Goal: Information Seeking & Learning: Learn about a topic

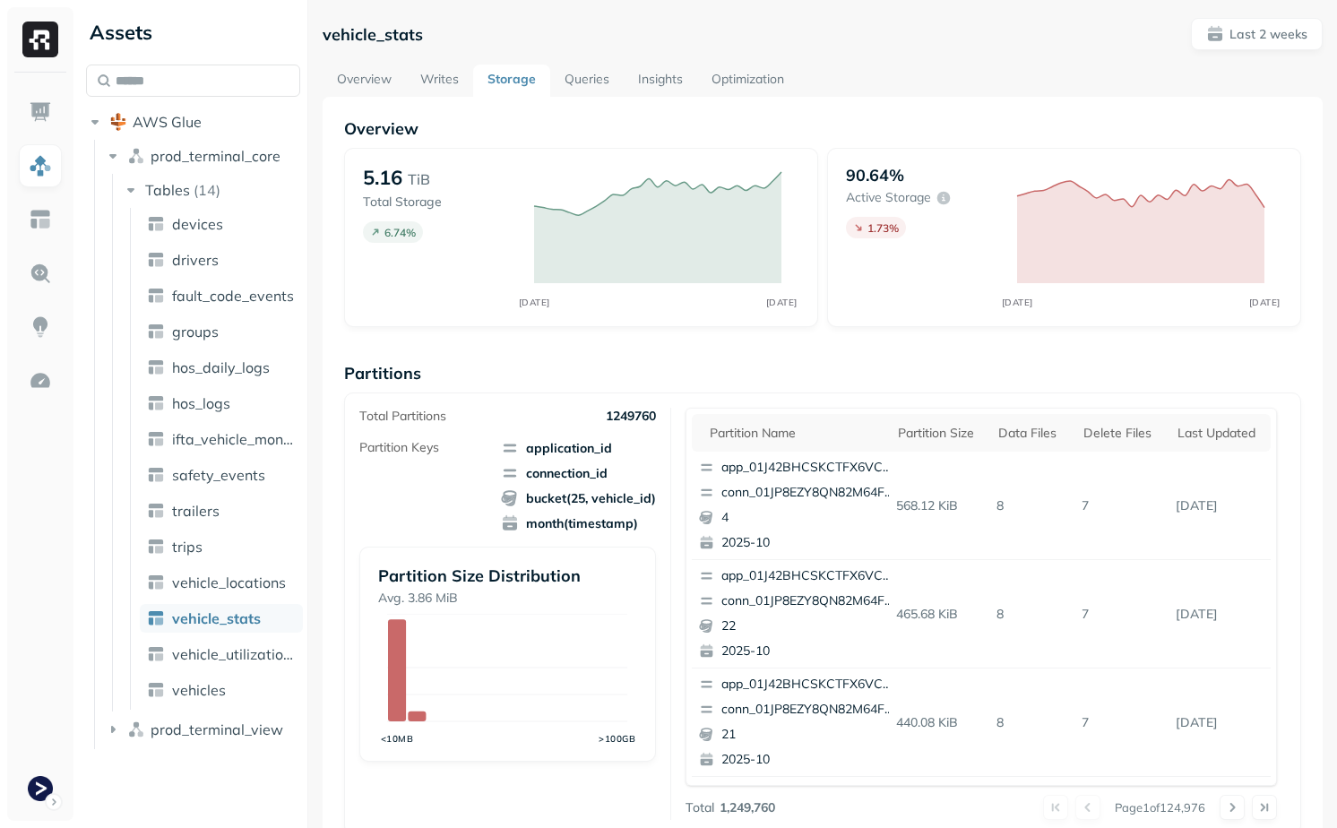
scroll to position [542, 0]
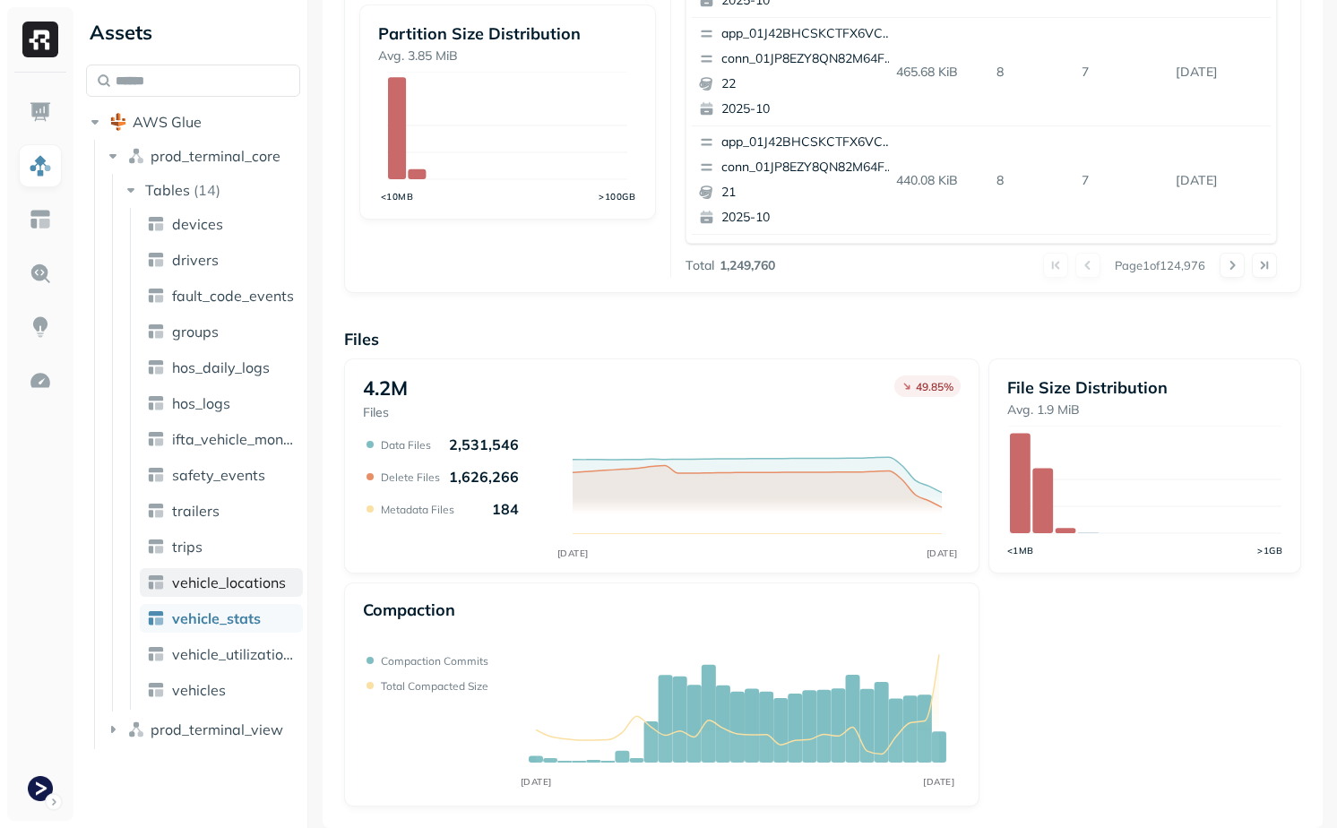
click at [217, 589] on span "vehicle_locations" at bounding box center [229, 583] width 114 height 18
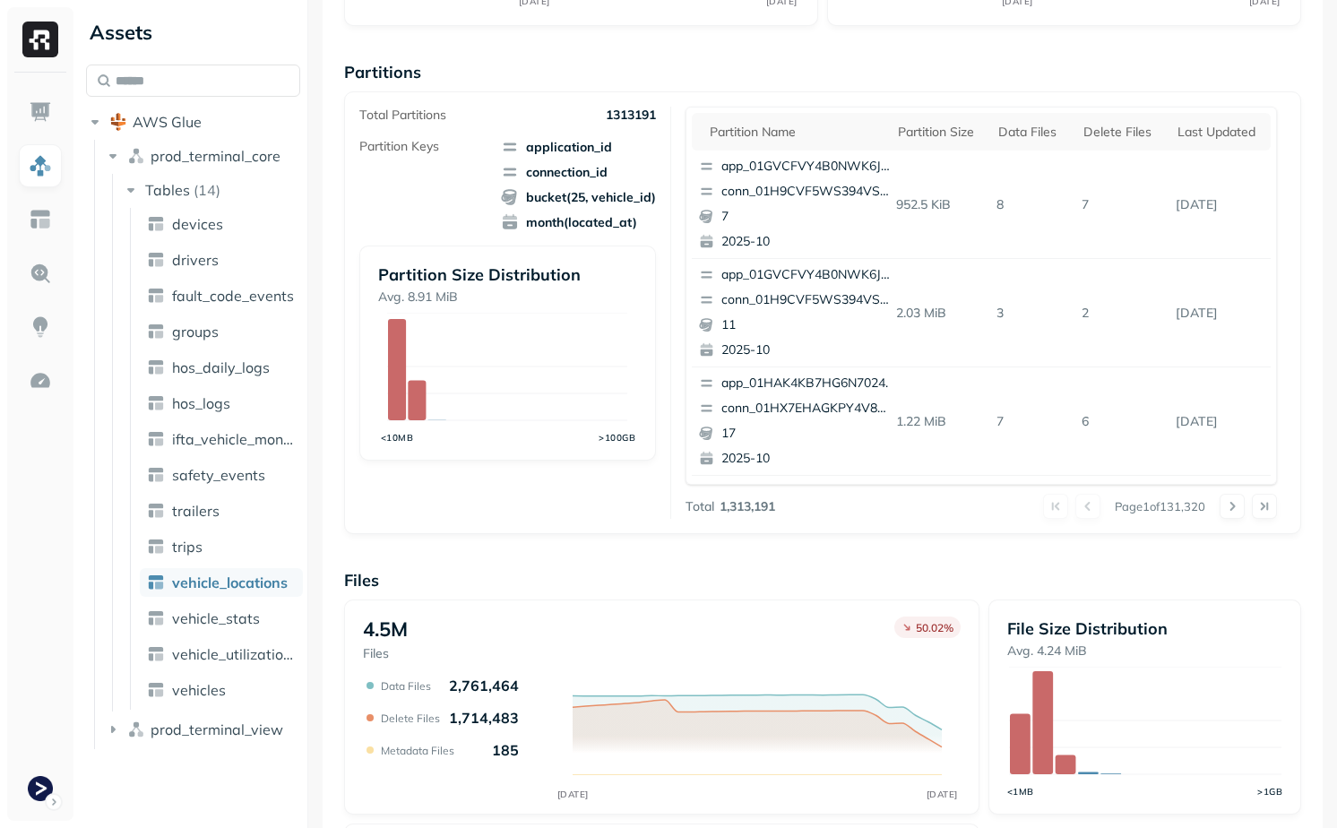
scroll to position [177, 0]
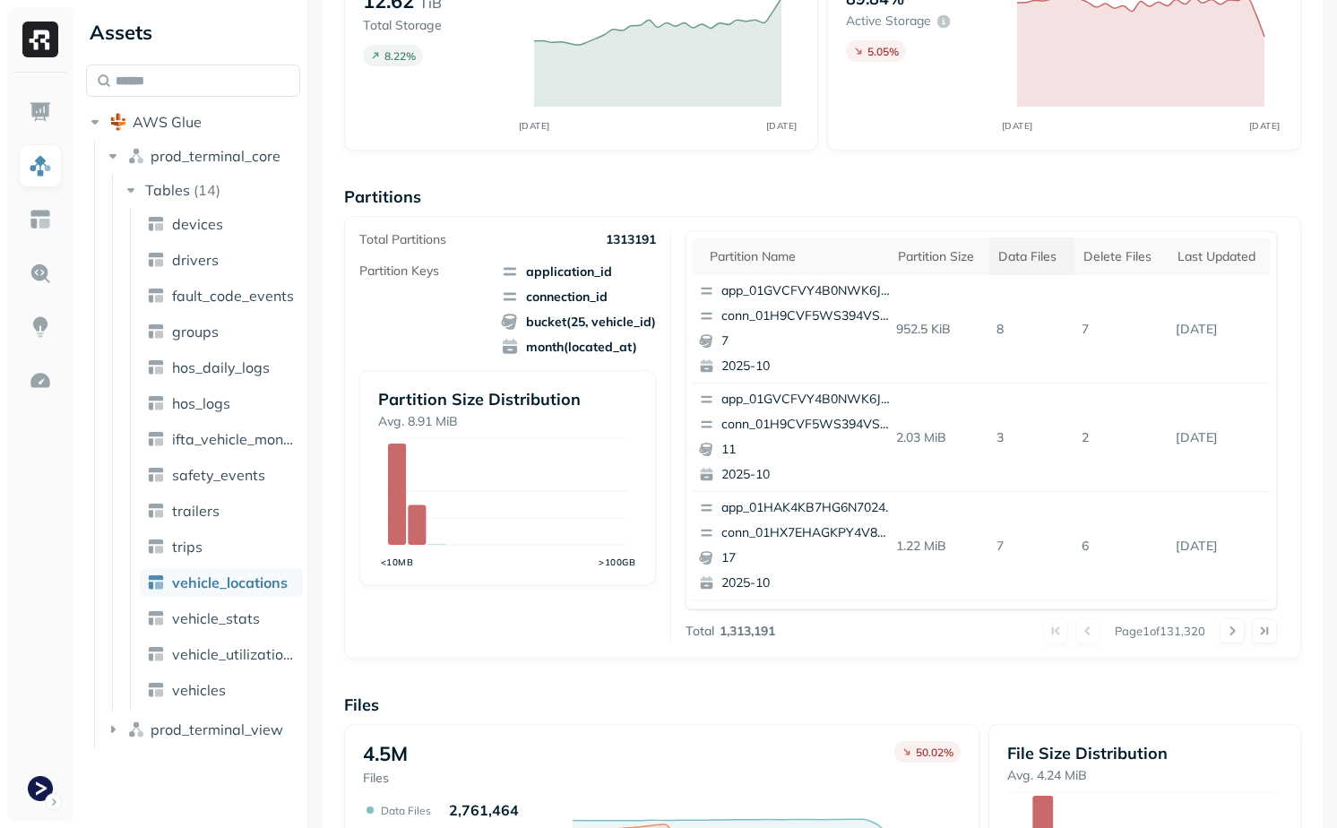
click at [1033, 271] on th "Data Files" at bounding box center [1031, 256] width 85 height 38
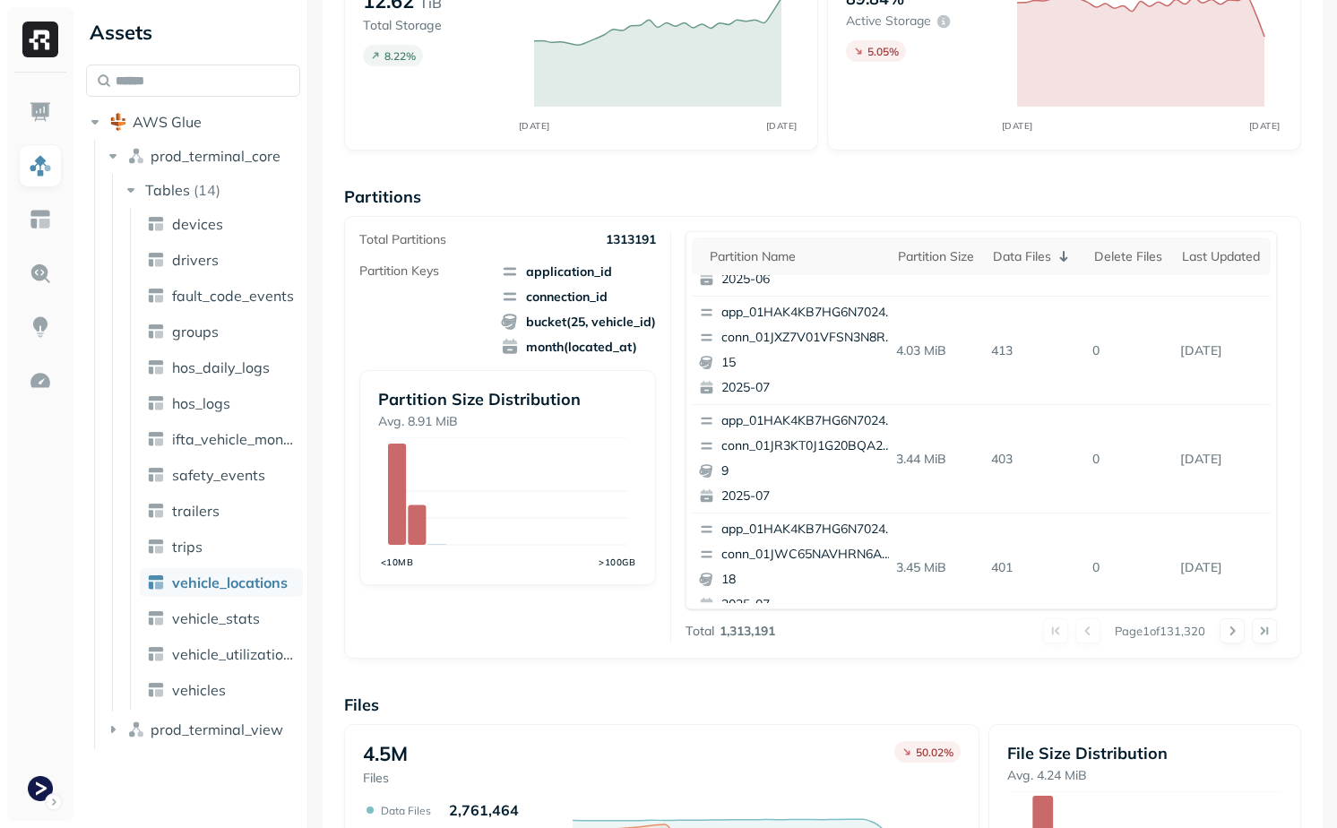
scroll to position [755, 0]
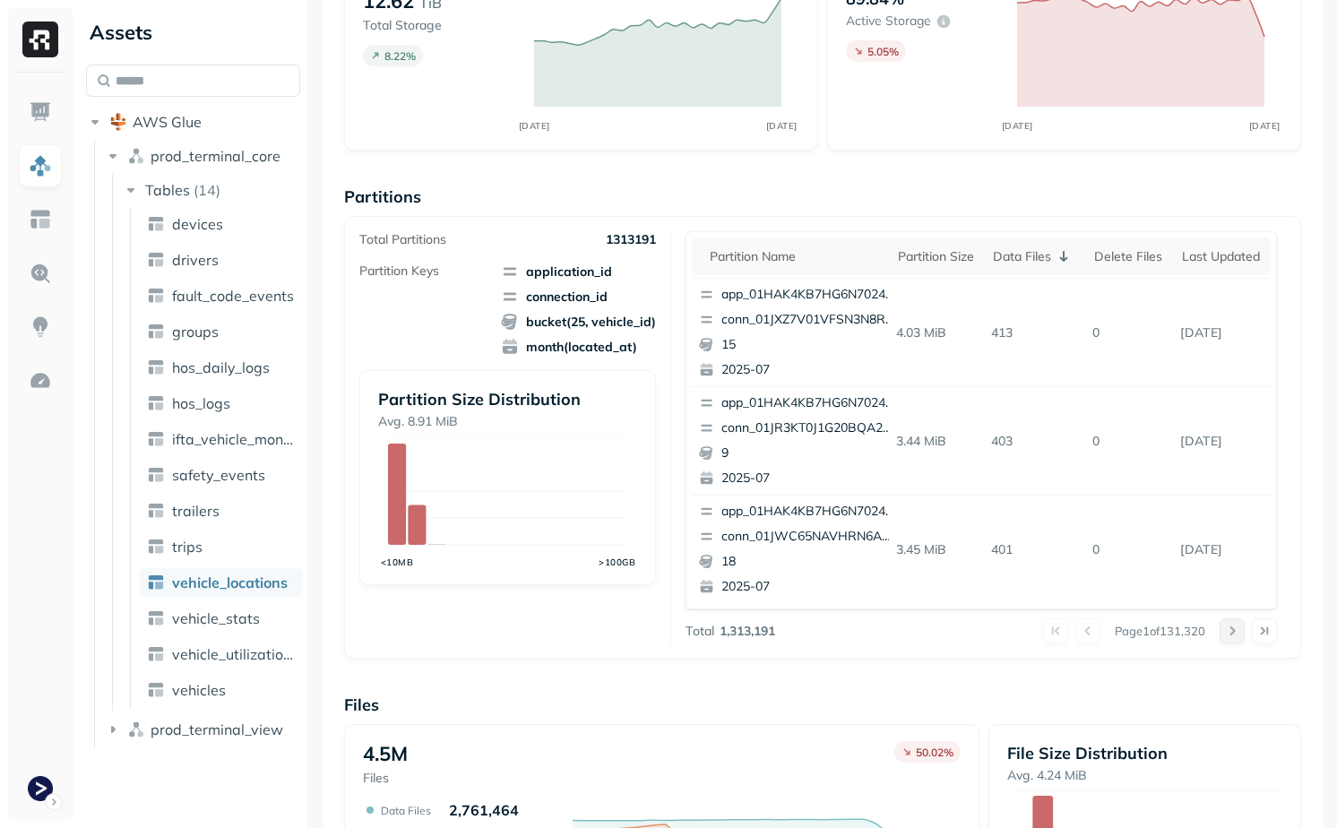
click at [1235, 636] on button at bounding box center [1232, 630] width 25 height 25
click at [1235, 634] on button at bounding box center [1232, 630] width 25 height 25
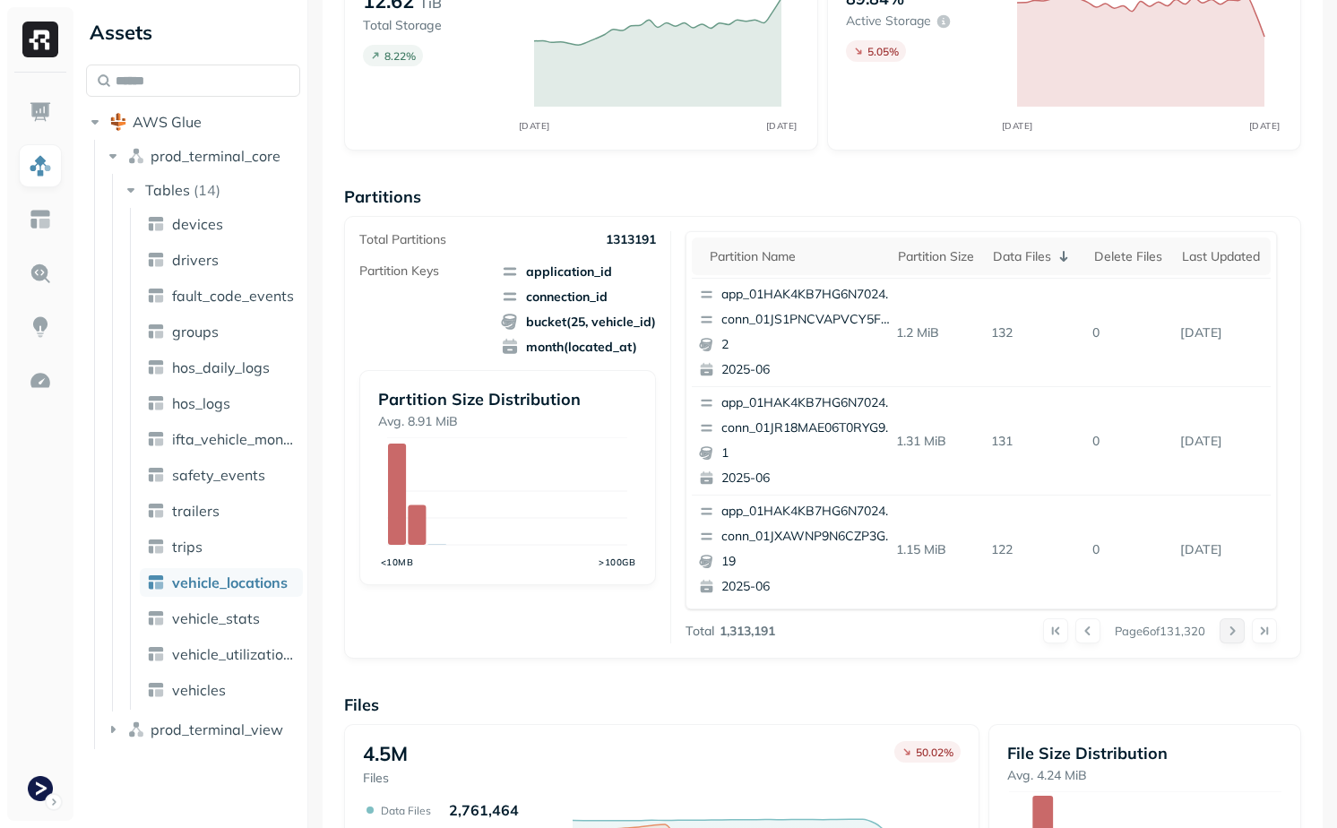
click at [1235, 634] on button at bounding box center [1232, 630] width 25 height 25
click at [1234, 634] on button at bounding box center [1232, 630] width 25 height 25
click at [1230, 626] on button at bounding box center [1232, 630] width 25 height 25
click at [1238, 632] on button at bounding box center [1232, 630] width 25 height 25
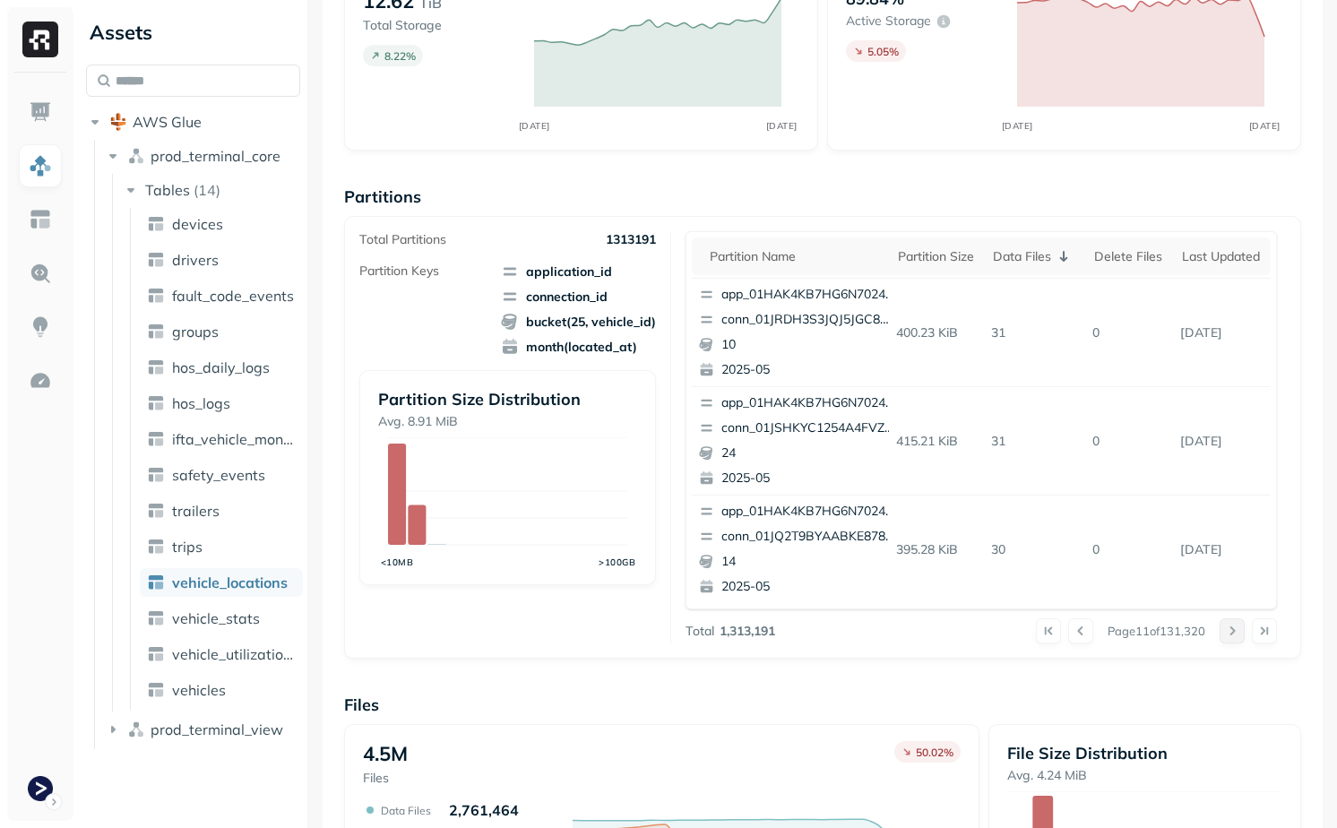
click at [1238, 626] on button at bounding box center [1232, 630] width 25 height 25
click at [1231, 633] on button at bounding box center [1232, 630] width 25 height 25
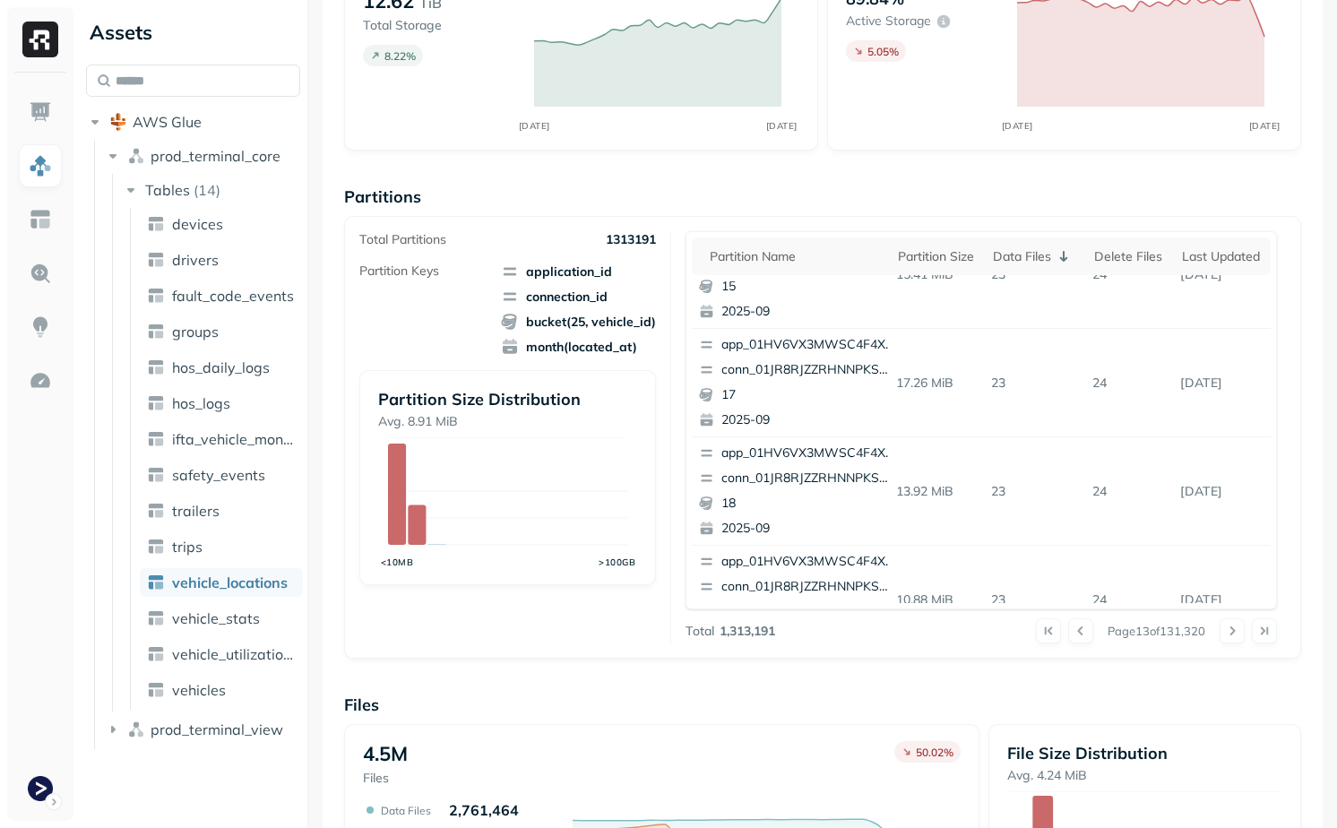
scroll to position [0, 0]
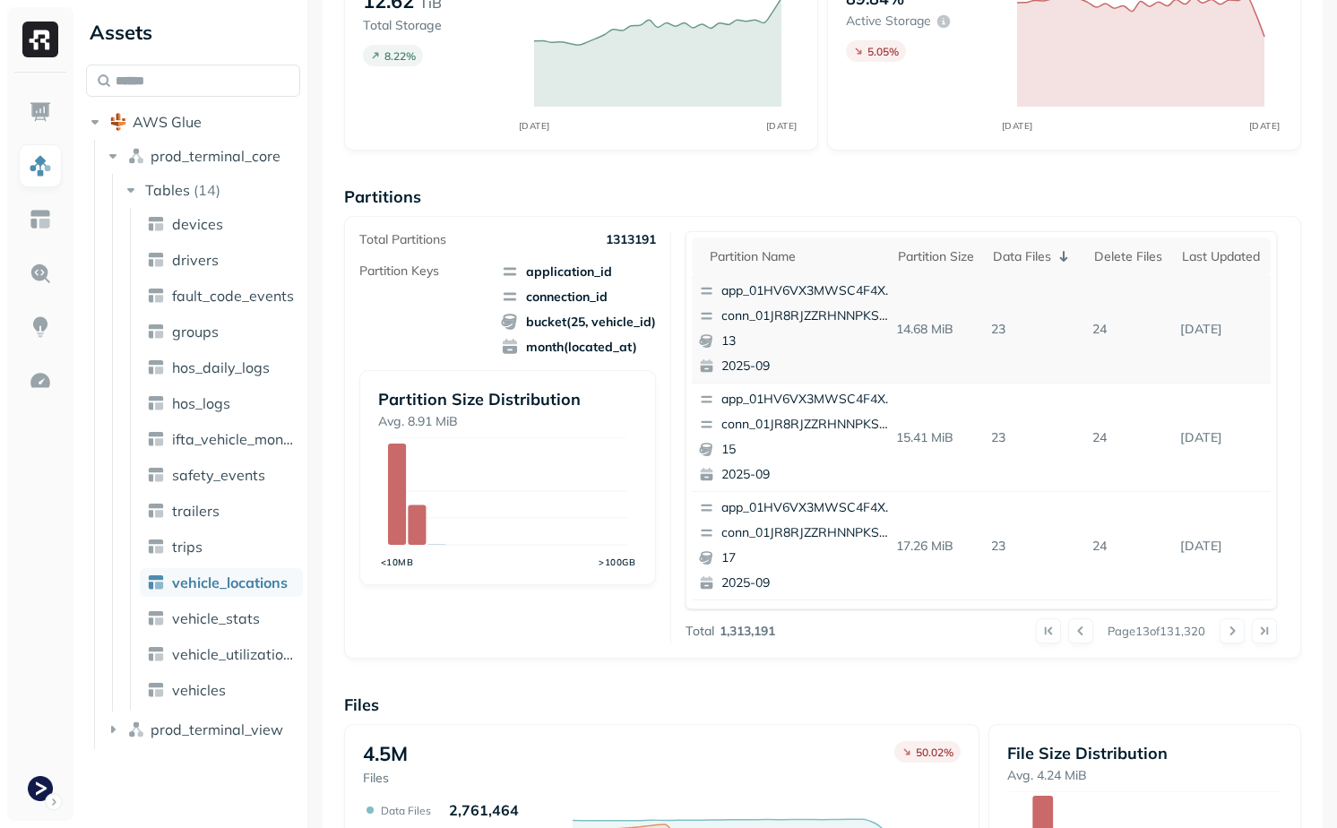
click at [1004, 332] on p "23" at bounding box center [1034, 329] width 101 height 31
click at [1230, 635] on button at bounding box center [1232, 630] width 25 height 25
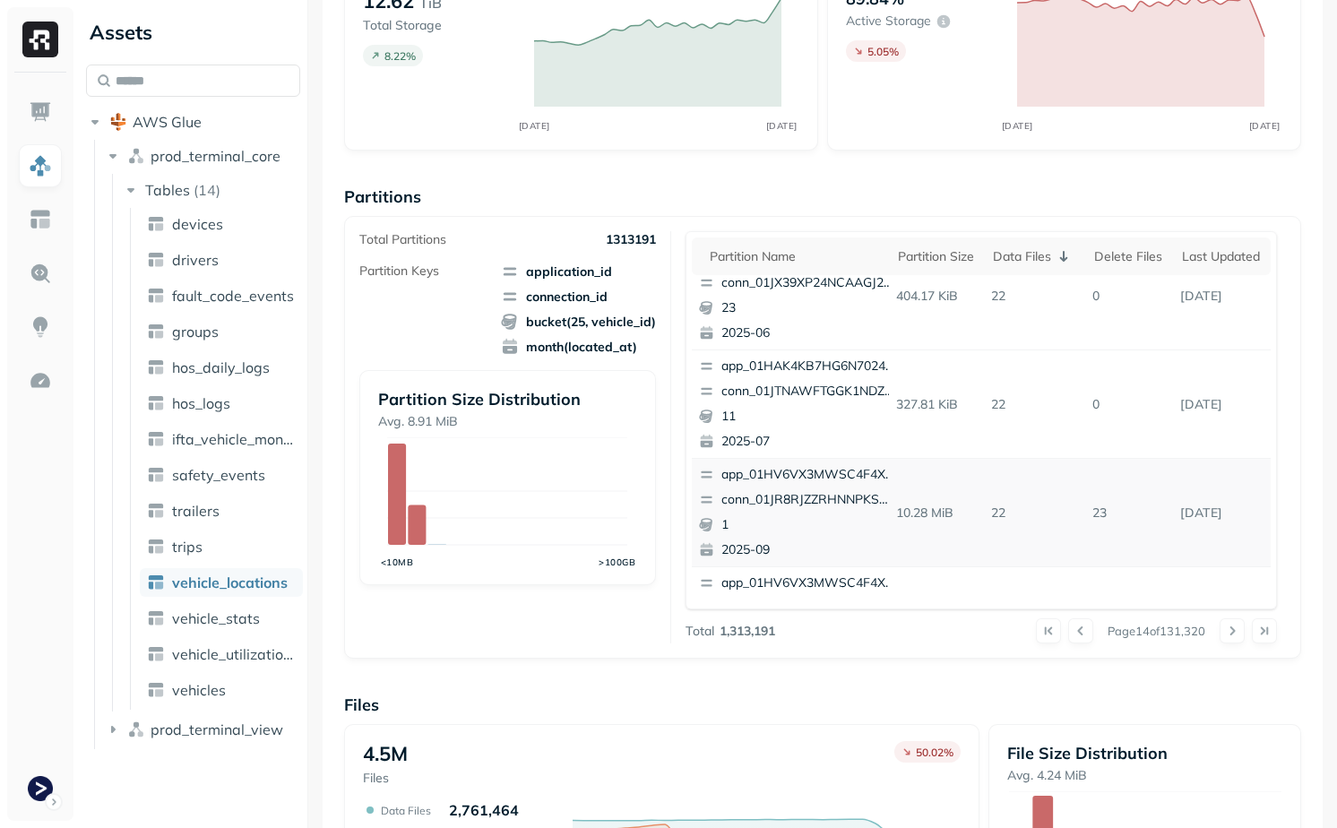
scroll to position [755, 0]
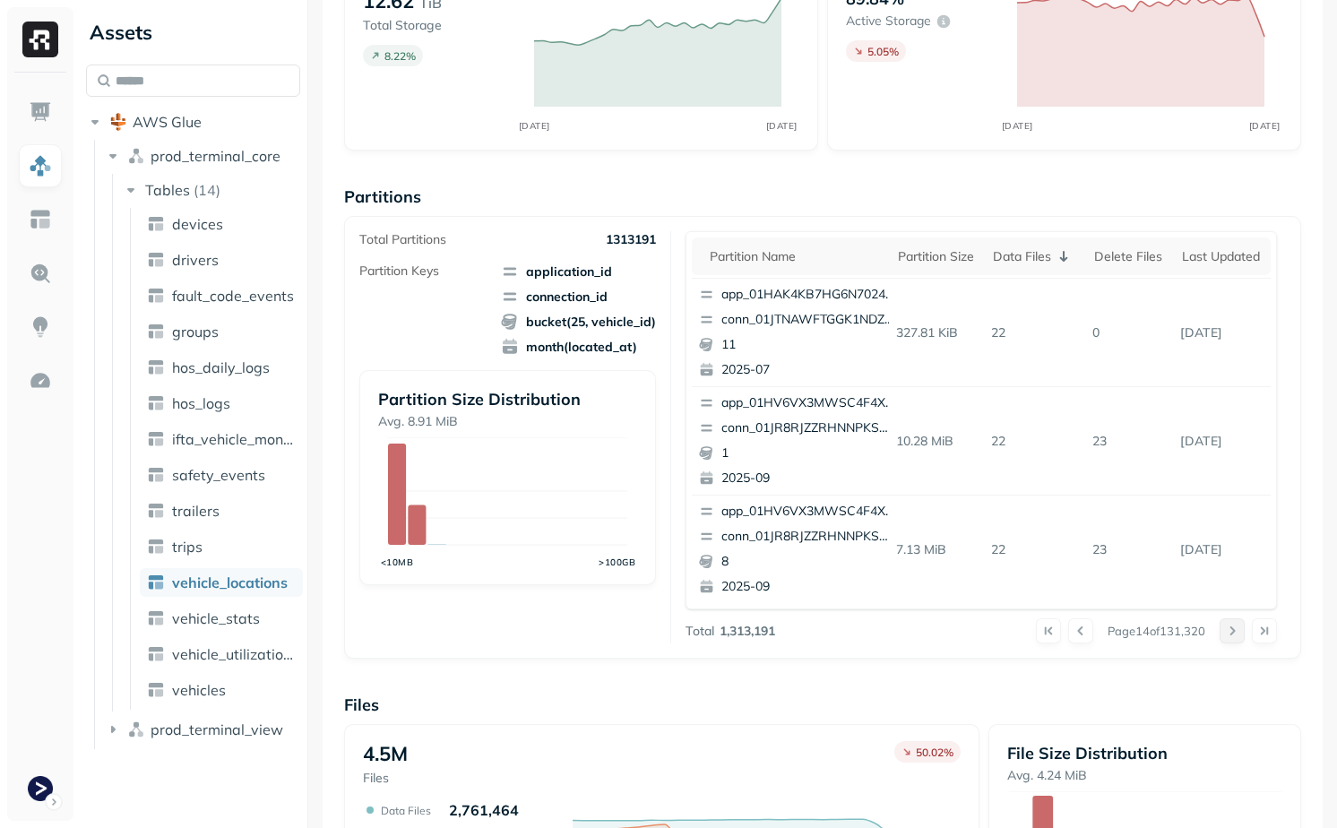
click at [1230, 618] on button at bounding box center [1232, 630] width 25 height 25
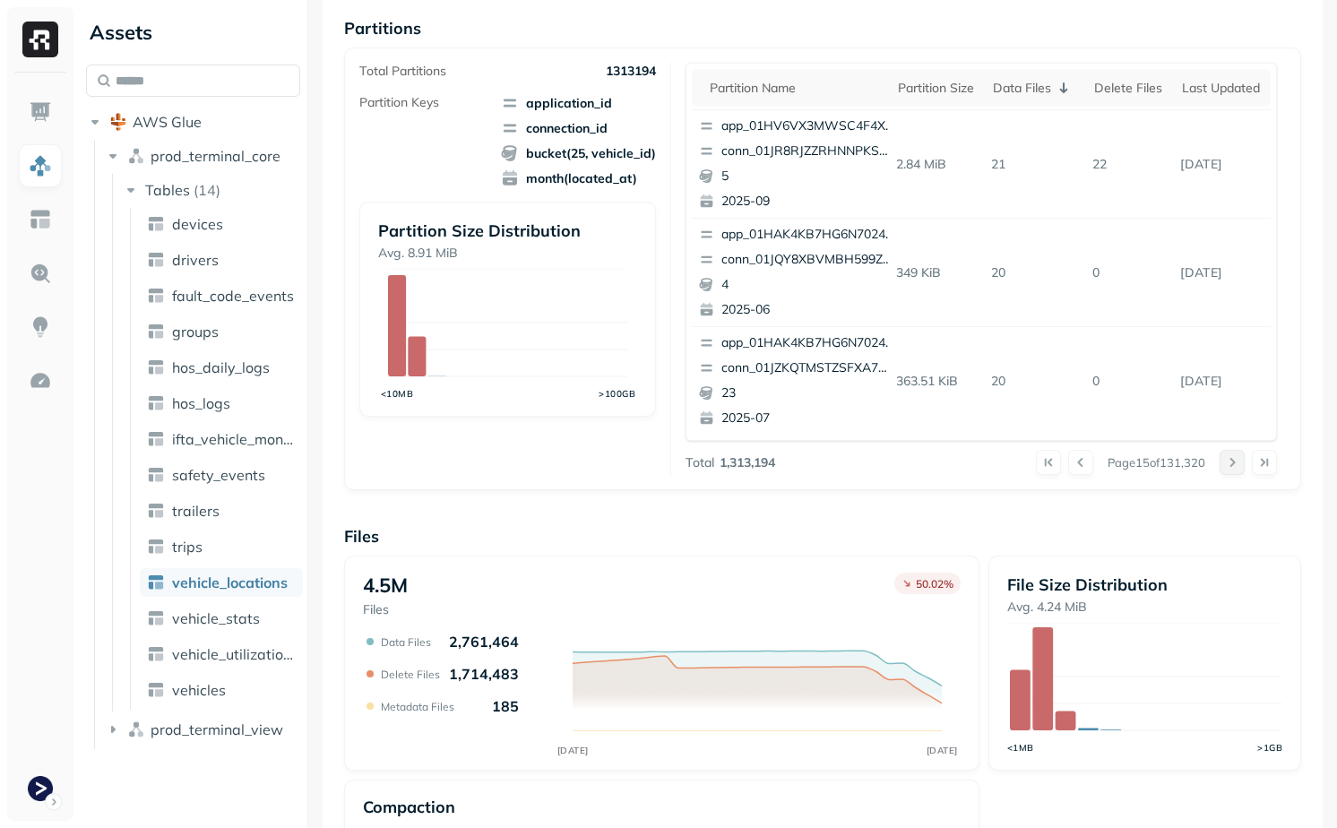
click at [1221, 471] on button at bounding box center [1232, 462] width 25 height 25
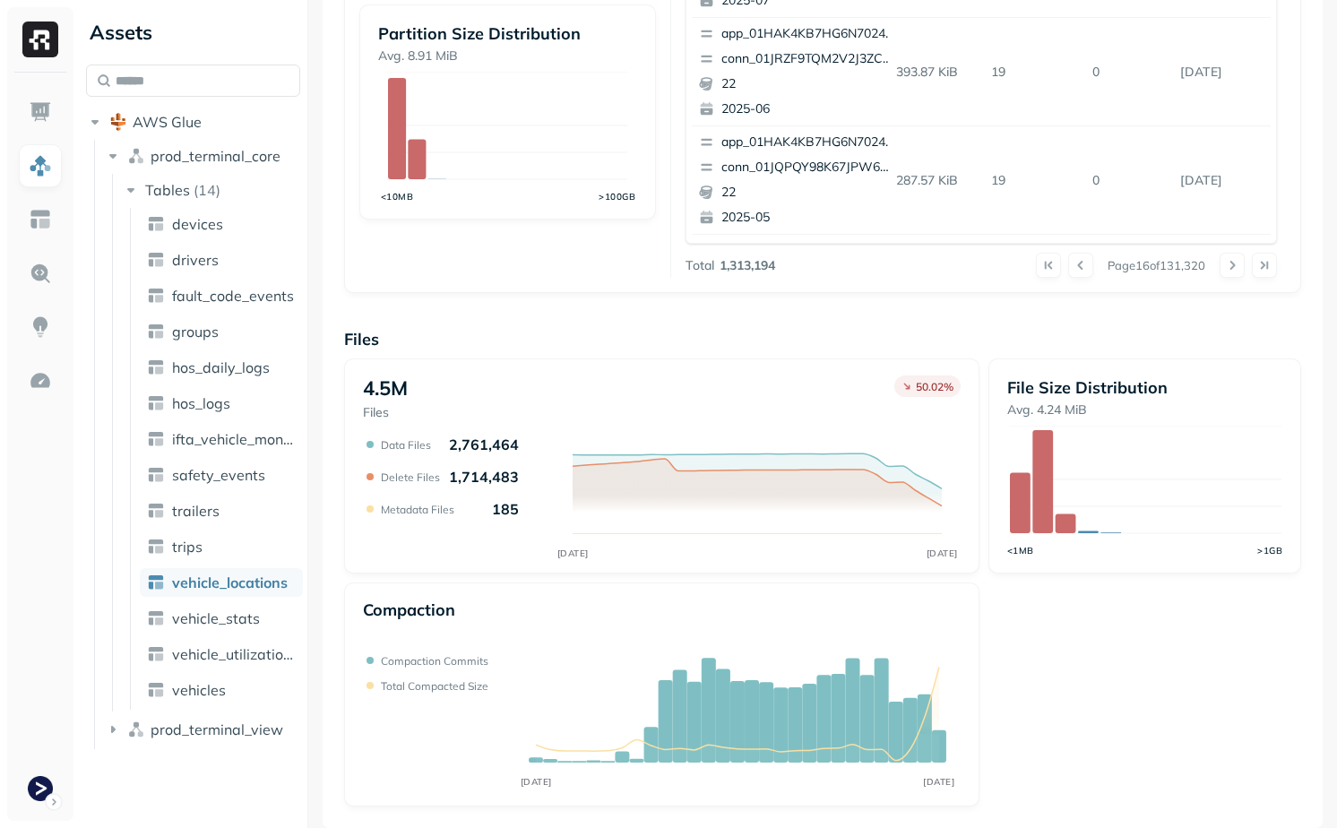
scroll to position [0, 0]
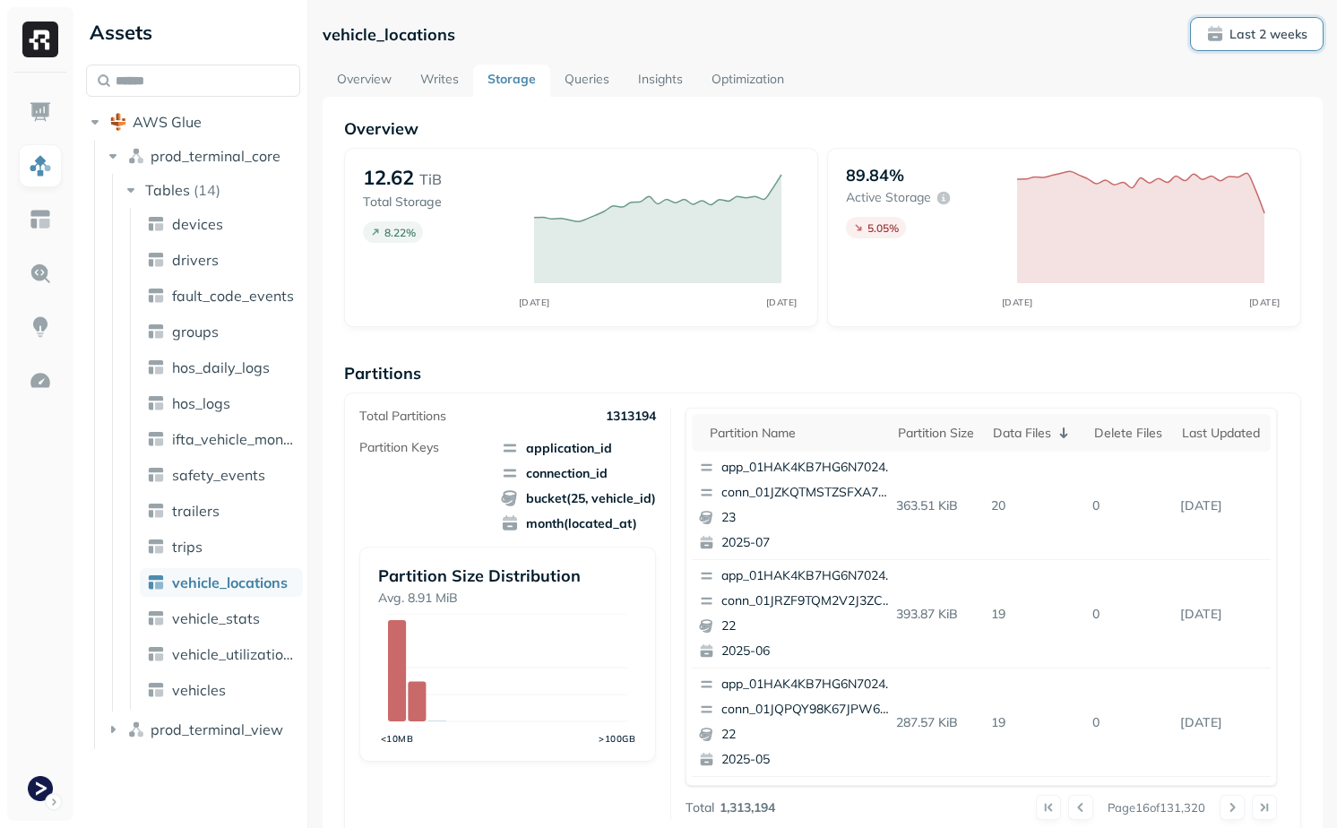
click at [1254, 30] on p "Last 2 weeks" at bounding box center [1269, 34] width 78 height 17
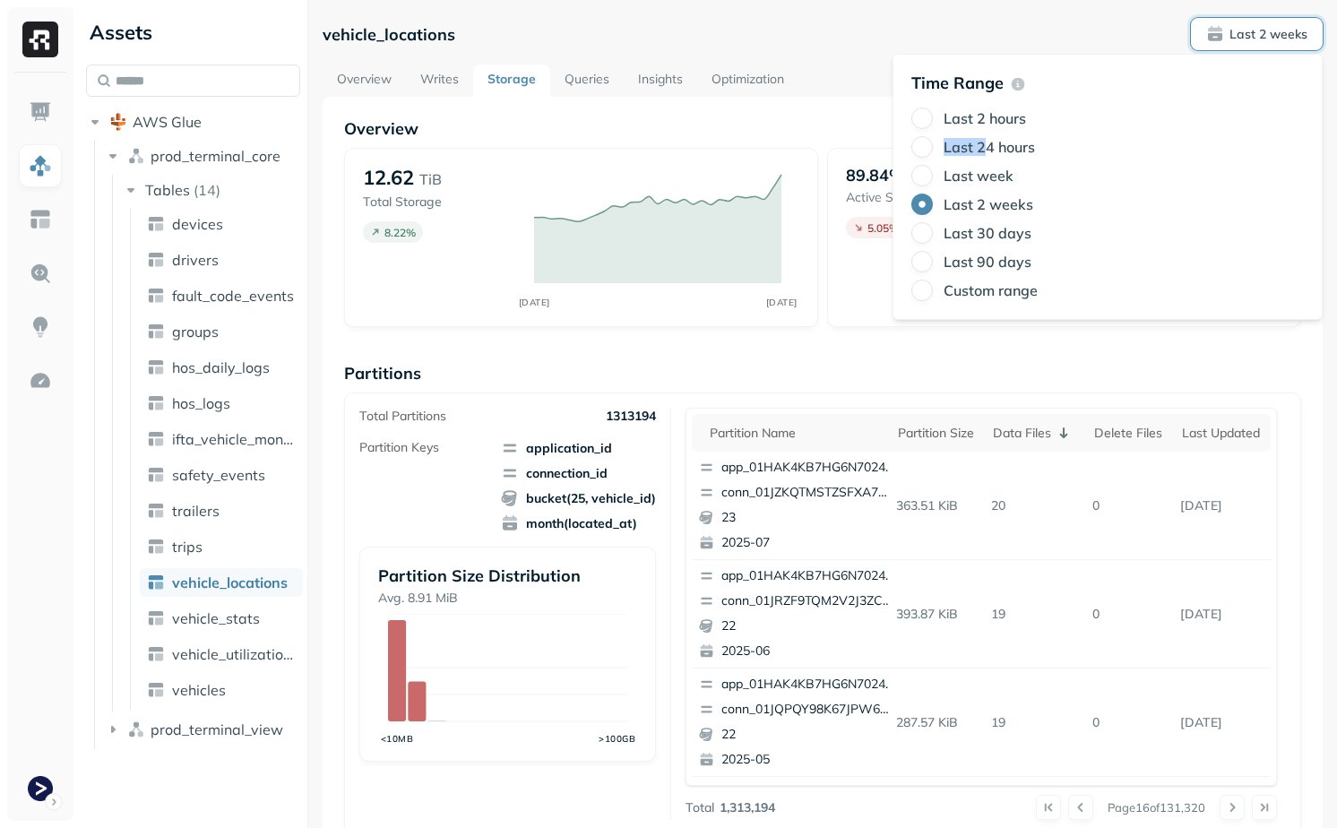
click at [984, 138] on label "Last 24 hours" at bounding box center [989, 147] width 91 height 18
click at [954, 160] on div "Last 2 hours Last 24 hours Last week Last 2 weeks Last 30 days Last 90 days Cus…" at bounding box center [1107, 205] width 393 height 194
click at [955, 152] on label "Last 24 hours" at bounding box center [989, 147] width 91 height 18
click at [933, 152] on button "Last 24 hours" at bounding box center [922, 147] width 22 height 22
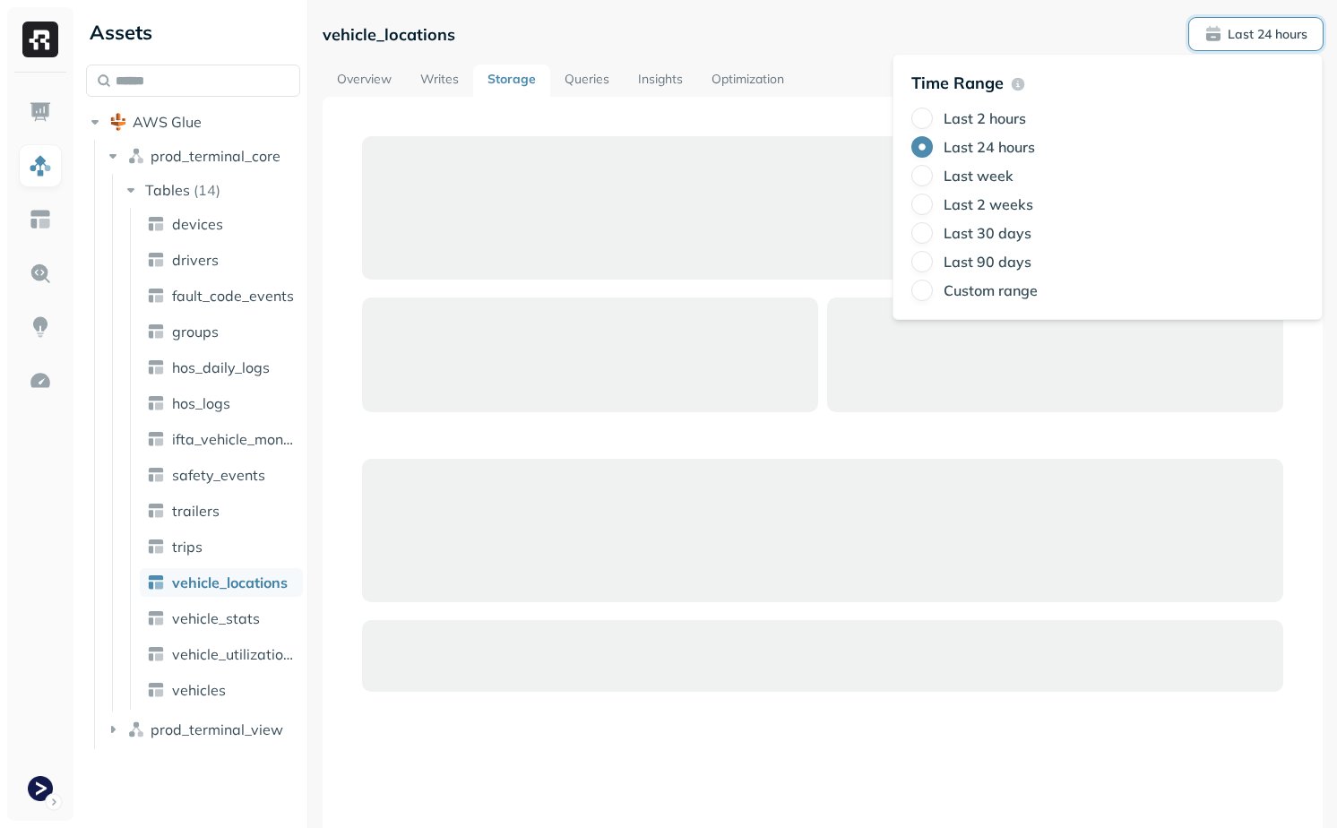
click at [827, 108] on div at bounding box center [823, 532] width 1000 height 871
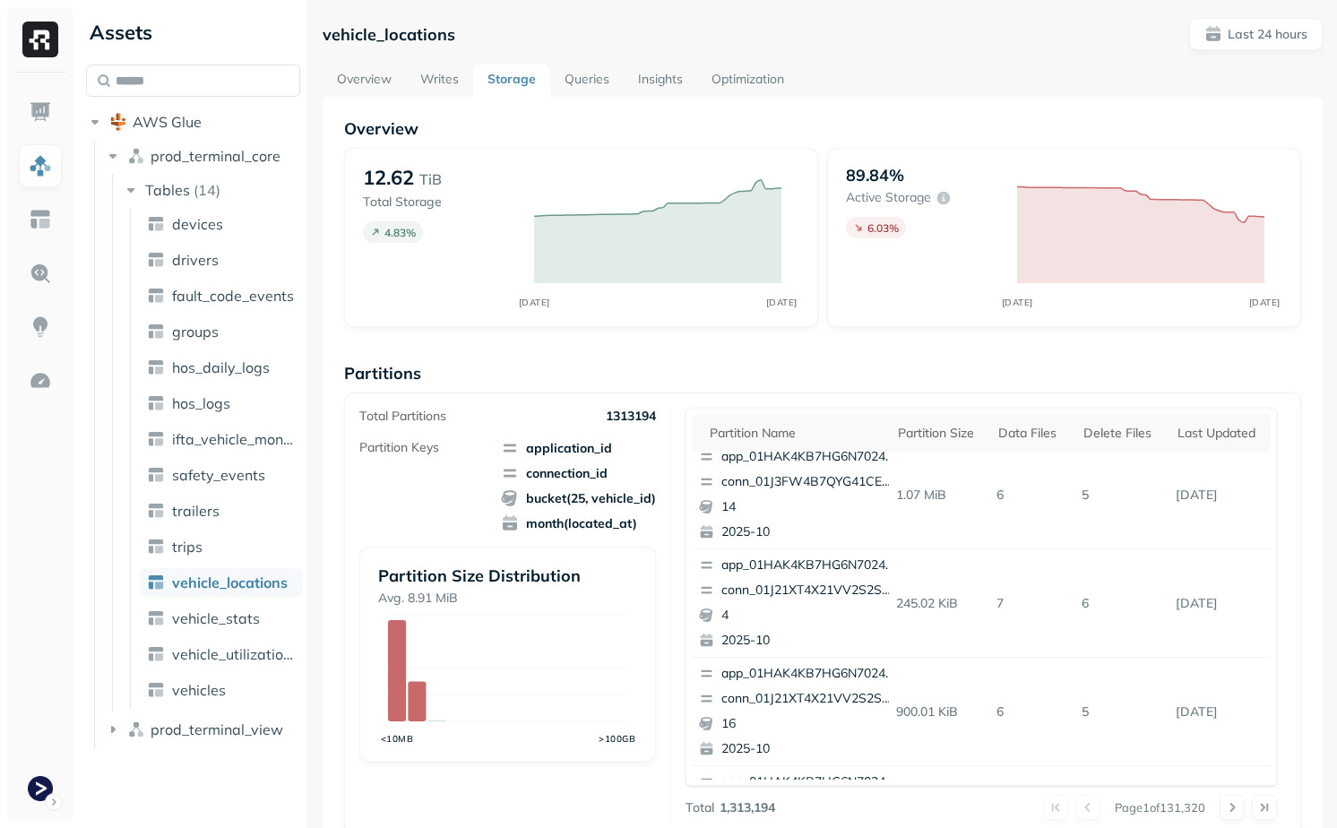
click at [768, 79] on link "Optimization" at bounding box center [747, 81] width 101 height 32
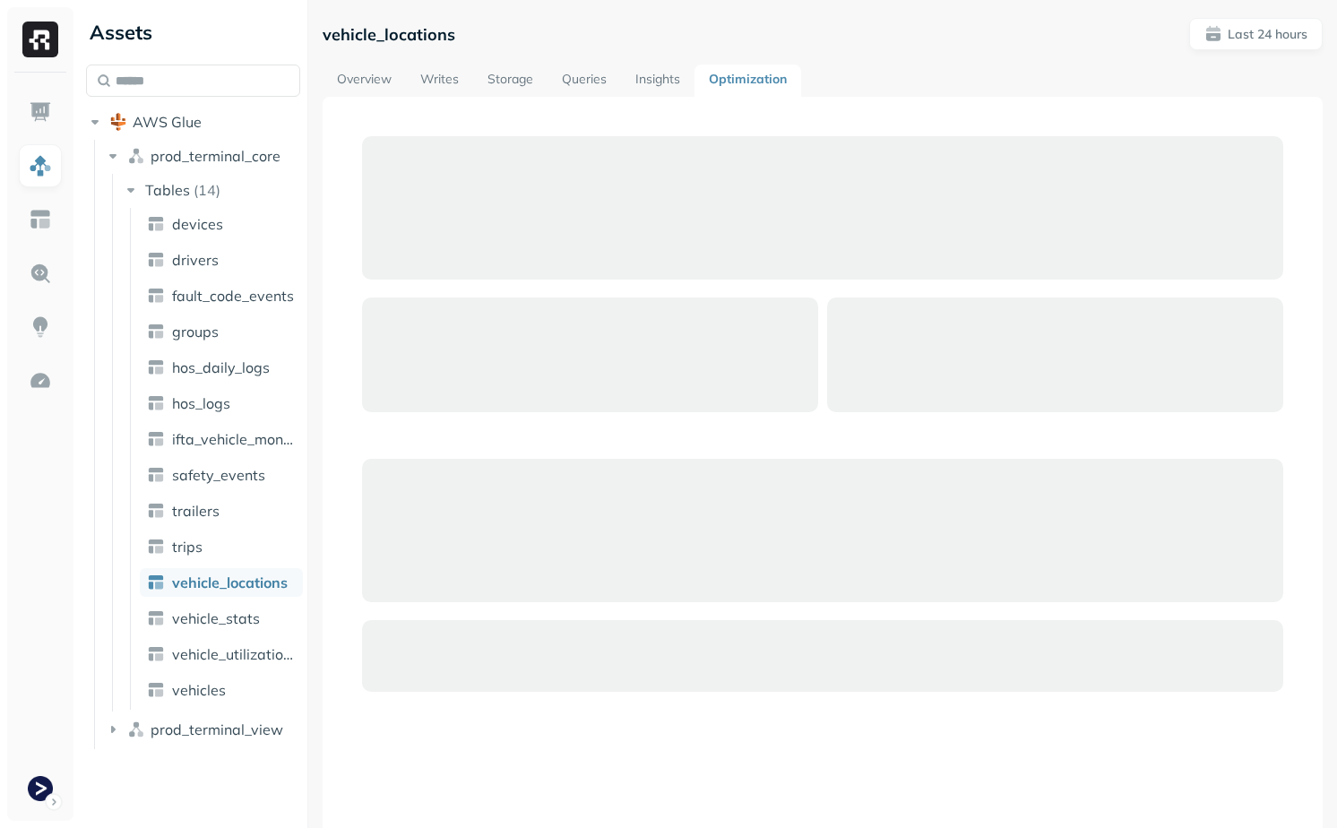
scroll to position [140, 0]
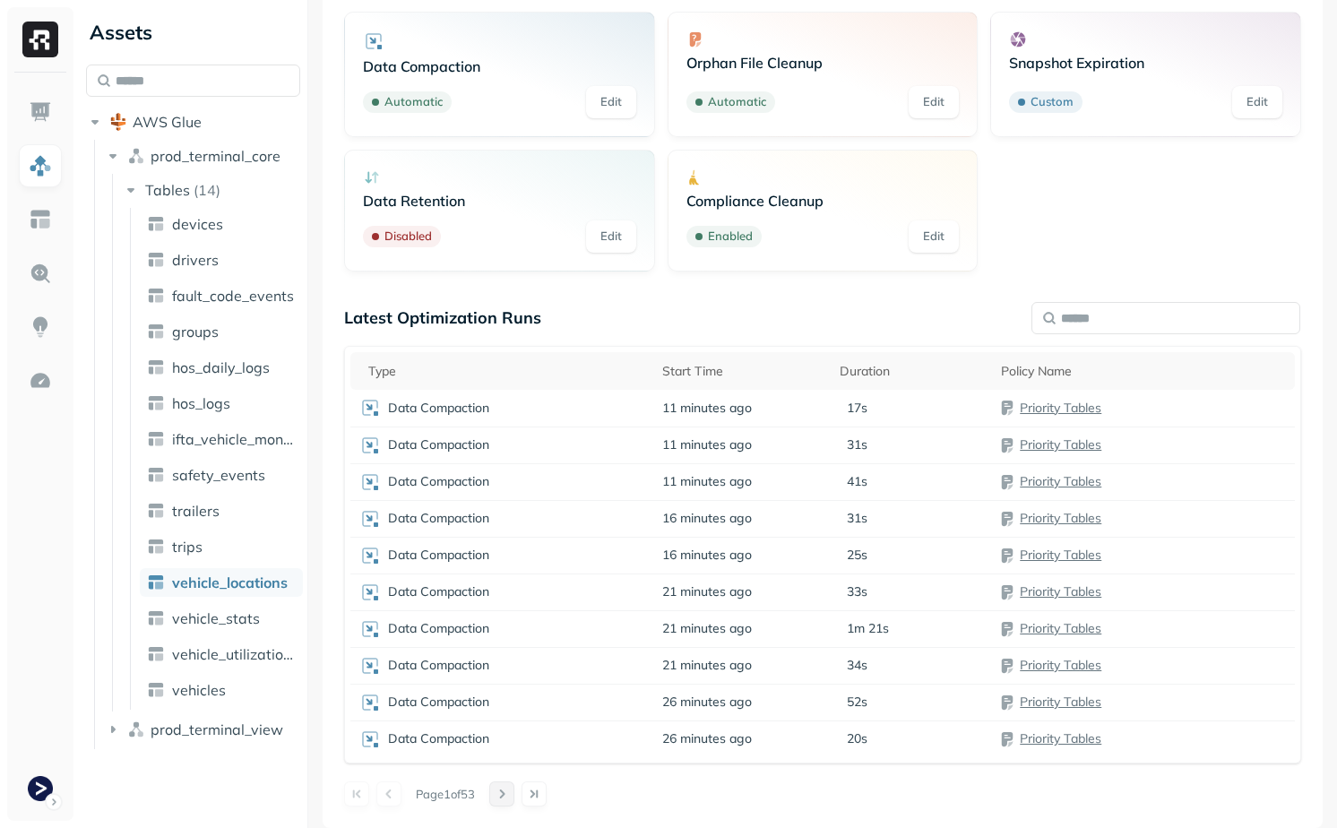
click at [514, 797] on button at bounding box center [501, 793] width 25 height 25
click at [514, 798] on button at bounding box center [501, 793] width 25 height 25
click at [825, 521] on td "2 hours ago" at bounding box center [741, 518] width 177 height 37
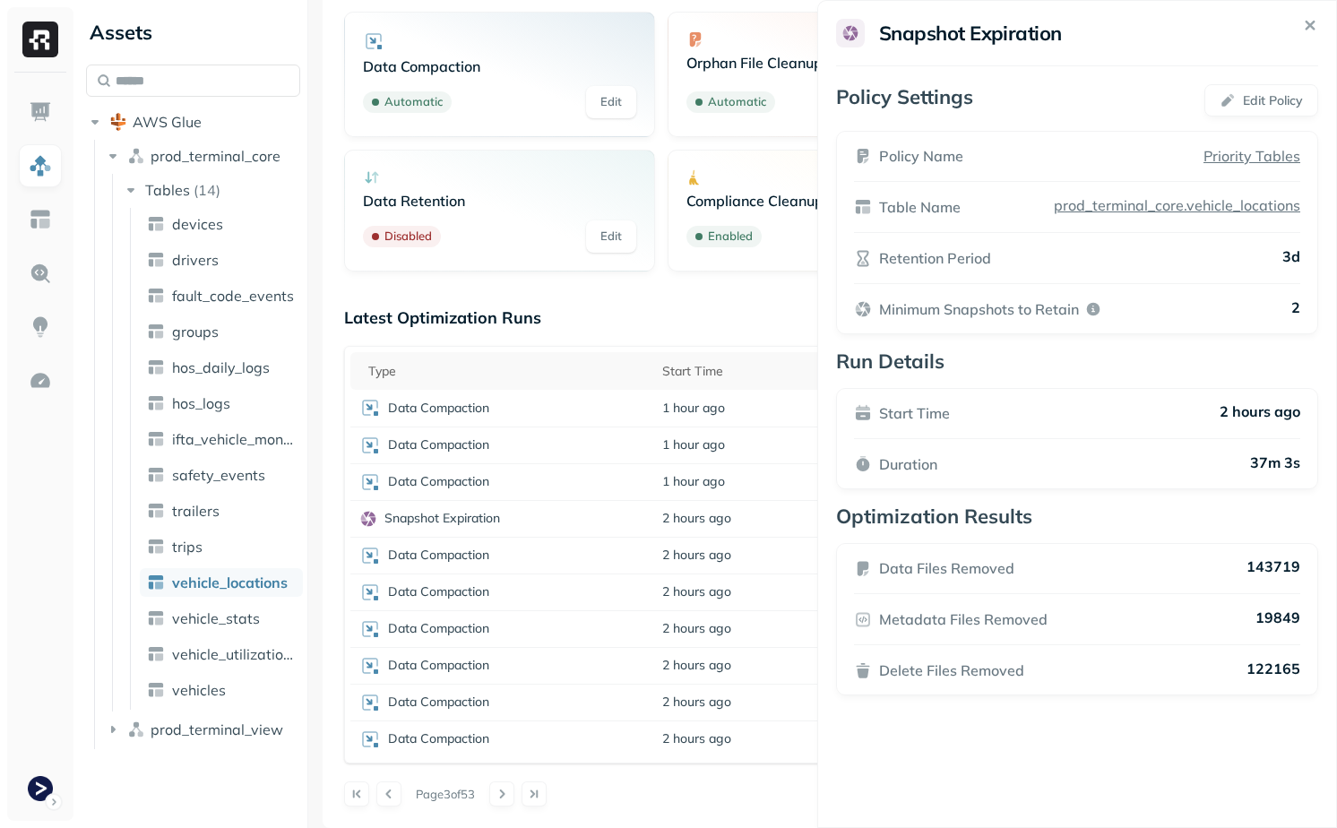
click at [767, 464] on html "Assets AWS Glue prod_terminal_core Tables ( 14 ) devices drivers fault_code_eve…" at bounding box center [668, 414] width 1337 height 828
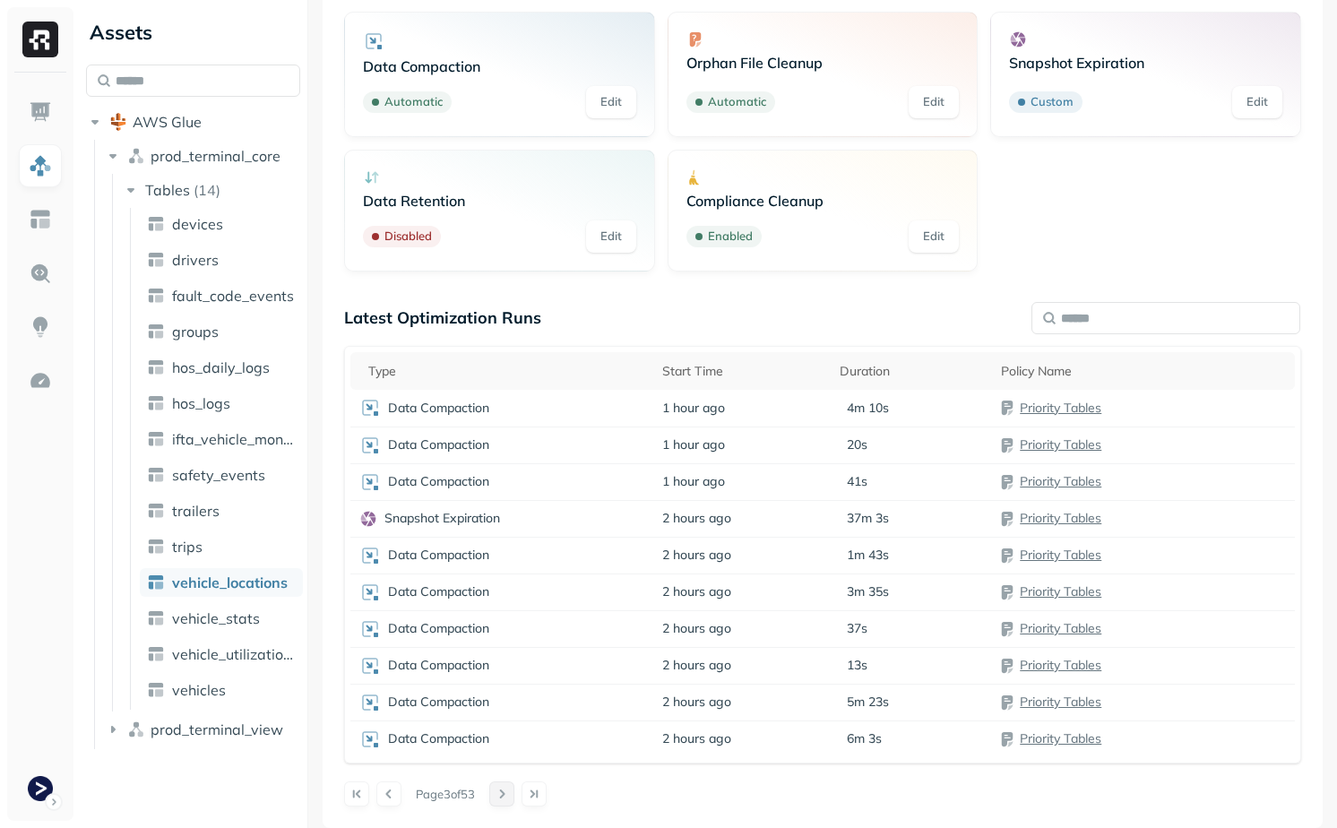
click at [514, 798] on button at bounding box center [501, 793] width 25 height 25
click at [505, 798] on button at bounding box center [501, 793] width 25 height 25
click at [765, 522] on td "3 hours ago" at bounding box center [740, 518] width 177 height 37
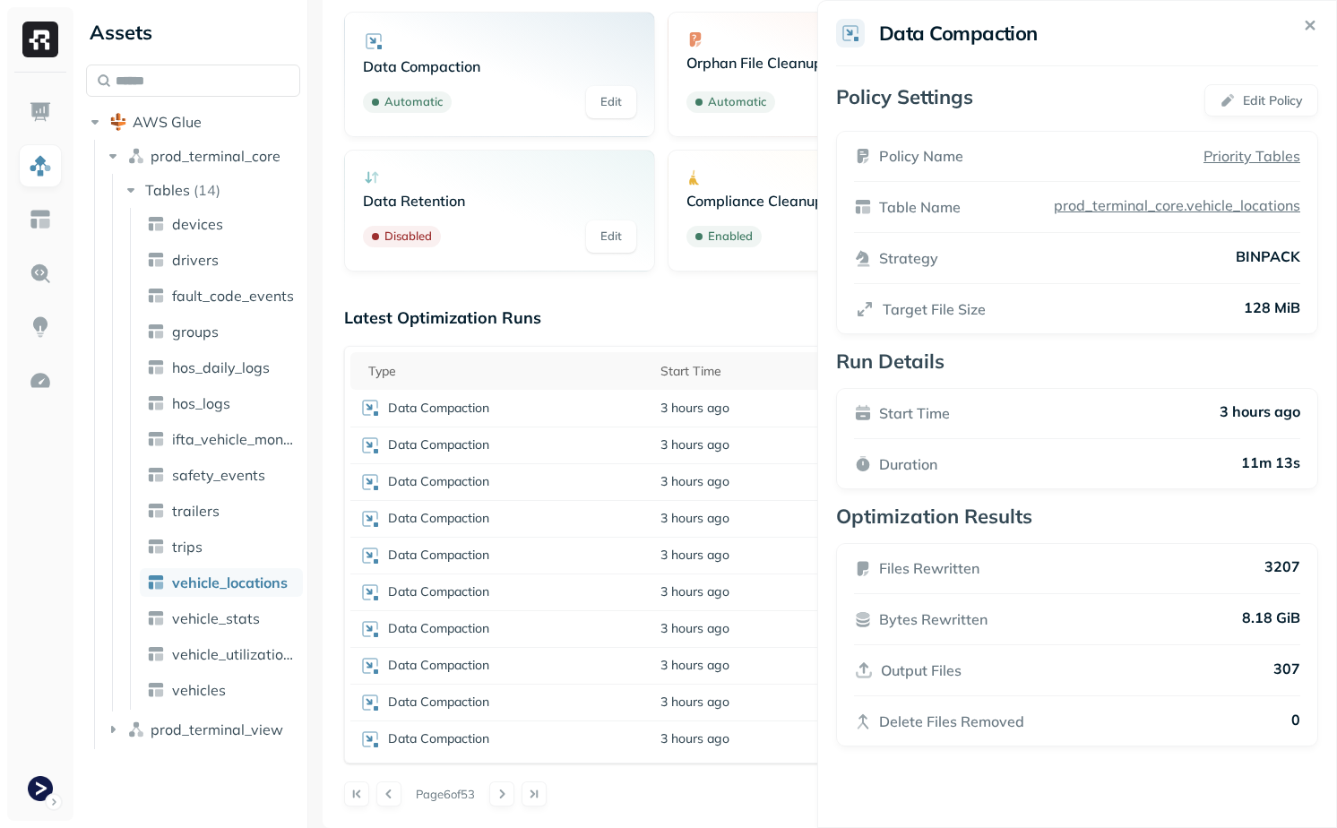
click at [633, 312] on html "Assets AWS Glue prod_terminal_core Tables ( 14 ) devices drivers fault_code_eve…" at bounding box center [668, 414] width 1337 height 828
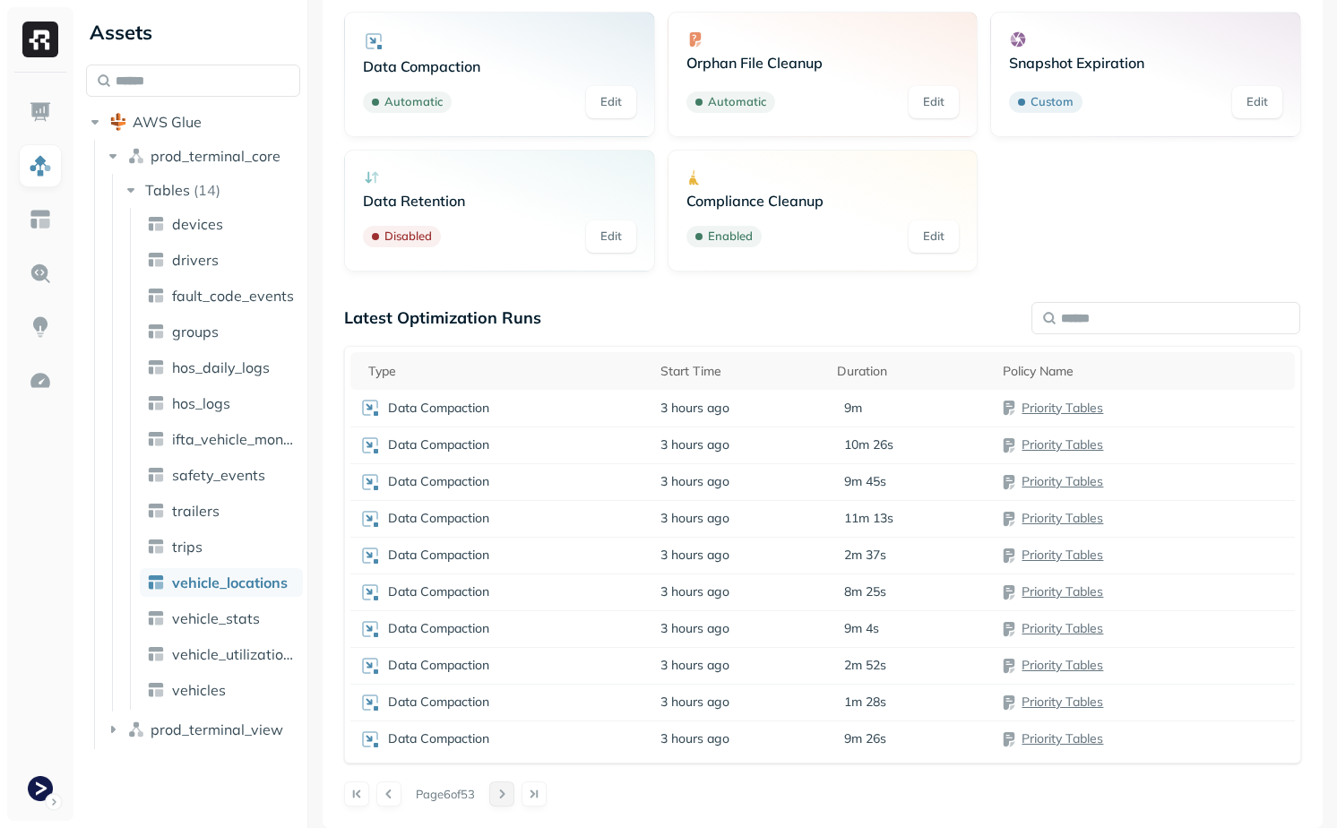
click at [513, 798] on button at bounding box center [501, 793] width 25 height 25
click at [694, 545] on td "3 hours ago" at bounding box center [740, 555] width 177 height 37
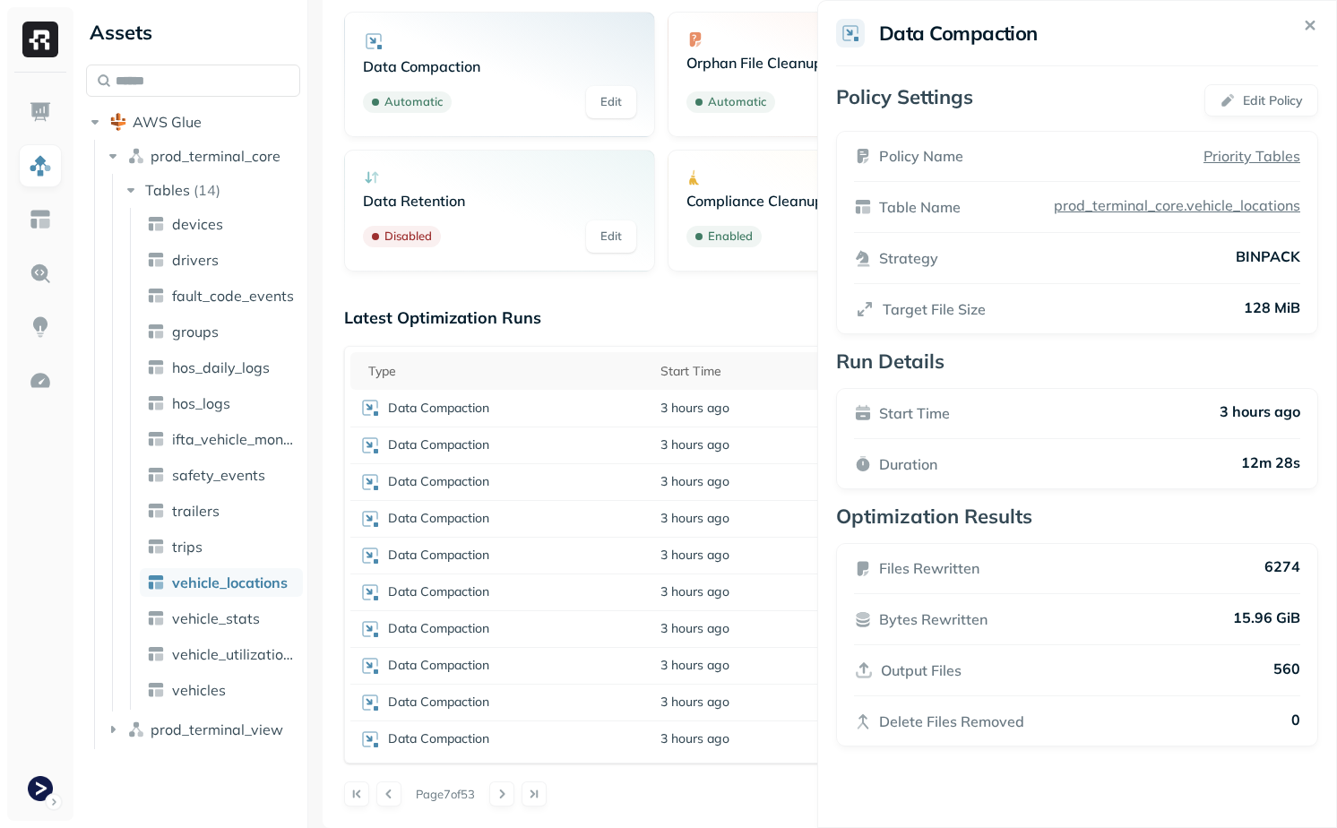
click at [703, 548] on html "Assets AWS Glue prod_terminal_core Tables ( 14 ) devices drivers fault_code_eve…" at bounding box center [668, 414] width 1337 height 828
click at [707, 526] on div "[DATE] 6:22 PM [DATE] 6:22 PM" at bounding box center [681, 515] width 116 height 39
click at [779, 531] on html "Assets AWS Glue prod_terminal_core Tables ( 14 ) devices drivers fault_code_eve…" at bounding box center [668, 414] width 1337 height 828
click at [778, 523] on td "3 hours ago" at bounding box center [740, 518] width 177 height 37
click at [759, 478] on html "Assets AWS Glue prod_terminal_core Tables ( 14 ) devices drivers fault_code_eve…" at bounding box center [668, 414] width 1337 height 828
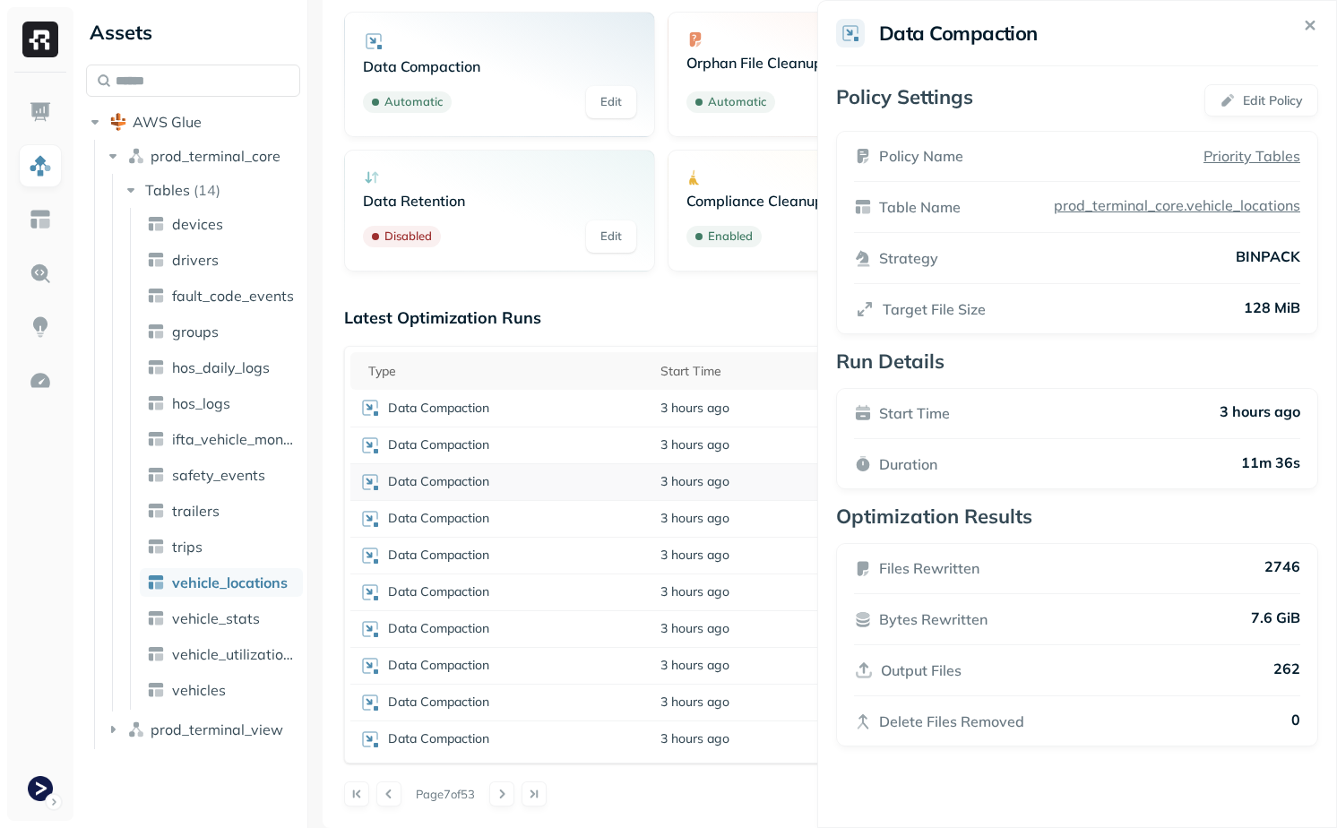
click at [764, 483] on td "3 hours ago" at bounding box center [740, 481] width 177 height 37
click at [764, 450] on html "Assets AWS Glue prod_terminal_core Tables ( 14 ) devices drivers fault_code_eve…" at bounding box center [668, 414] width 1337 height 828
click at [765, 446] on td "3 hours ago" at bounding box center [740, 445] width 177 height 37
click at [753, 435] on td "3 hours ago" at bounding box center [740, 445] width 177 height 37
click at [744, 624] on td "3 hours ago" at bounding box center [740, 628] width 177 height 37
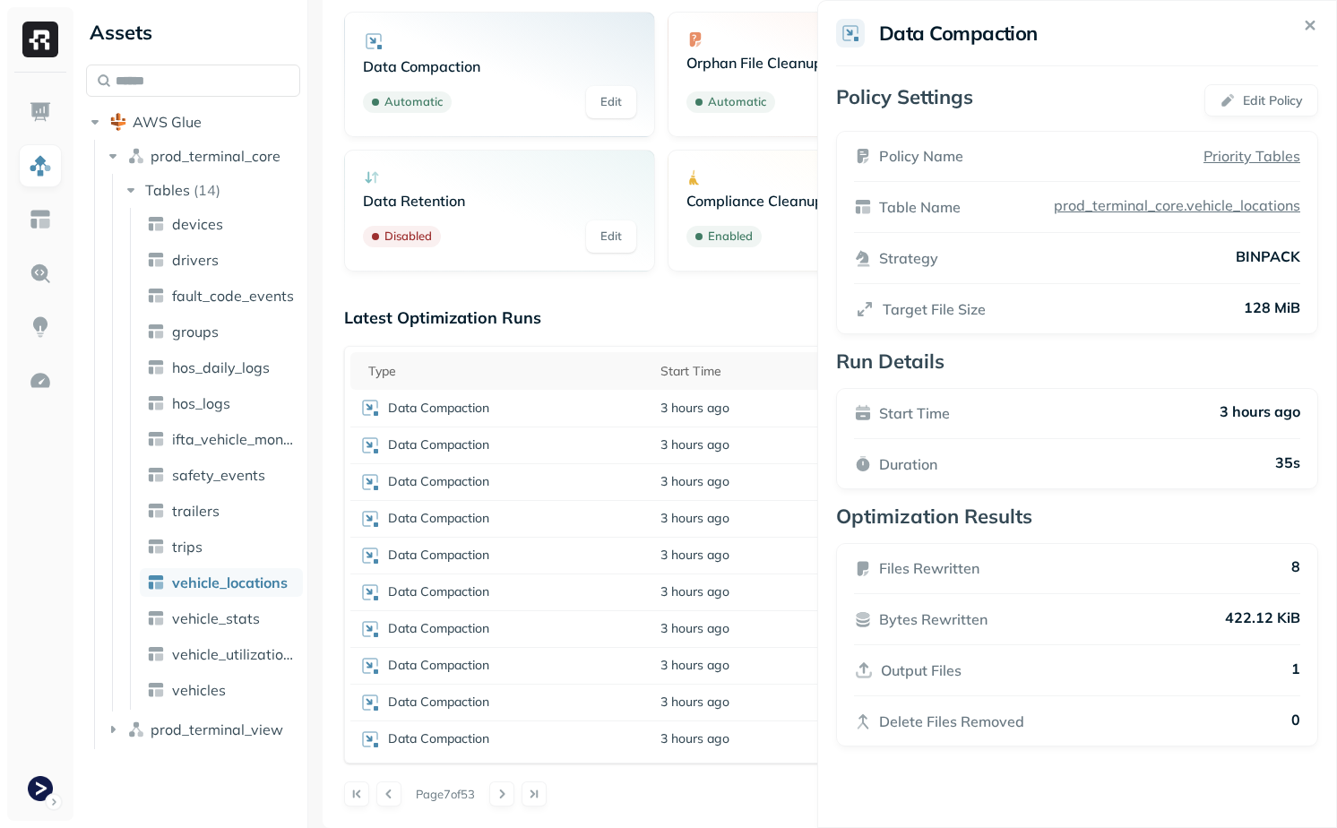
click at [738, 788] on div "Page 7 of 53" at bounding box center [822, 793] width 957 height 25
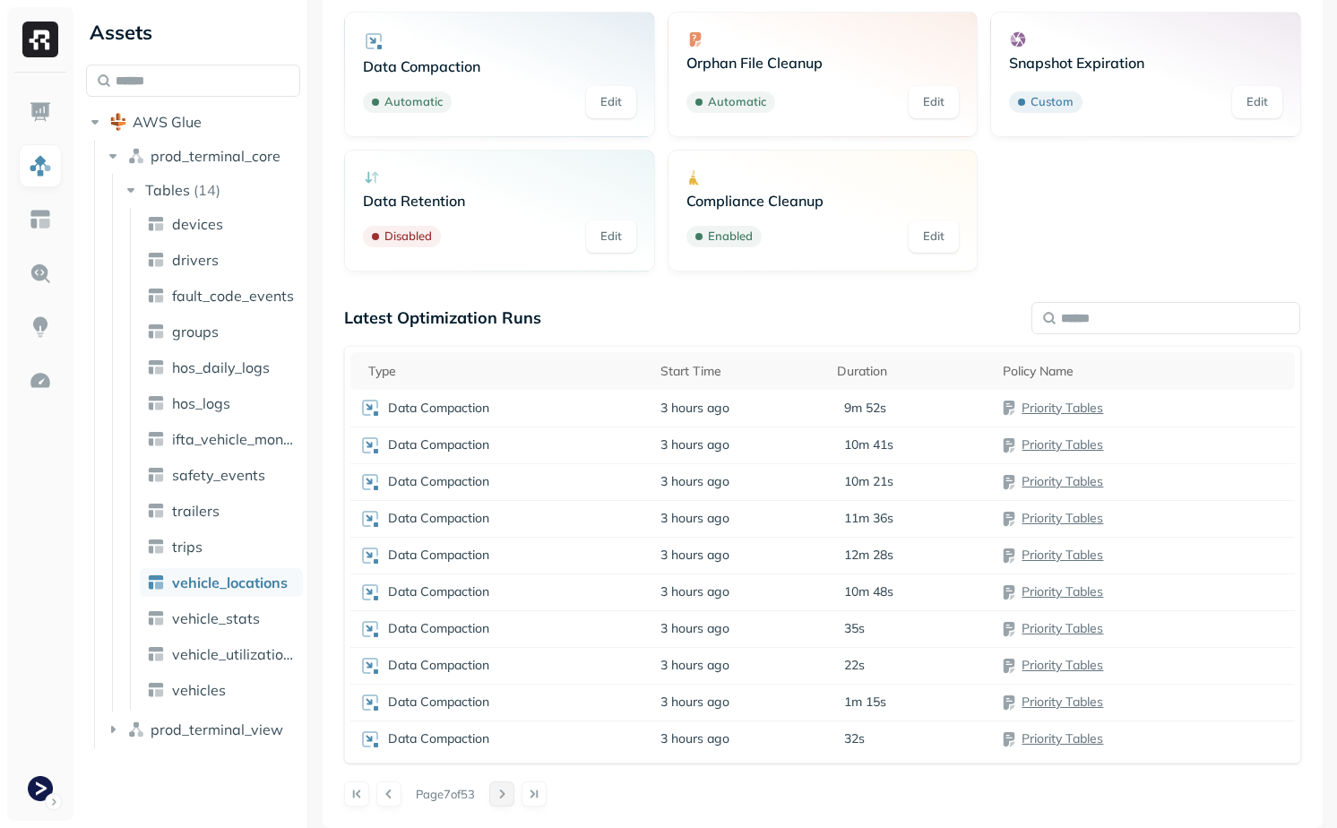
click at [514, 787] on button at bounding box center [501, 793] width 25 height 25
click at [353, 799] on button at bounding box center [356, 793] width 25 height 25
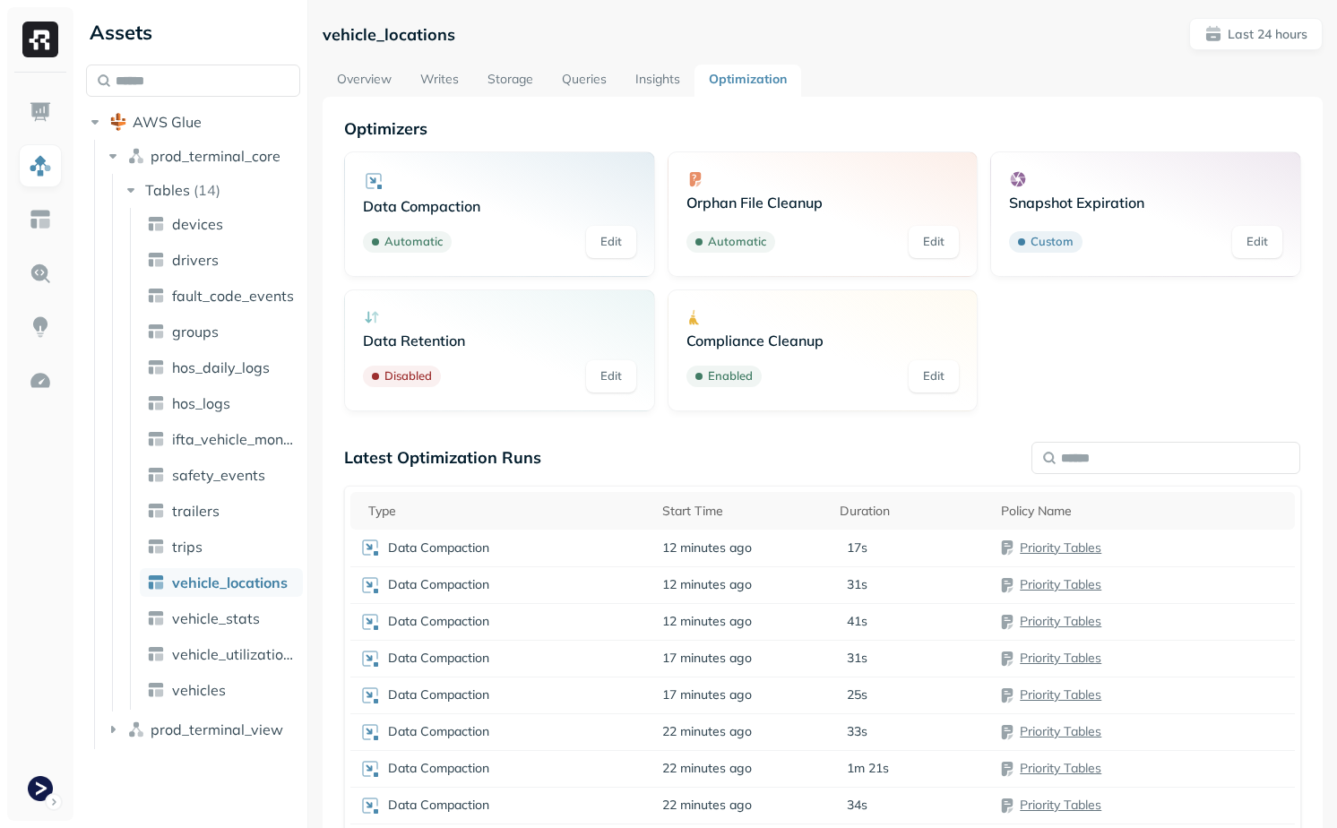
click at [380, 78] on link "Overview" at bounding box center [364, 81] width 83 height 32
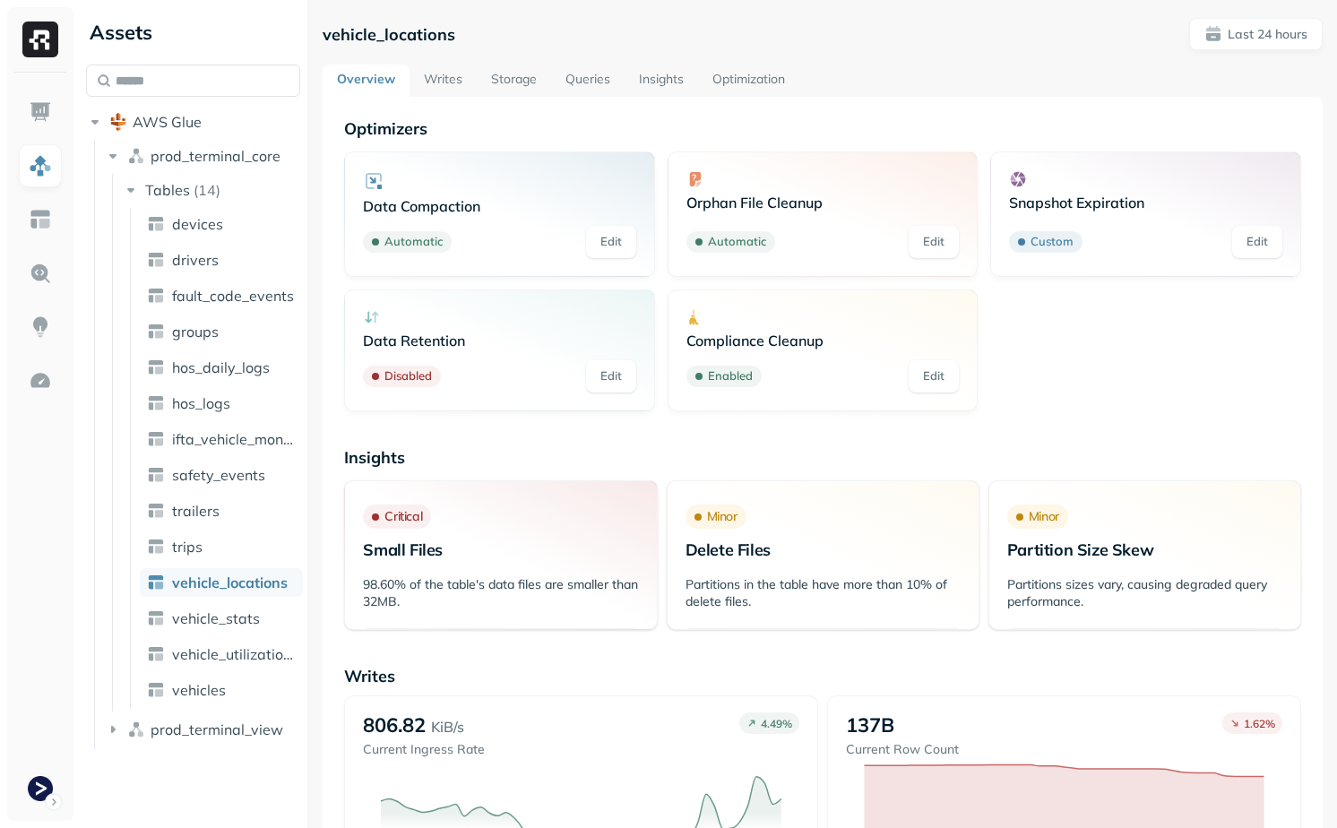
click at [592, 91] on link "Queries" at bounding box center [587, 81] width 73 height 32
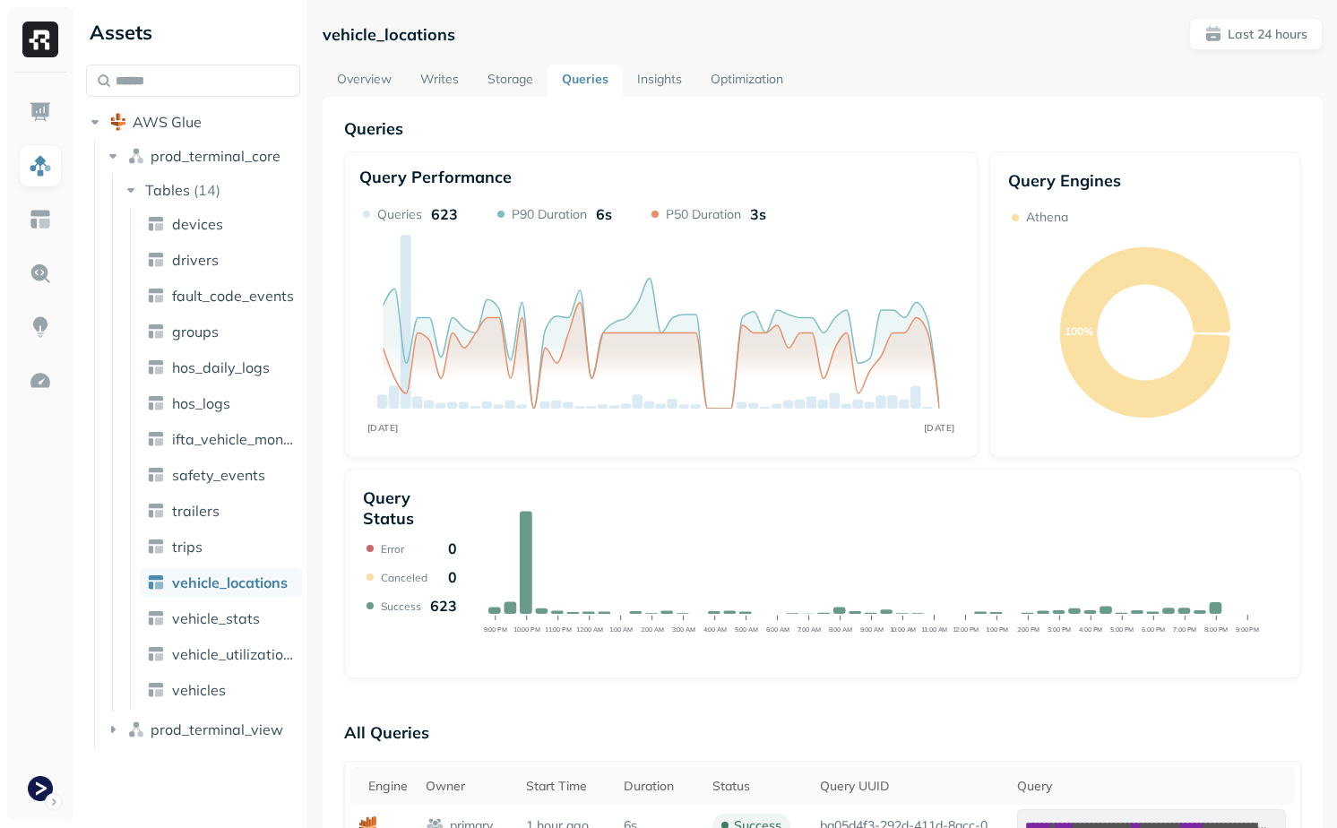
click at [748, 89] on link "Optimization" at bounding box center [746, 81] width 101 height 32
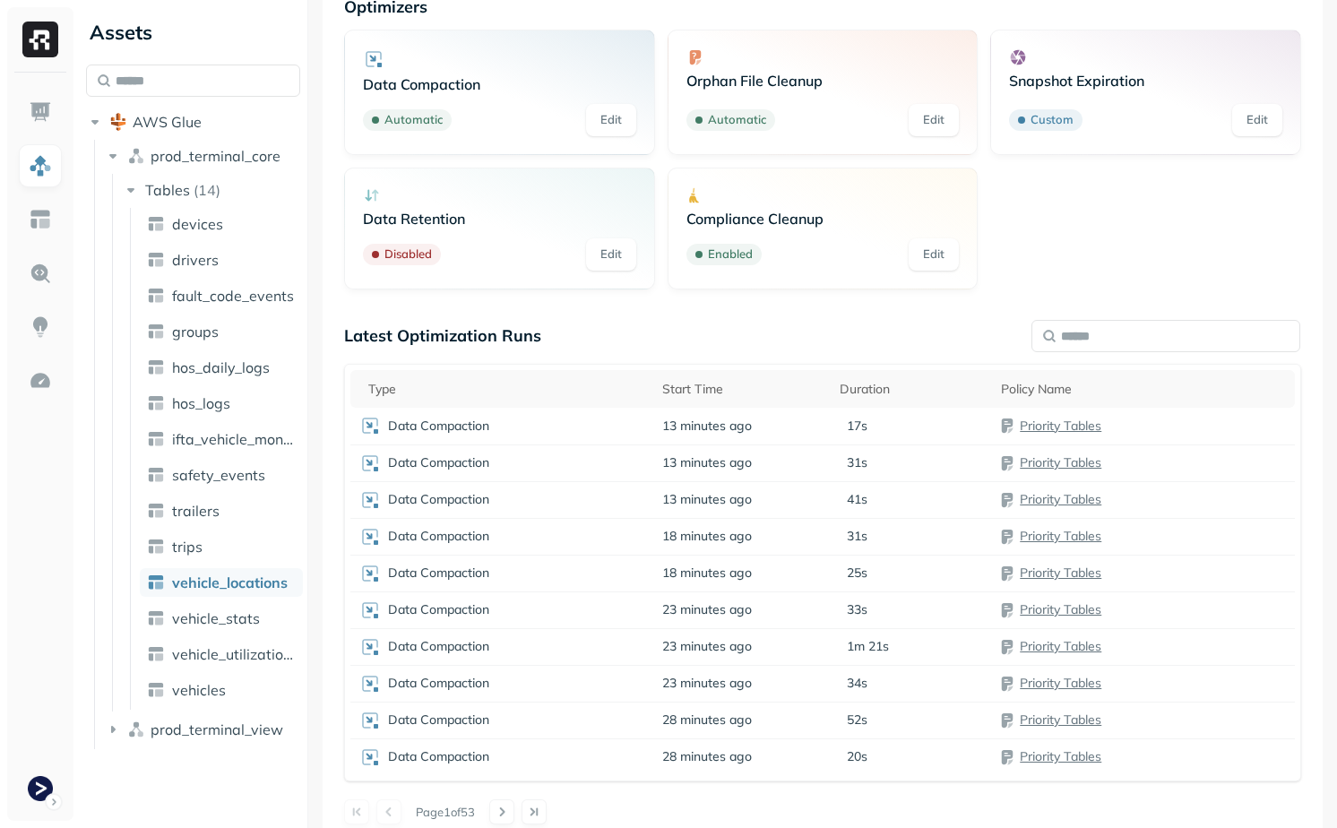
scroll to position [140, 0]
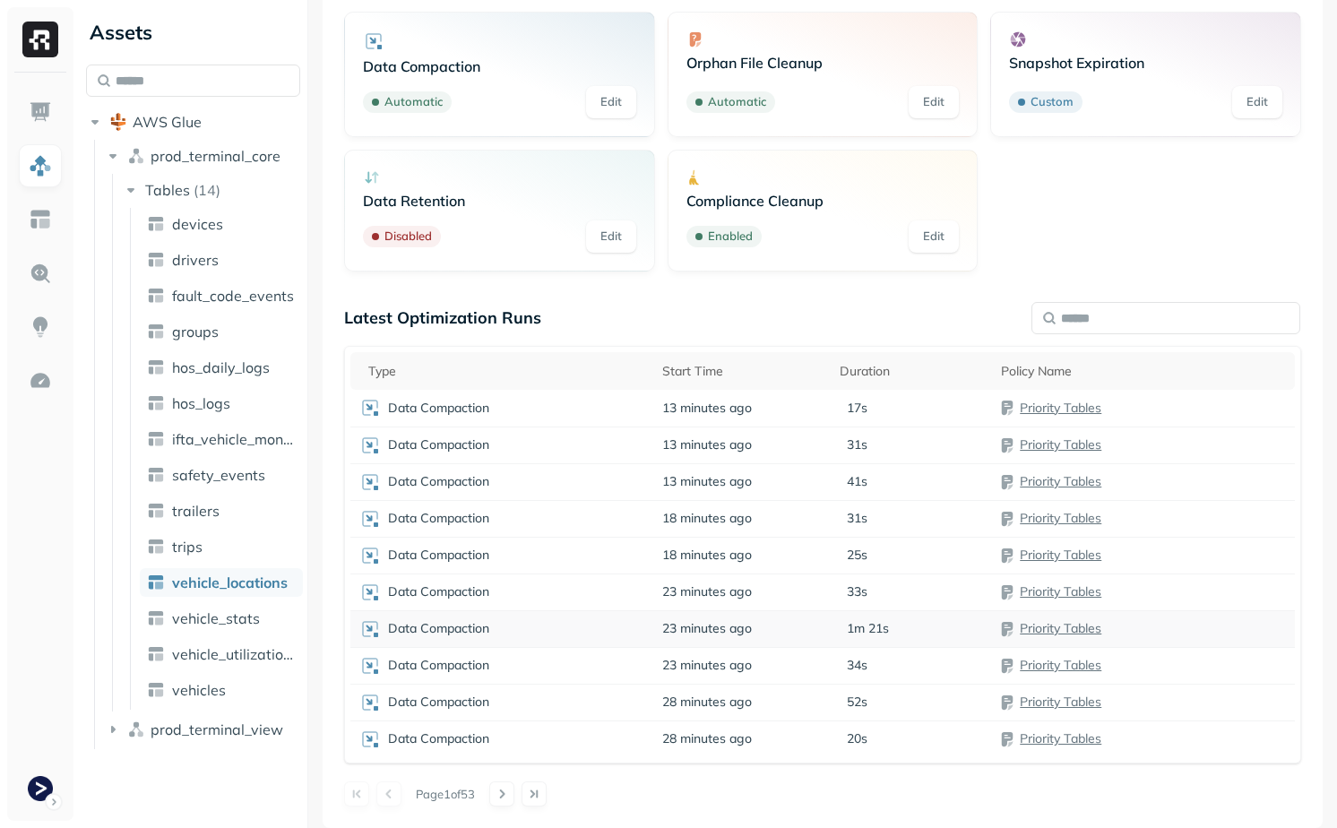
click at [895, 627] on div "1m 21s" at bounding box center [911, 628] width 143 height 17
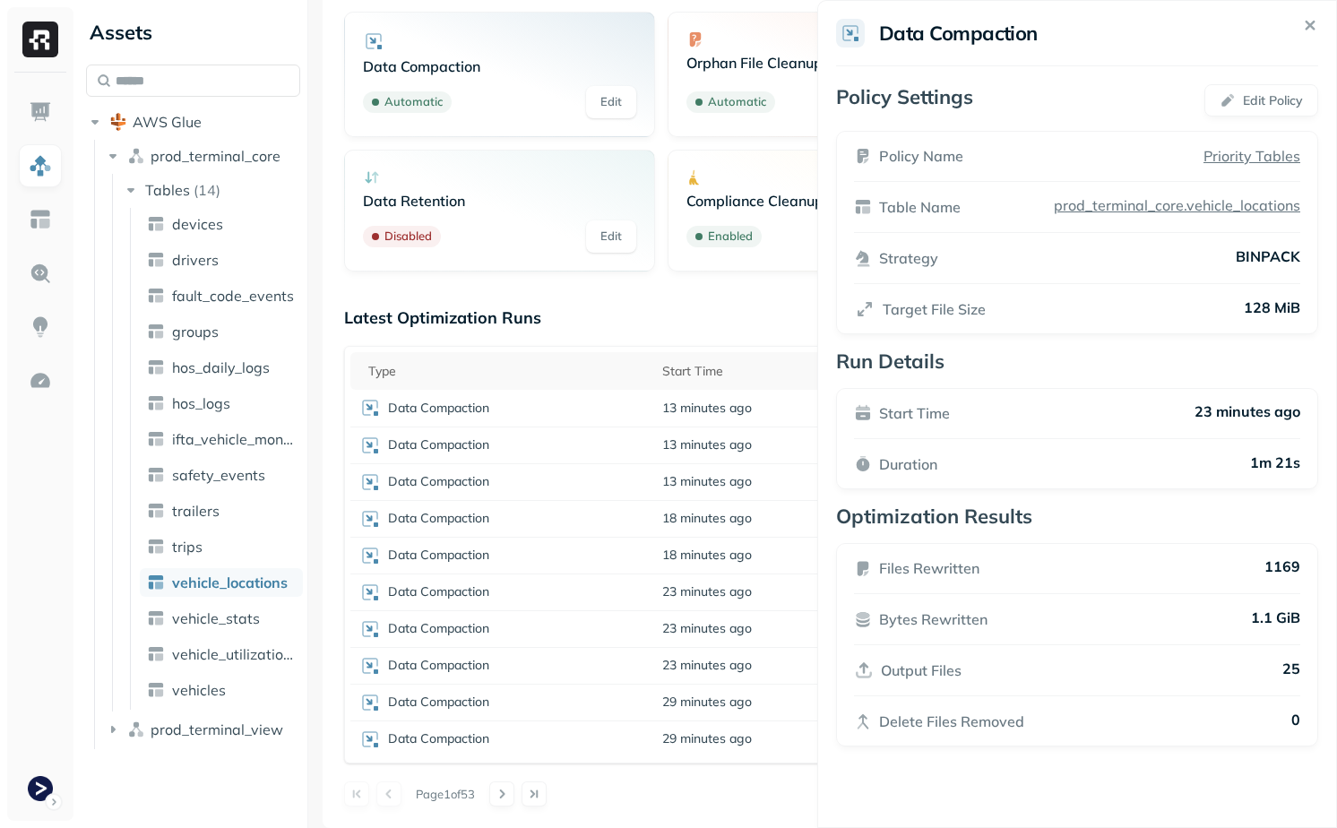
click at [716, 392] on html "Assets AWS Glue prod_terminal_core Tables ( 14 ) devices drivers fault_code_eve…" at bounding box center [668, 414] width 1337 height 828
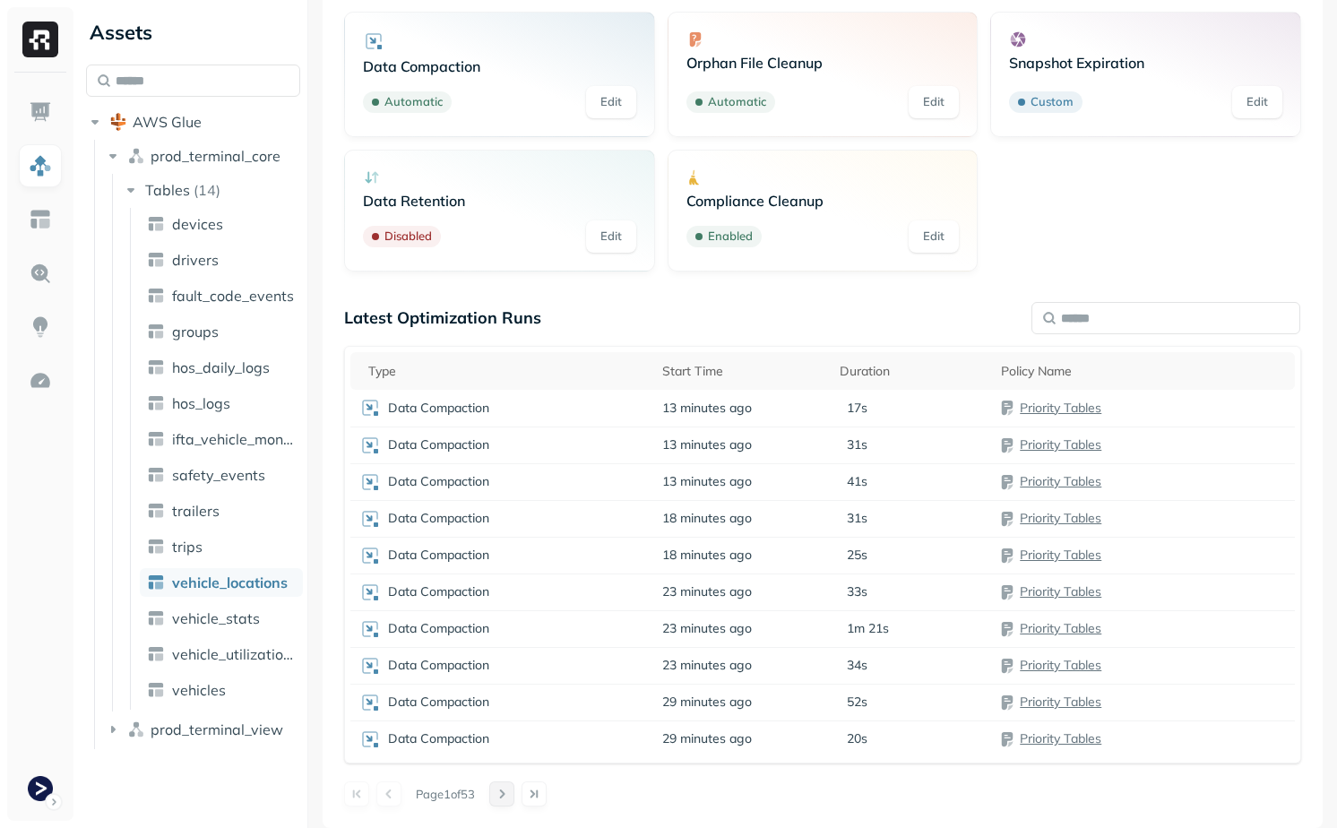
click at [513, 798] on button at bounding box center [501, 793] width 25 height 25
click at [513, 799] on button at bounding box center [501, 793] width 25 height 25
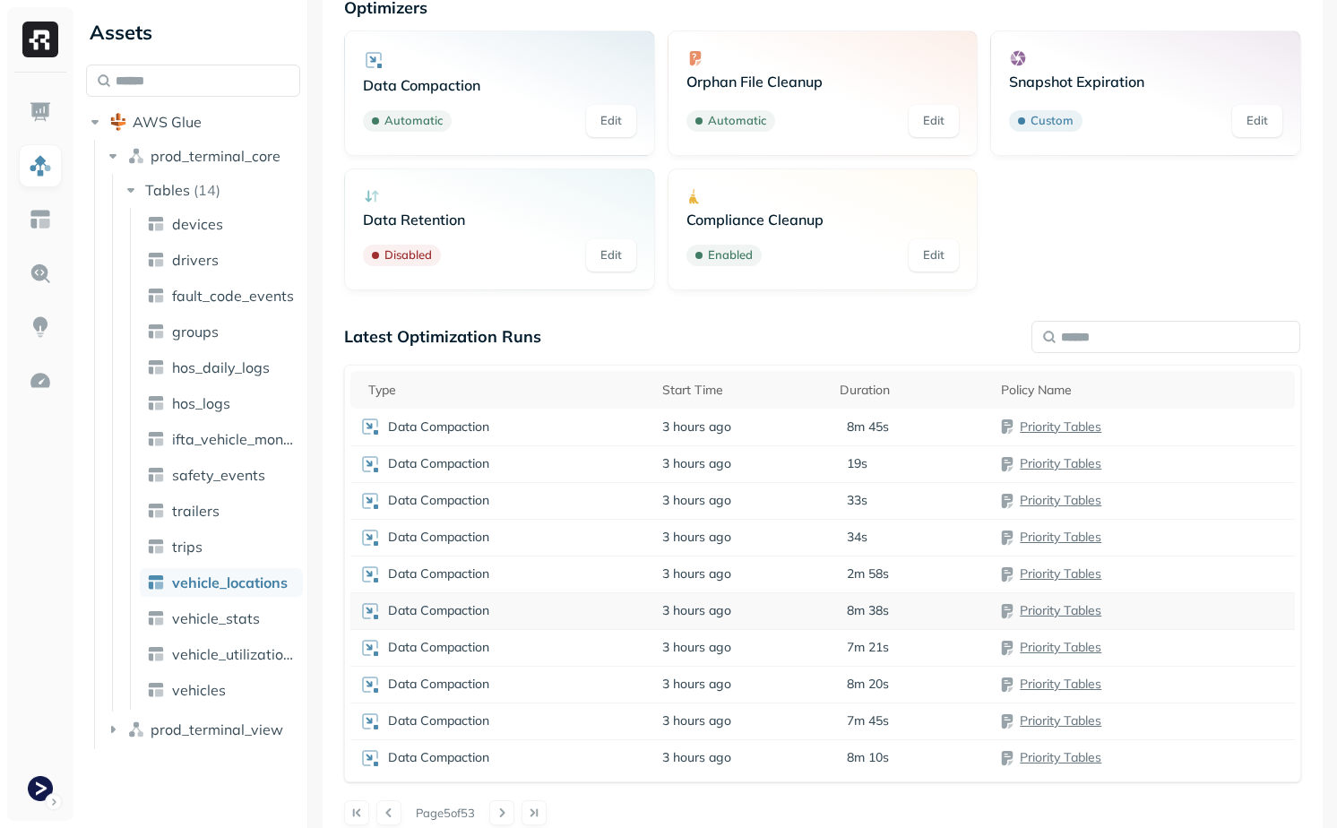
click at [583, 608] on div "Data Compaction" at bounding box center [501, 611] width 285 height 22
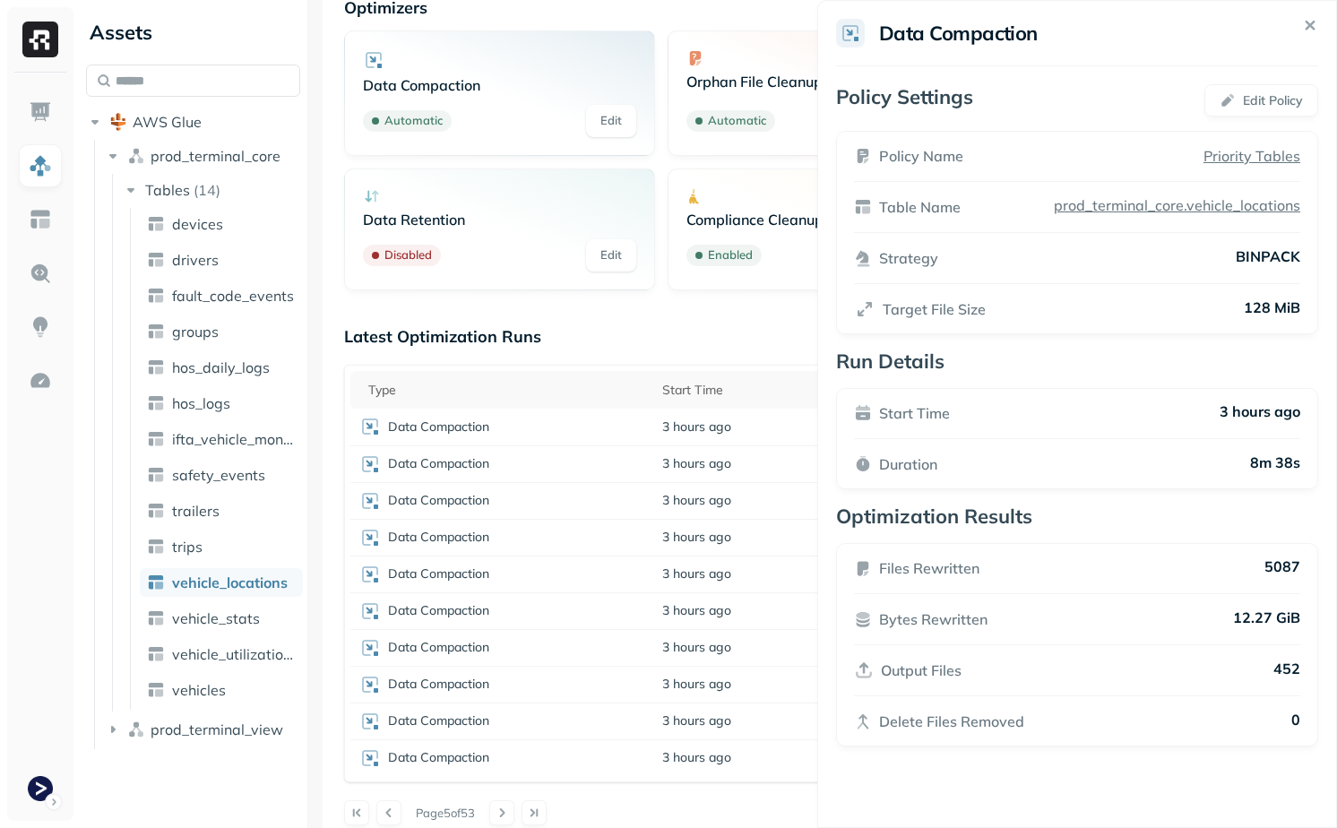
click at [583, 608] on html "Assets AWS Glue prod_terminal_core Tables ( 14 ) devices drivers fault_code_eve…" at bounding box center [668, 414] width 1337 height 828
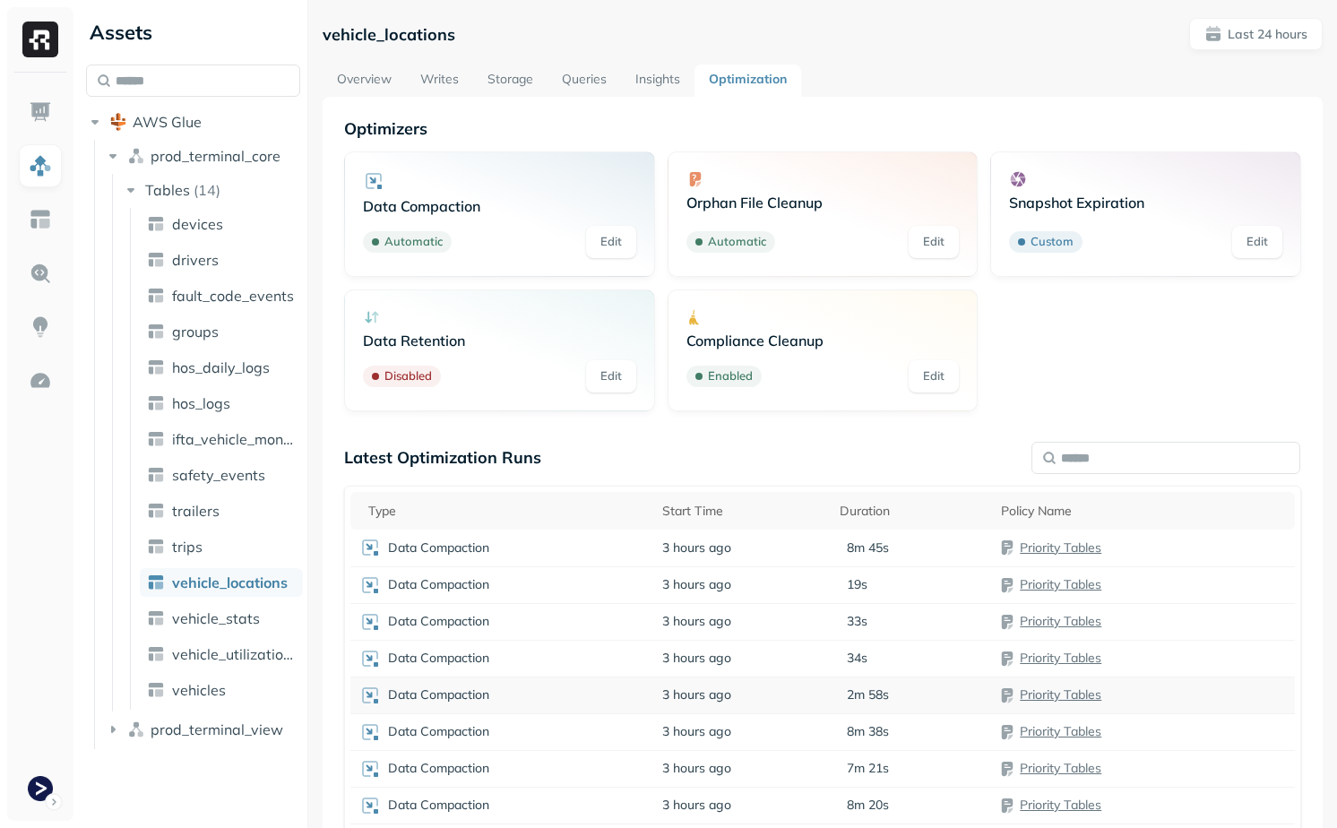
scroll to position [140, 0]
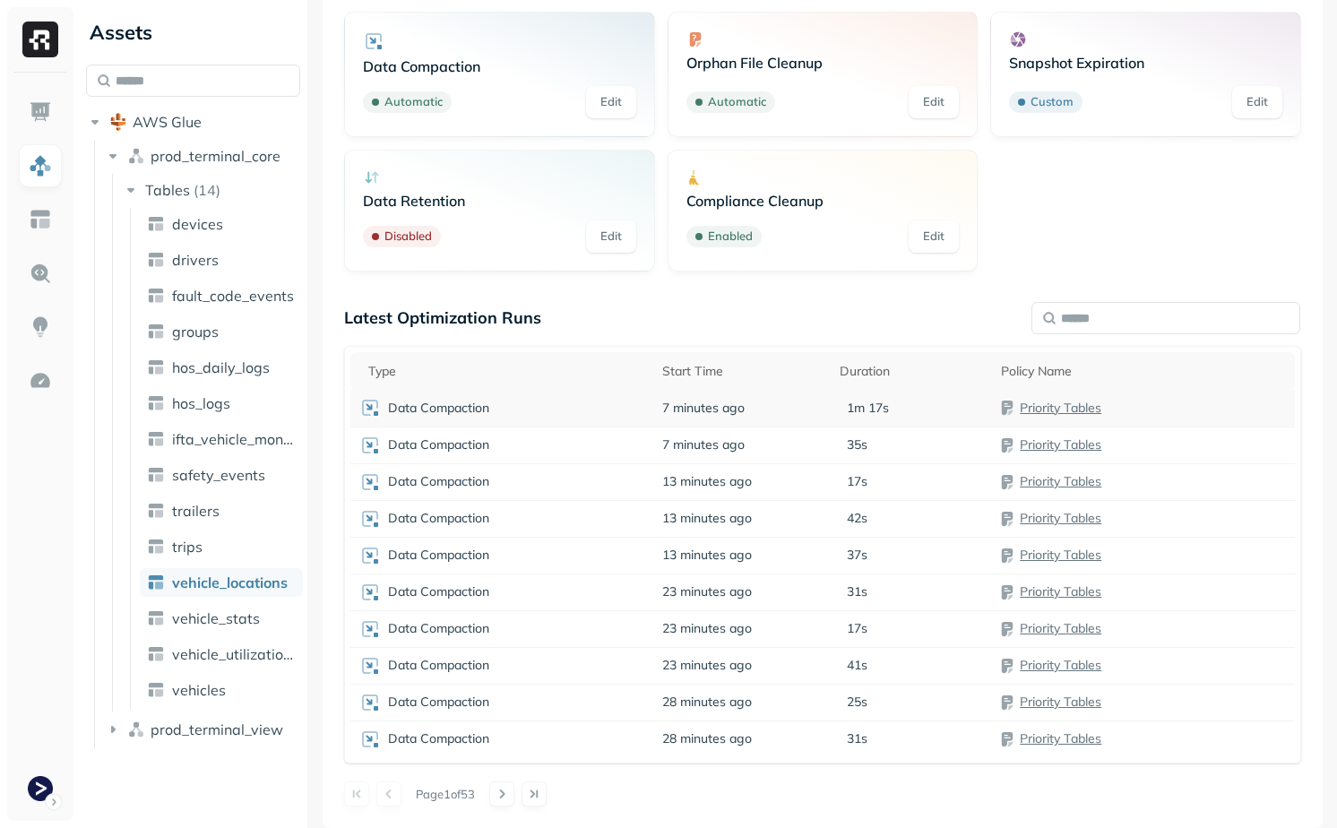
click at [652, 401] on td "Data Compaction" at bounding box center [501, 408] width 303 height 37
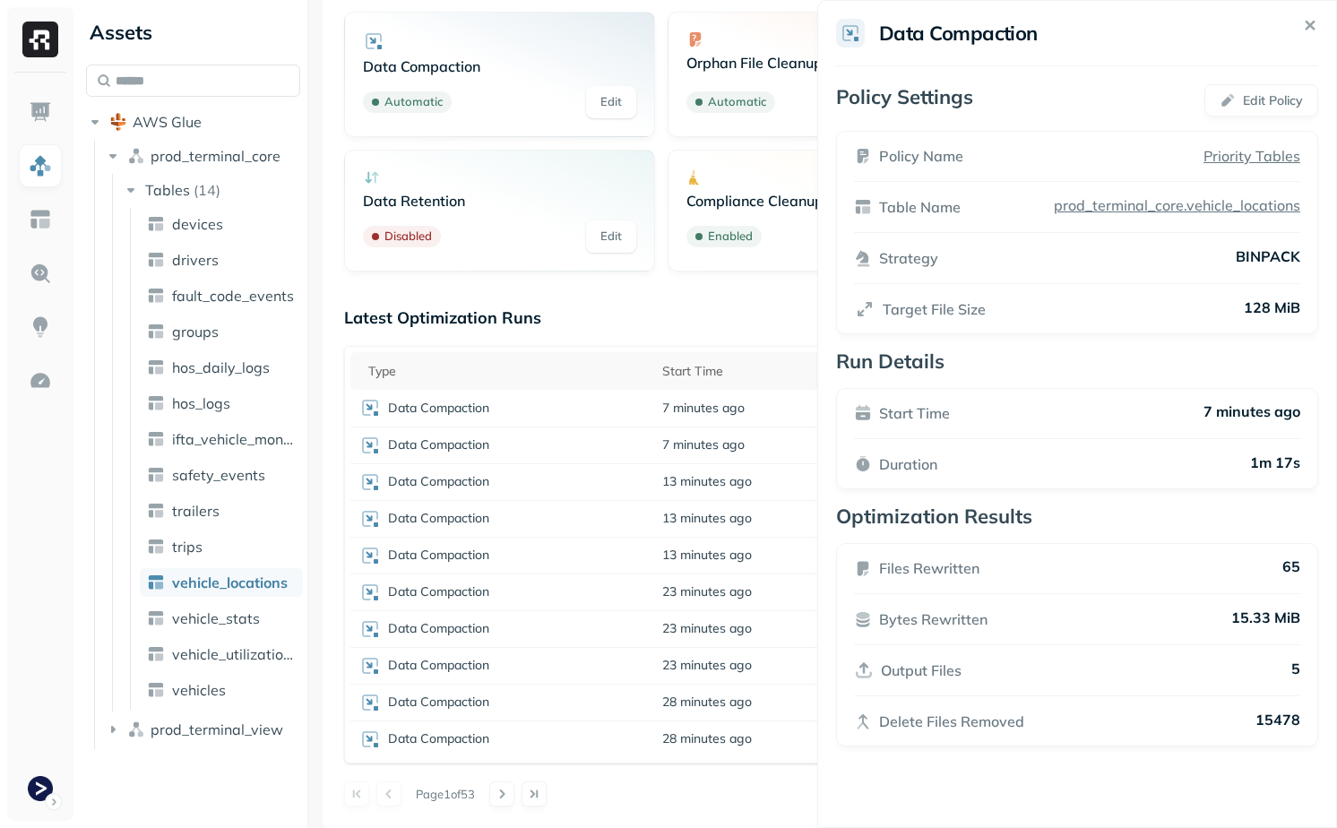
click at [679, 434] on html "Assets AWS Glue prod_terminal_core Tables ( 14 ) devices drivers fault_code_eve…" at bounding box center [668, 414] width 1337 height 828
click at [679, 447] on span "7 minutes ago" at bounding box center [703, 444] width 82 height 17
click at [677, 444] on span "7 minutes ago" at bounding box center [703, 444] width 82 height 17
click at [702, 350] on div "[DATE] 9:32 PM [DATE] 9:32 PM" at bounding box center [691, 369] width 116 height 39
click at [707, 332] on div "Latest Optimization Runs Type Start Time Duration Policy Name Data Compaction 7…" at bounding box center [822, 556] width 957 height 499
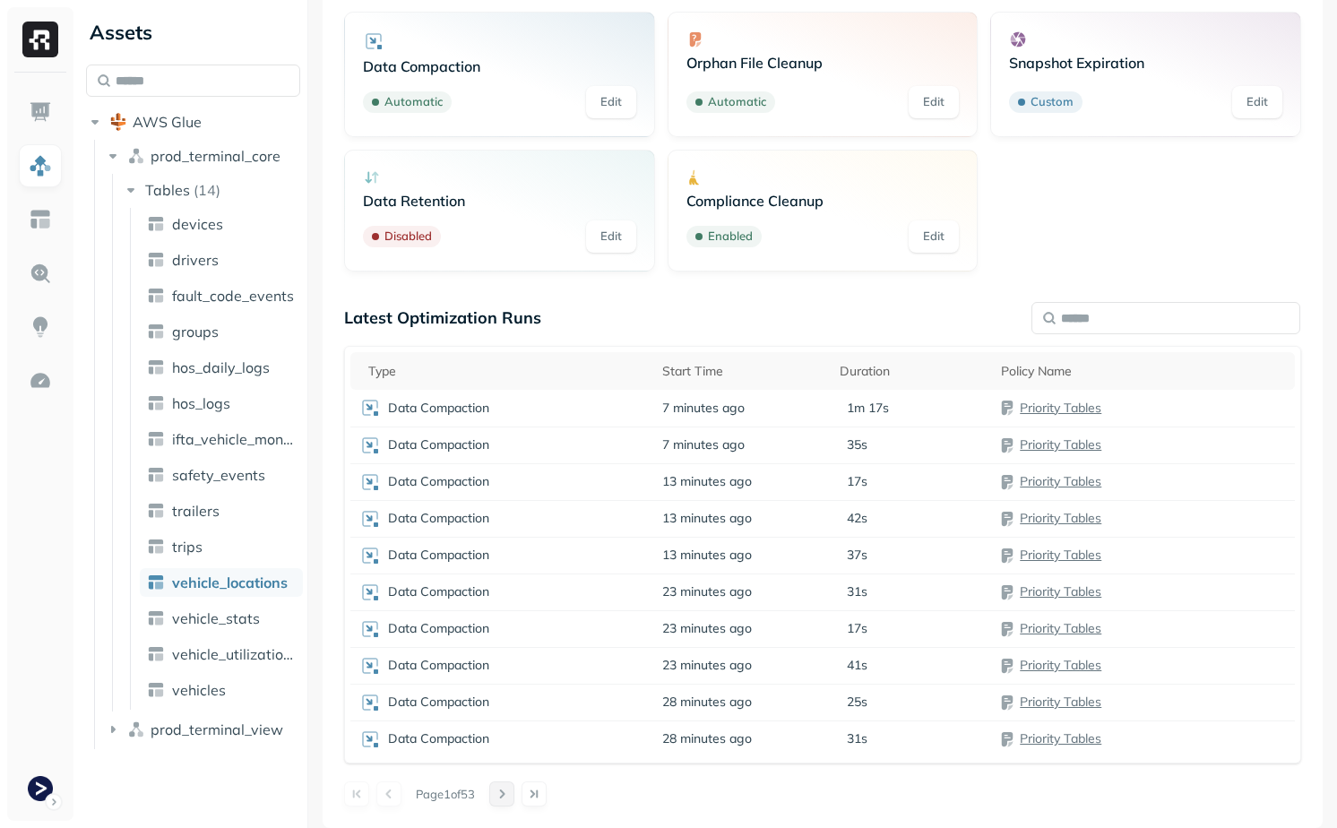
click at [512, 790] on button at bounding box center [501, 793] width 25 height 25
click at [362, 793] on button at bounding box center [356, 793] width 25 height 25
click at [214, 616] on span "vehicle_stats" at bounding box center [216, 618] width 88 height 18
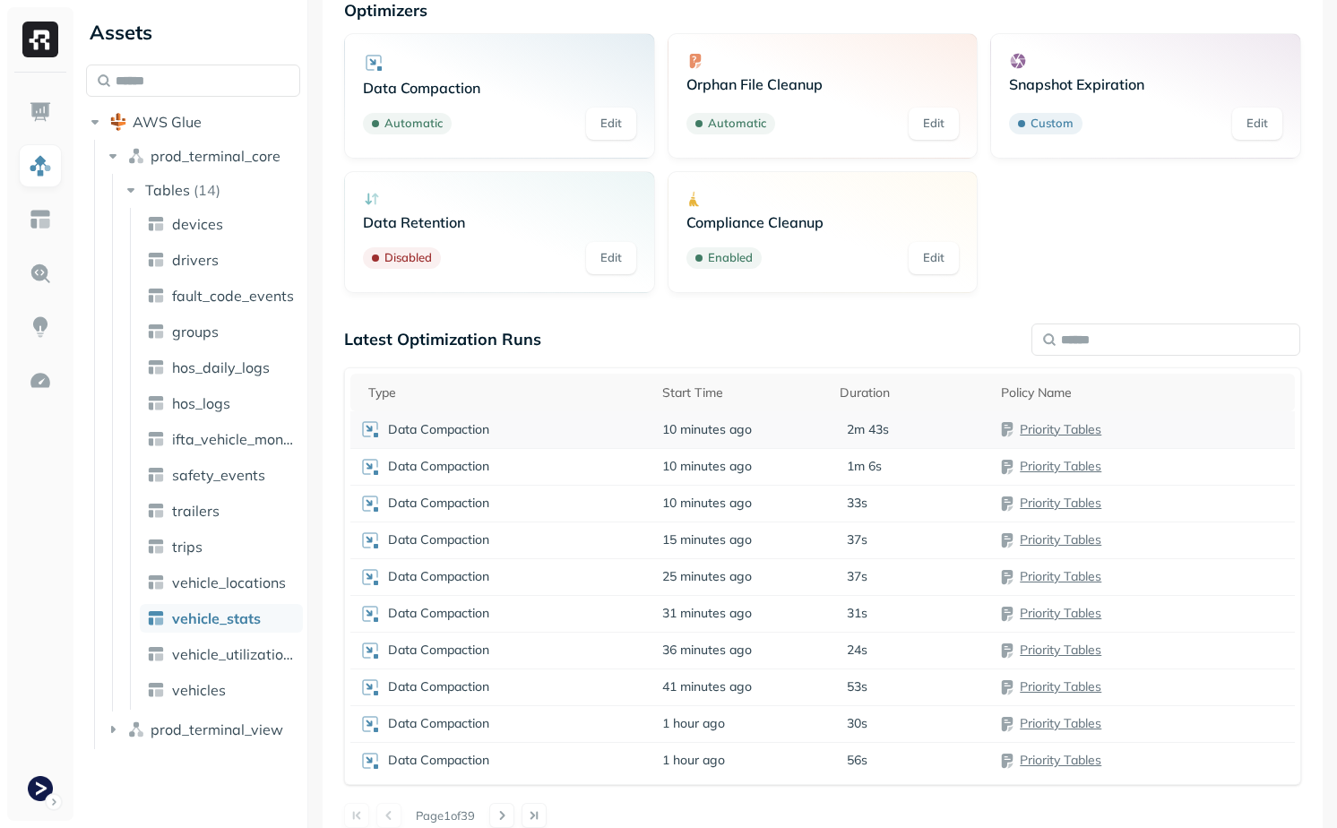
click at [632, 423] on div "Data Compaction" at bounding box center [501, 430] width 285 height 22
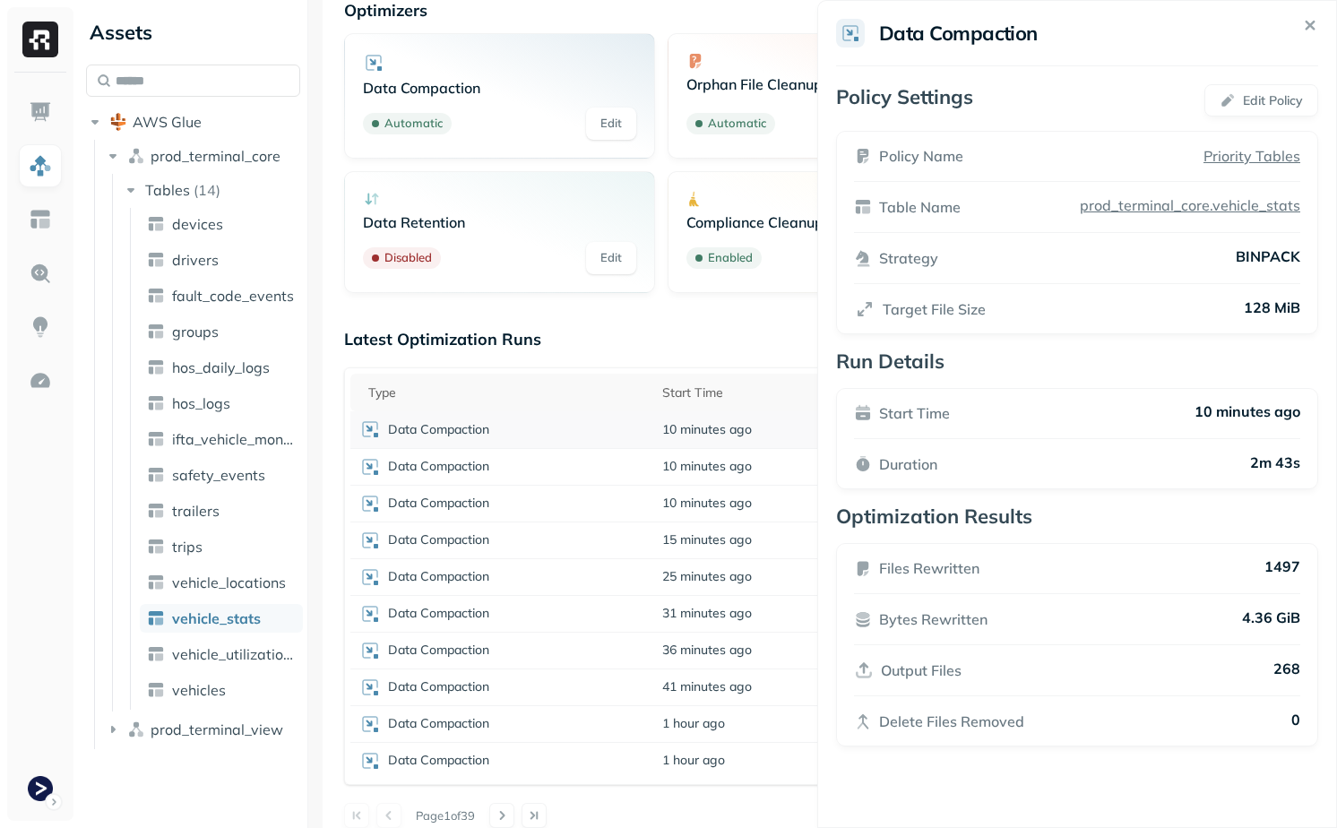
click at [634, 427] on html "Assets AWS Glue prod_terminal_core Tables ( 14 ) devices drivers fault_code_eve…" at bounding box center [668, 414] width 1337 height 828
click at [637, 476] on div "Data Compaction" at bounding box center [501, 467] width 285 height 22
click at [636, 479] on html "Assets AWS Glue prod_terminal_core Tables ( 14 ) devices drivers fault_code_eve…" at bounding box center [668, 414] width 1337 height 828
click at [639, 502] on div "Data Compaction" at bounding box center [501, 504] width 285 height 22
click at [640, 501] on html "Assets AWS Glue prod_terminal_core Tables ( 14 ) devices drivers fault_code_eve…" at bounding box center [668, 414] width 1337 height 828
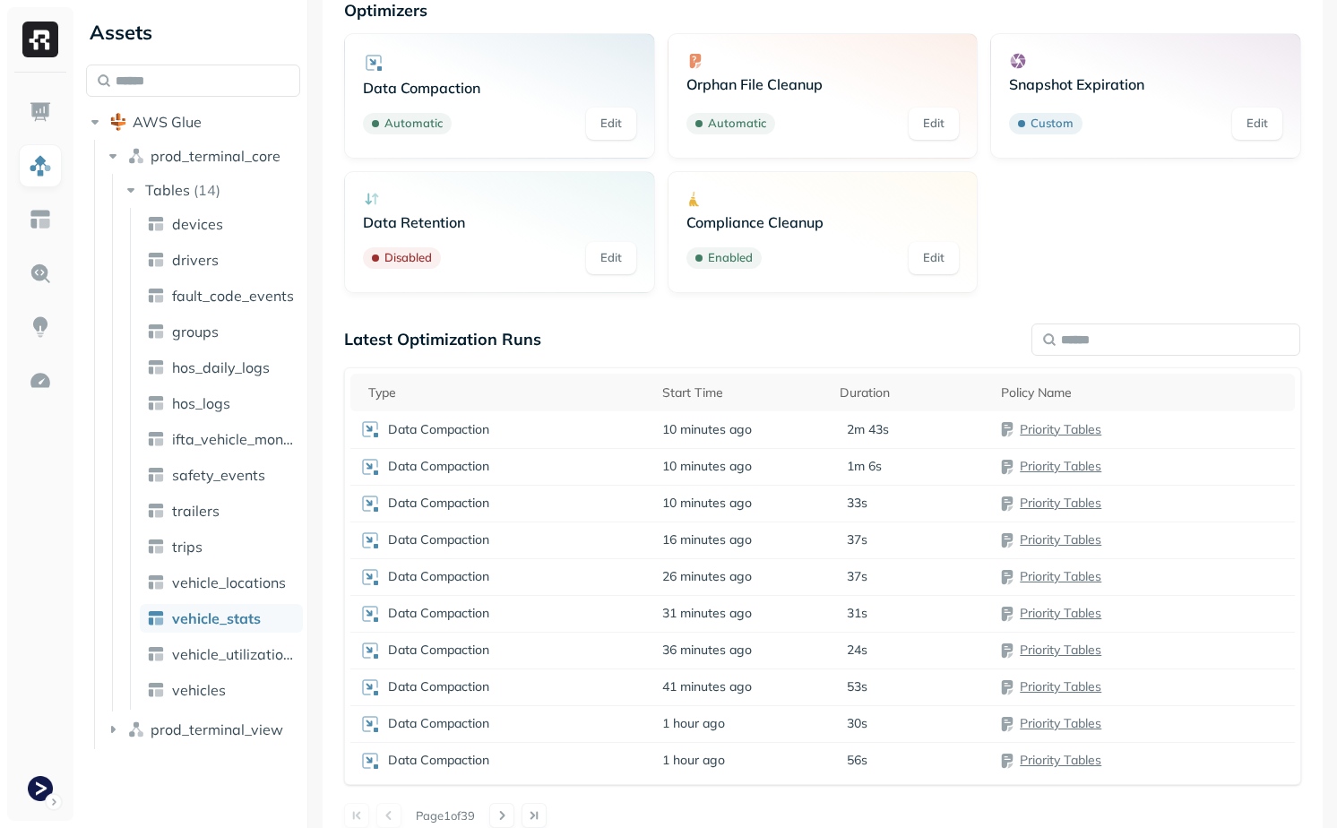
scroll to position [0, 0]
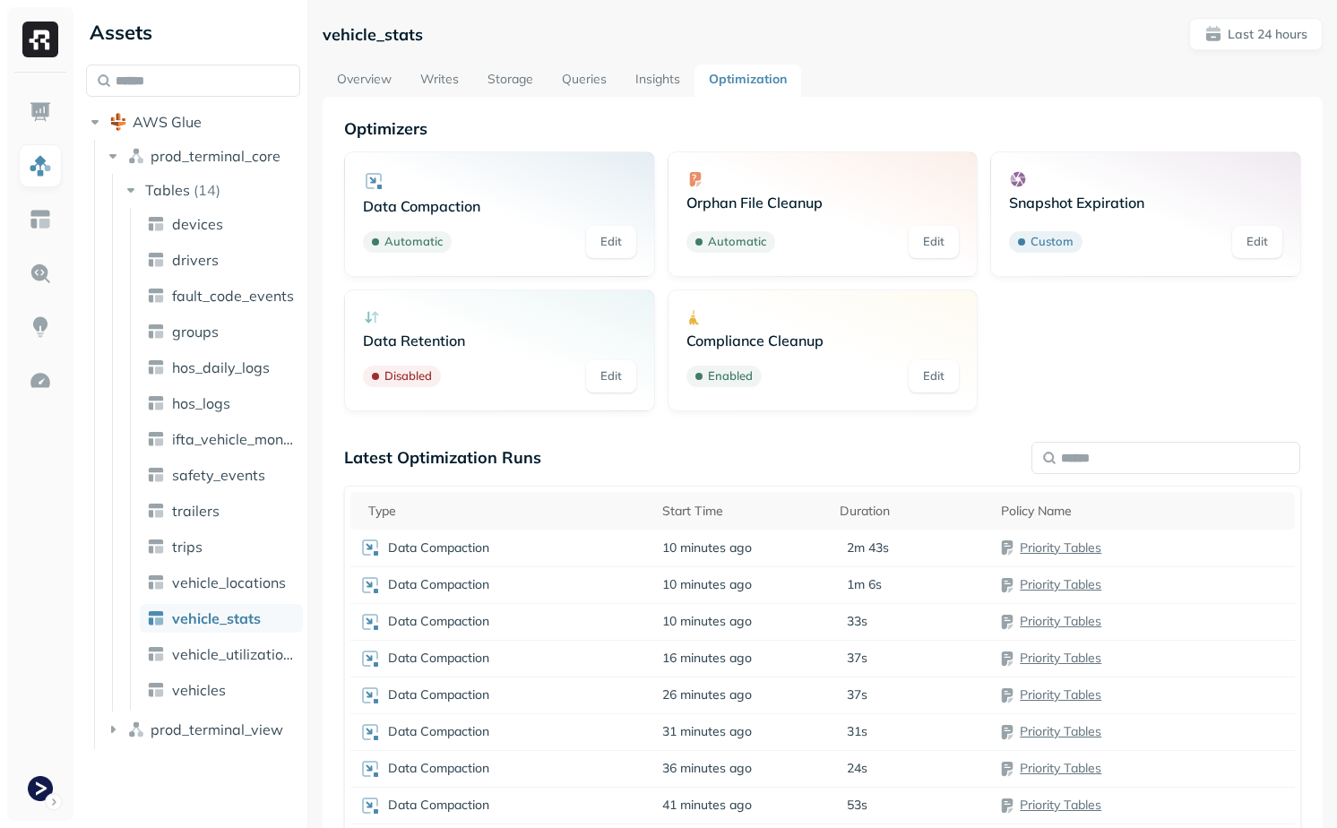
click at [501, 76] on link "Storage" at bounding box center [510, 81] width 74 height 32
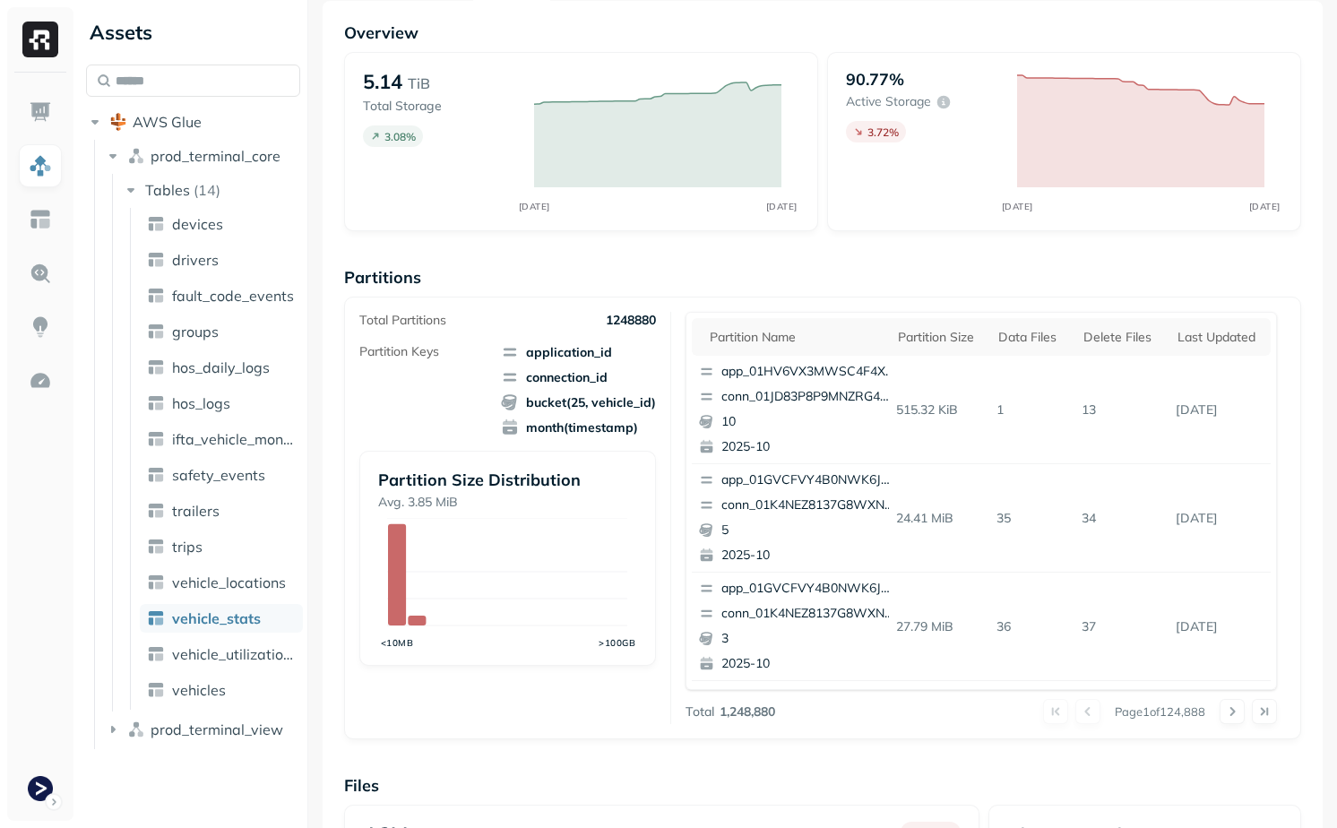
scroll to position [542, 0]
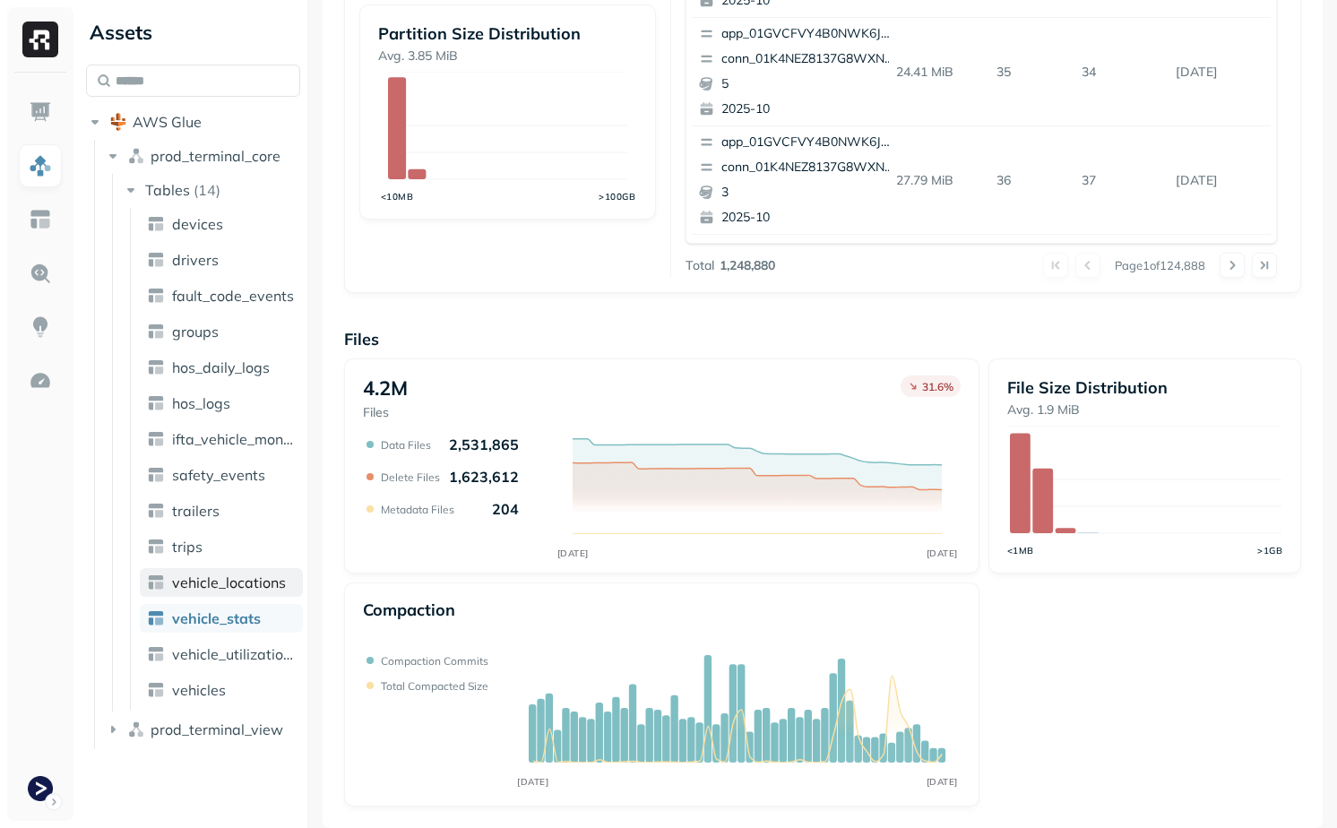
click at [237, 588] on span "vehicle_locations" at bounding box center [229, 583] width 114 height 18
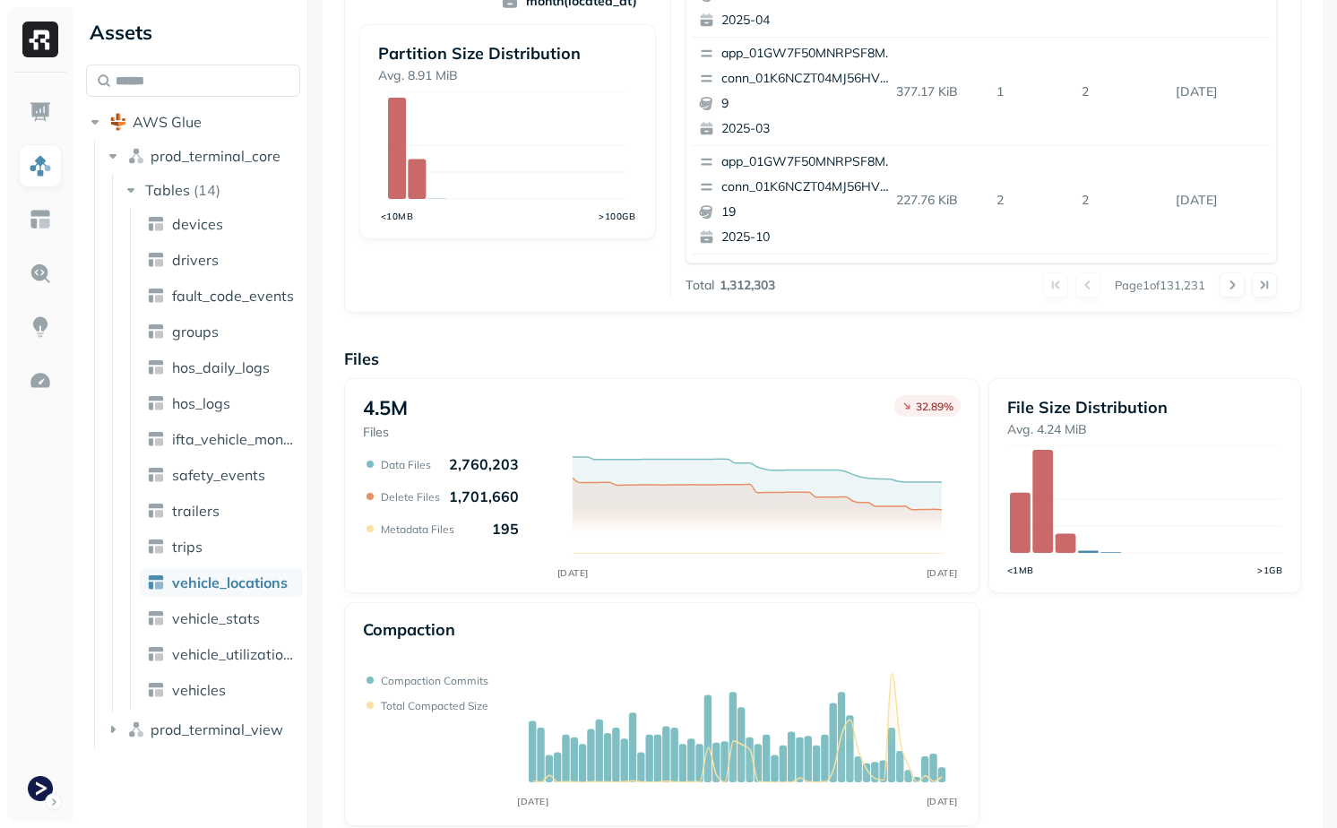
scroll to position [542, 0]
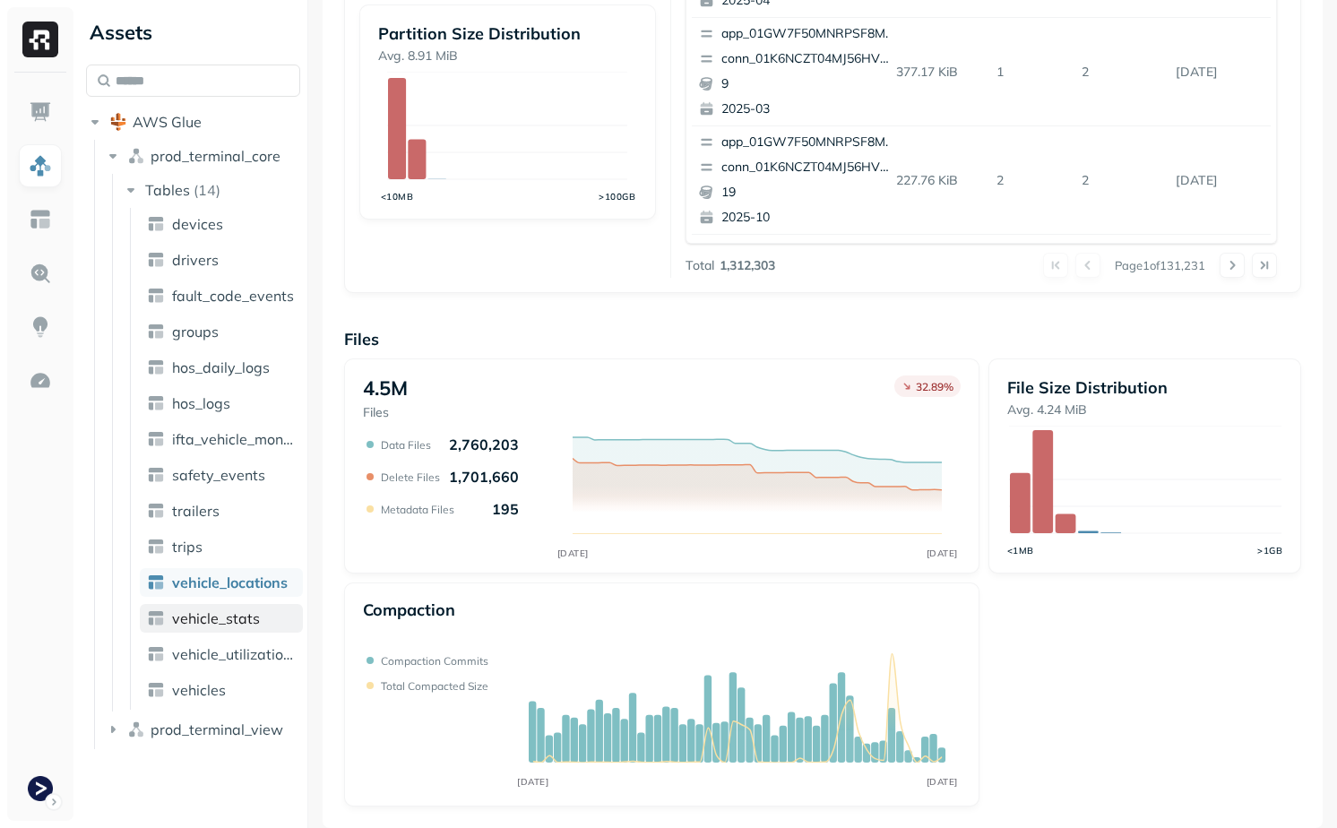
click at [231, 631] on link "vehicle_stats" at bounding box center [221, 618] width 163 height 29
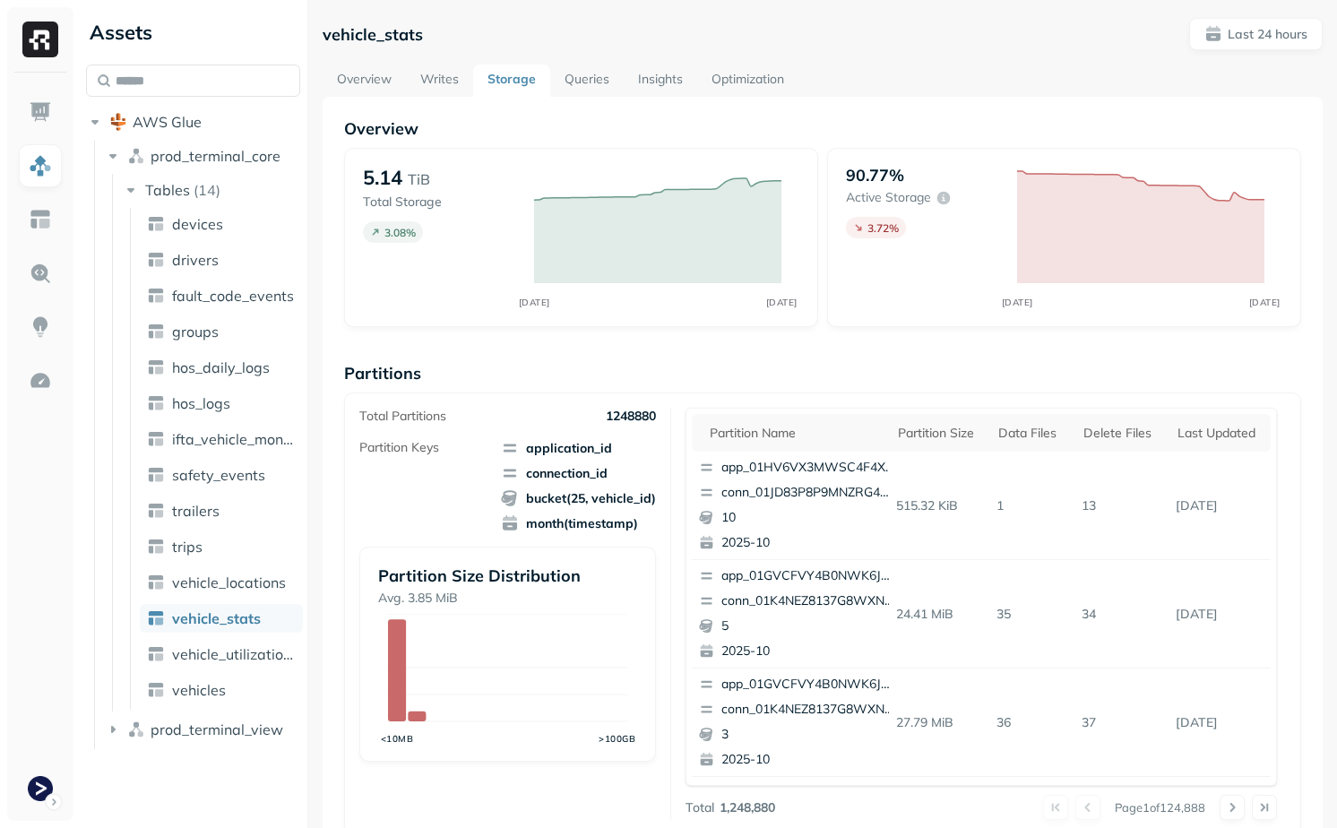
click at [434, 96] on link "Writes" at bounding box center [439, 81] width 67 height 32
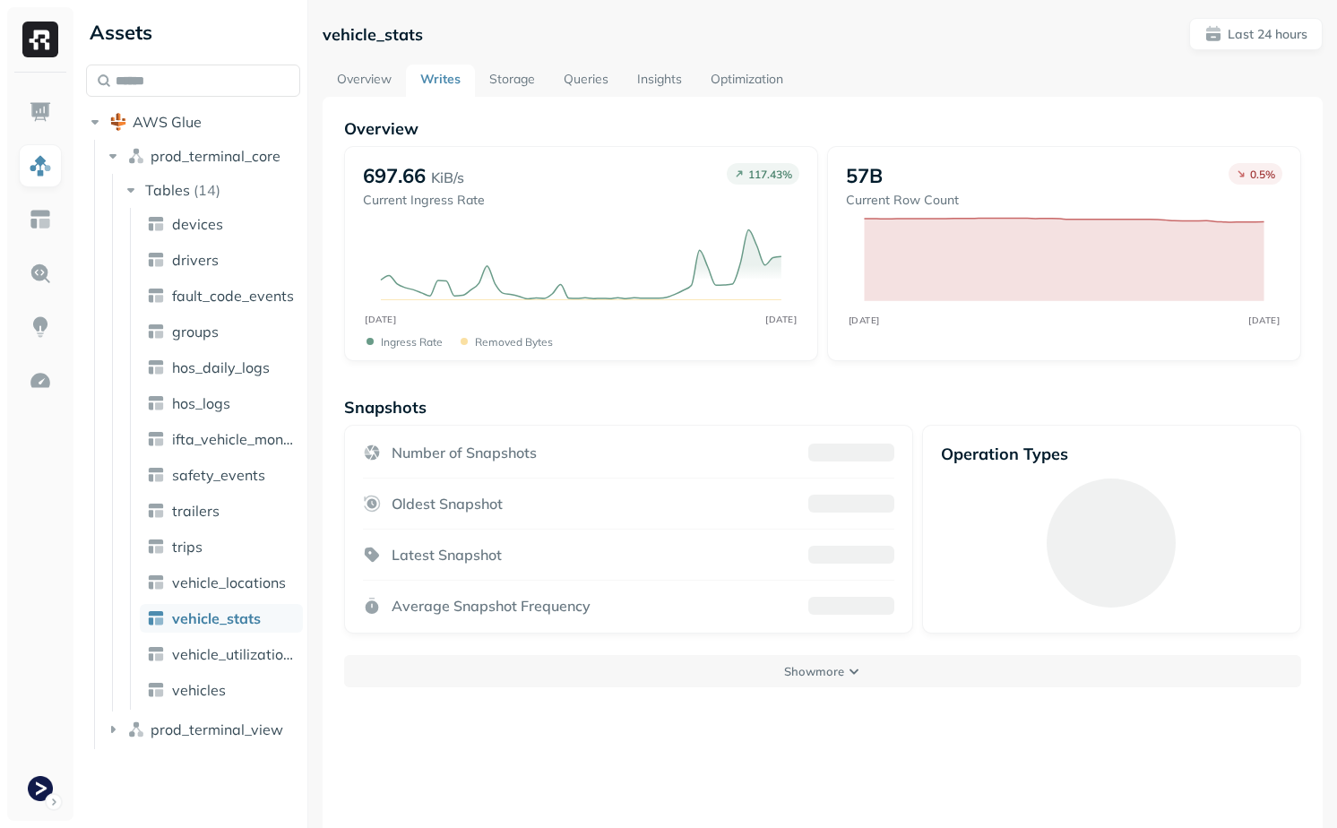
scroll to position [97, 0]
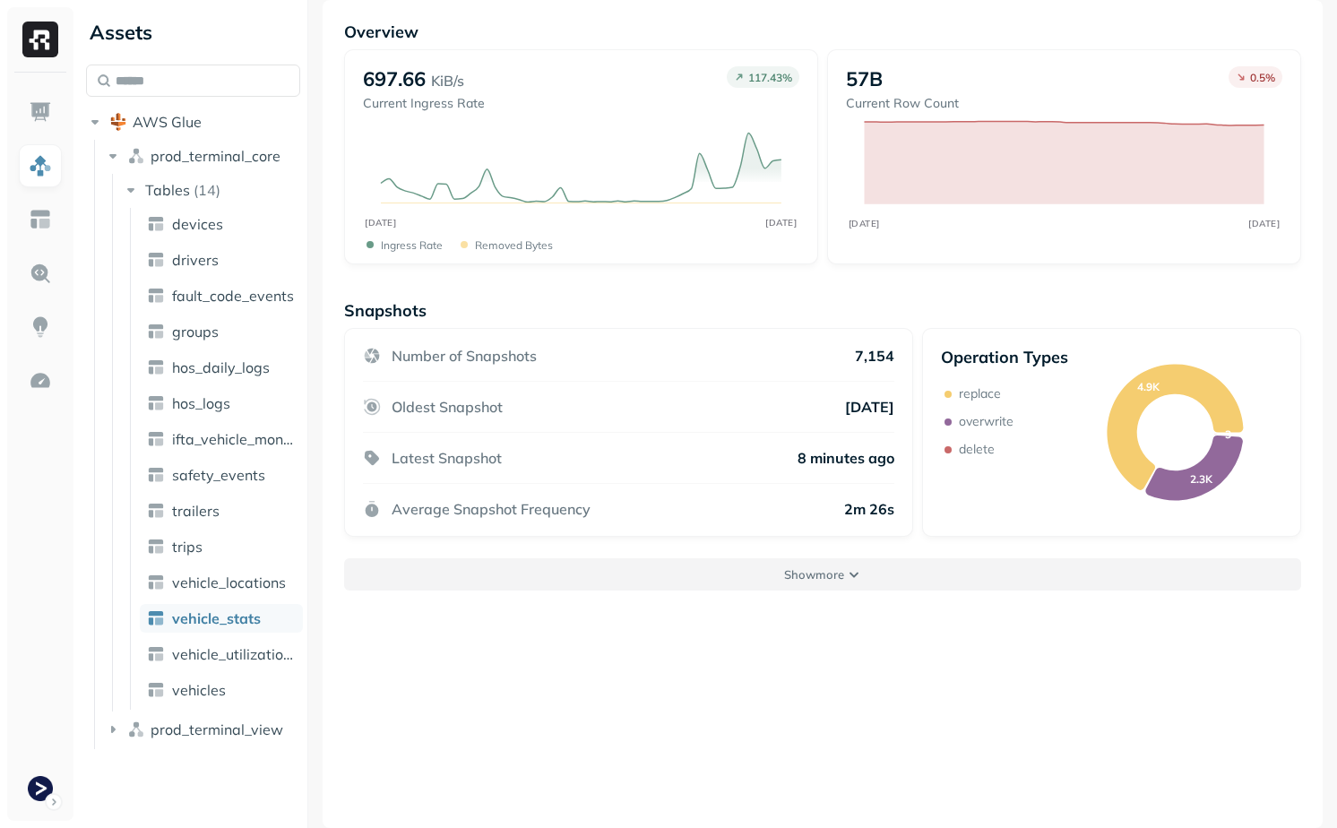
click at [626, 587] on button "Show more" at bounding box center [822, 574] width 957 height 32
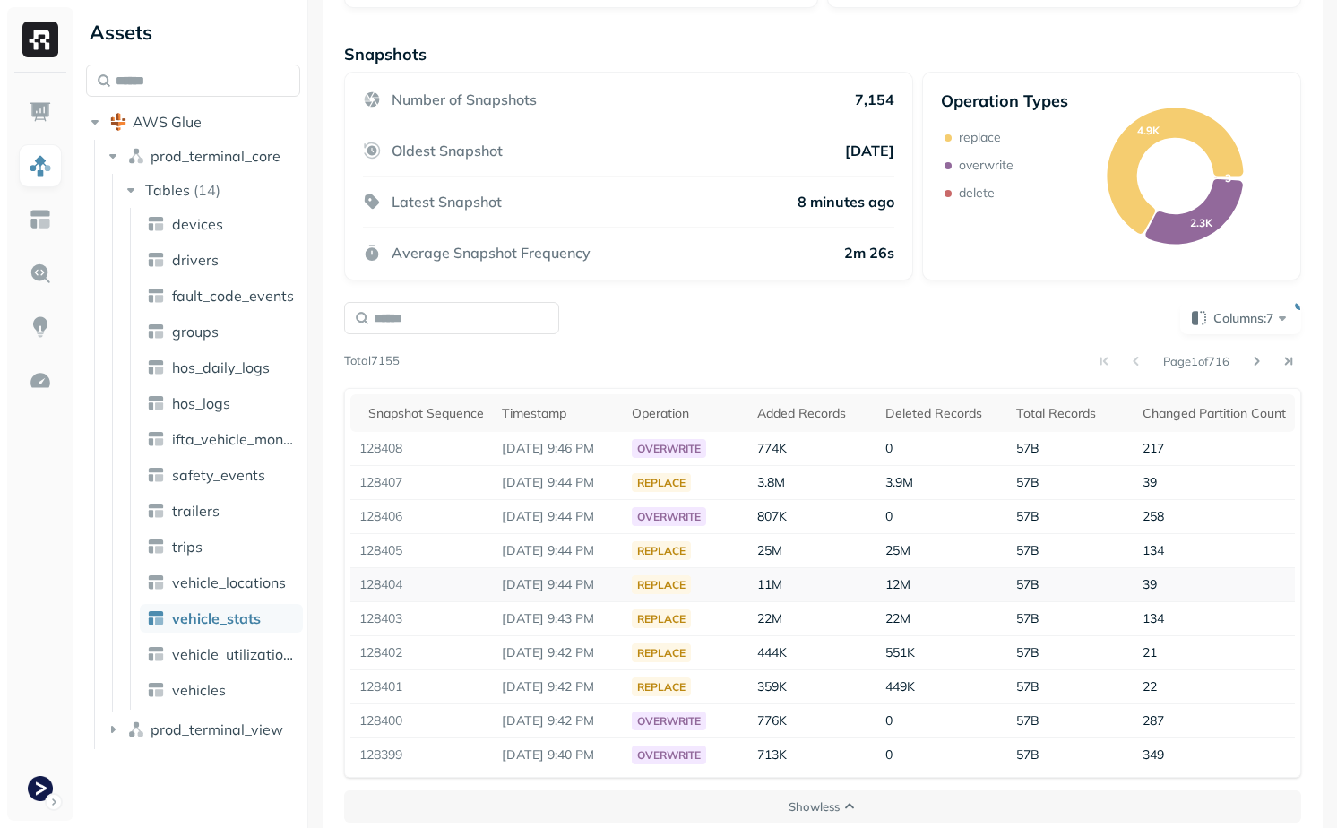
scroll to position [369, 0]
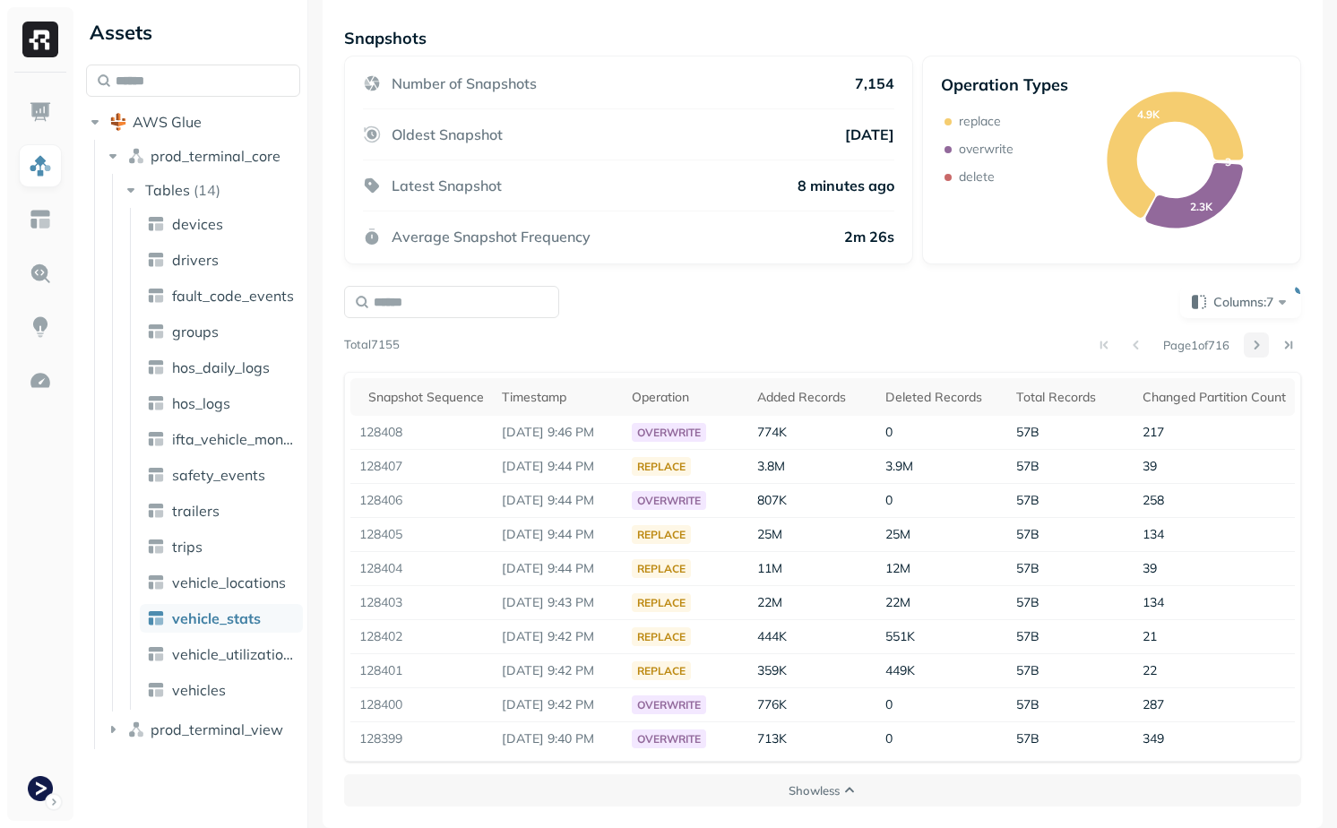
click at [1256, 339] on button at bounding box center [1256, 344] width 25 height 25
click at [1080, 349] on div "Page 2 of 716" at bounding box center [851, 344] width 902 height 25
click at [1092, 350] on button at bounding box center [1104, 344] width 25 height 25
click at [1251, 346] on button at bounding box center [1256, 344] width 25 height 25
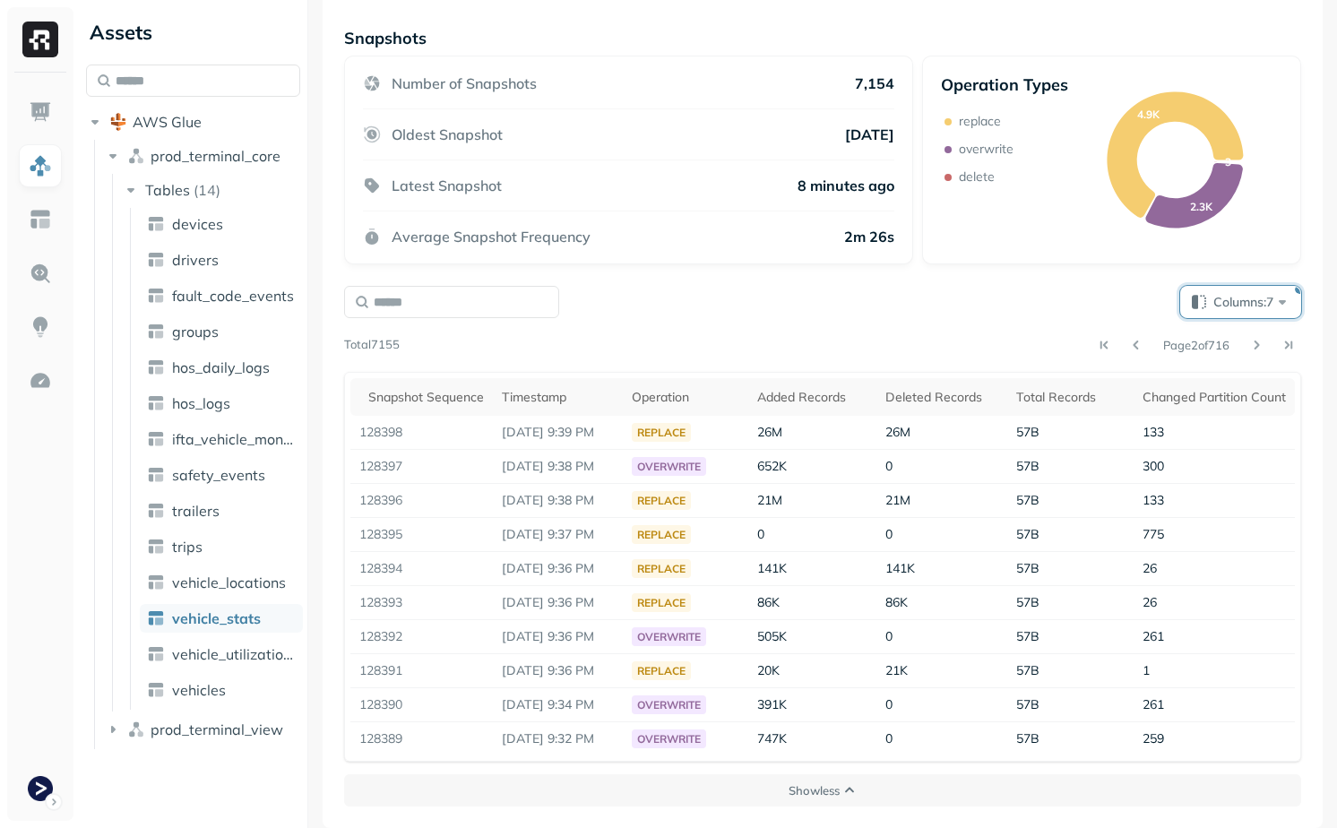
click at [1238, 306] on span "Columns: 7" at bounding box center [1252, 302] width 78 height 18
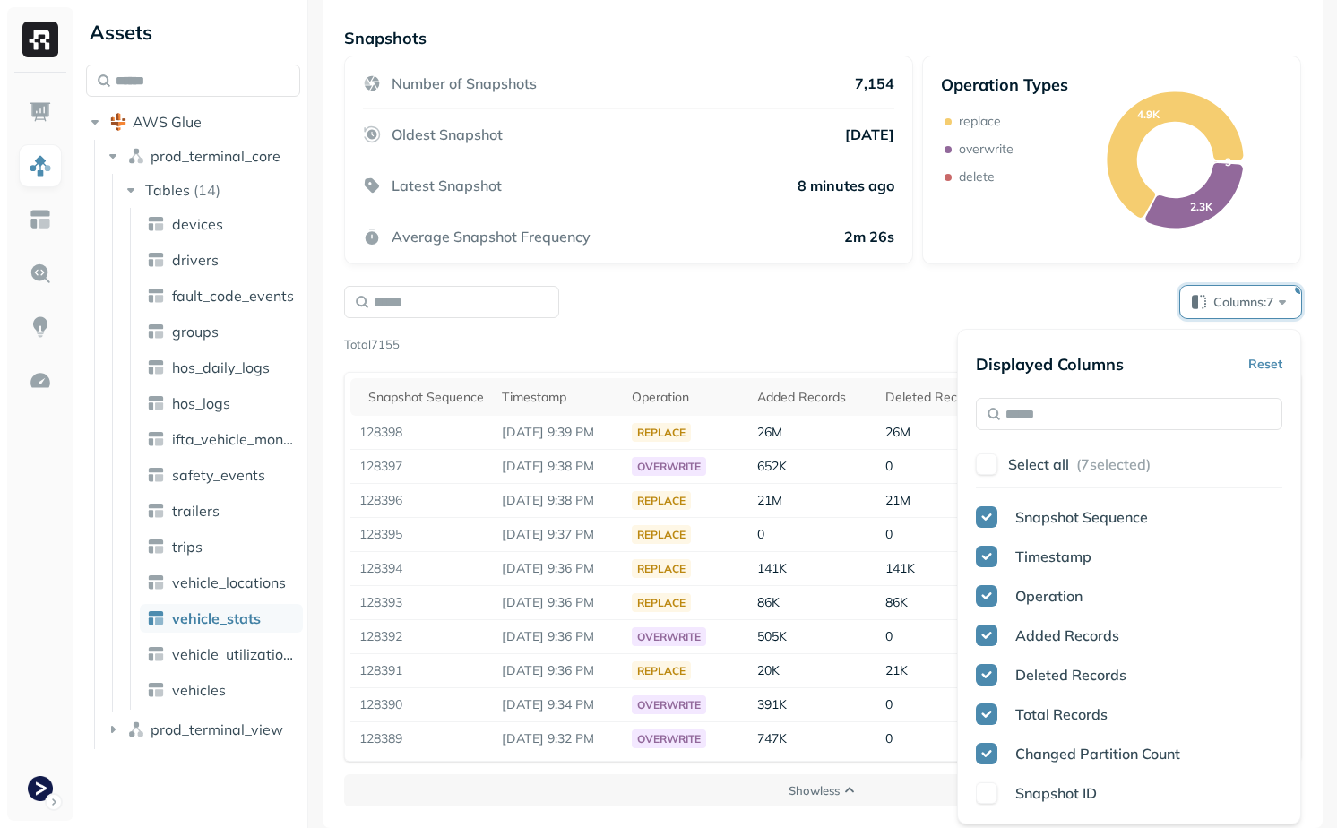
click at [921, 331] on div "Columns: 7 Page 2 of 716 Total 7155 Snapshot Sequence Timestamp Operation Added…" at bounding box center [822, 524] width 957 height 476
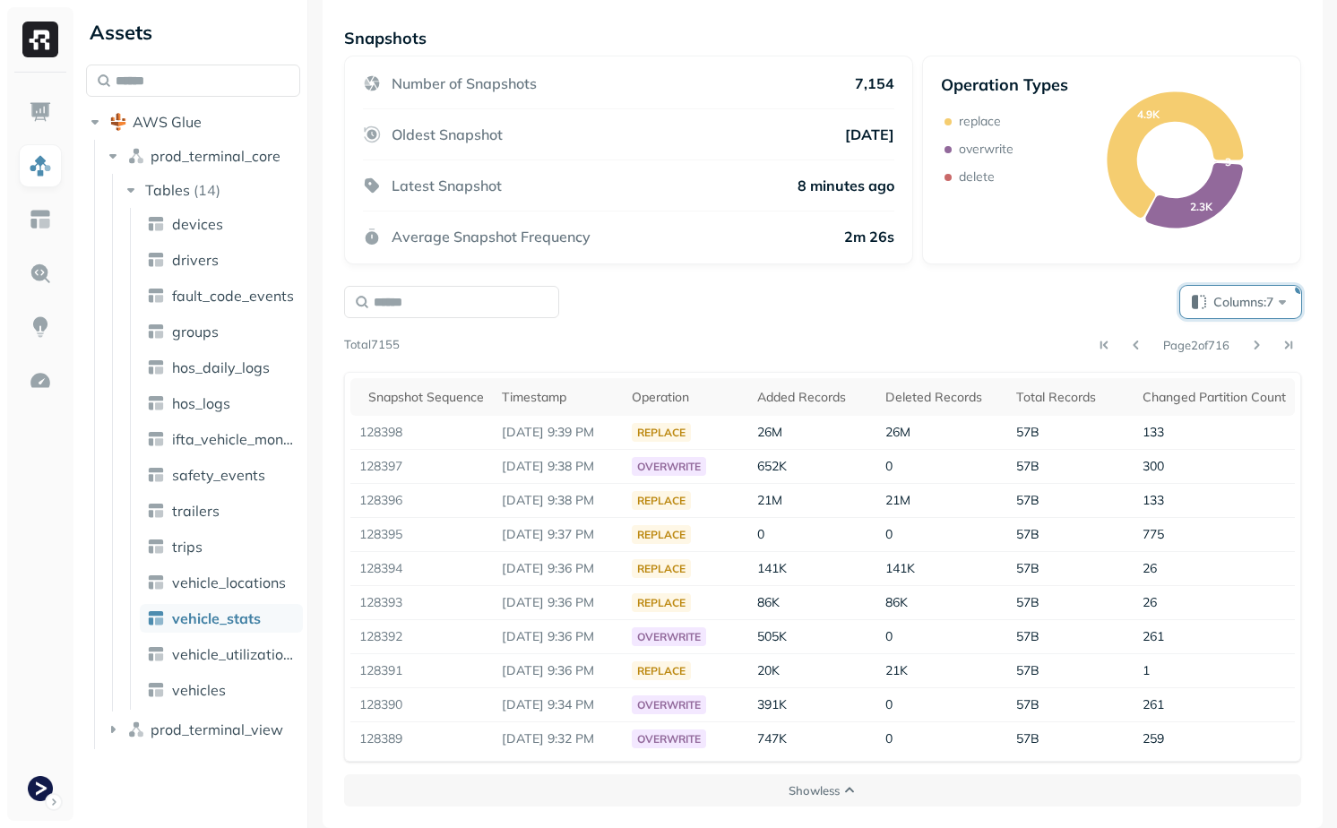
click at [1213, 298] on span "Columns: 7" at bounding box center [1252, 302] width 78 height 18
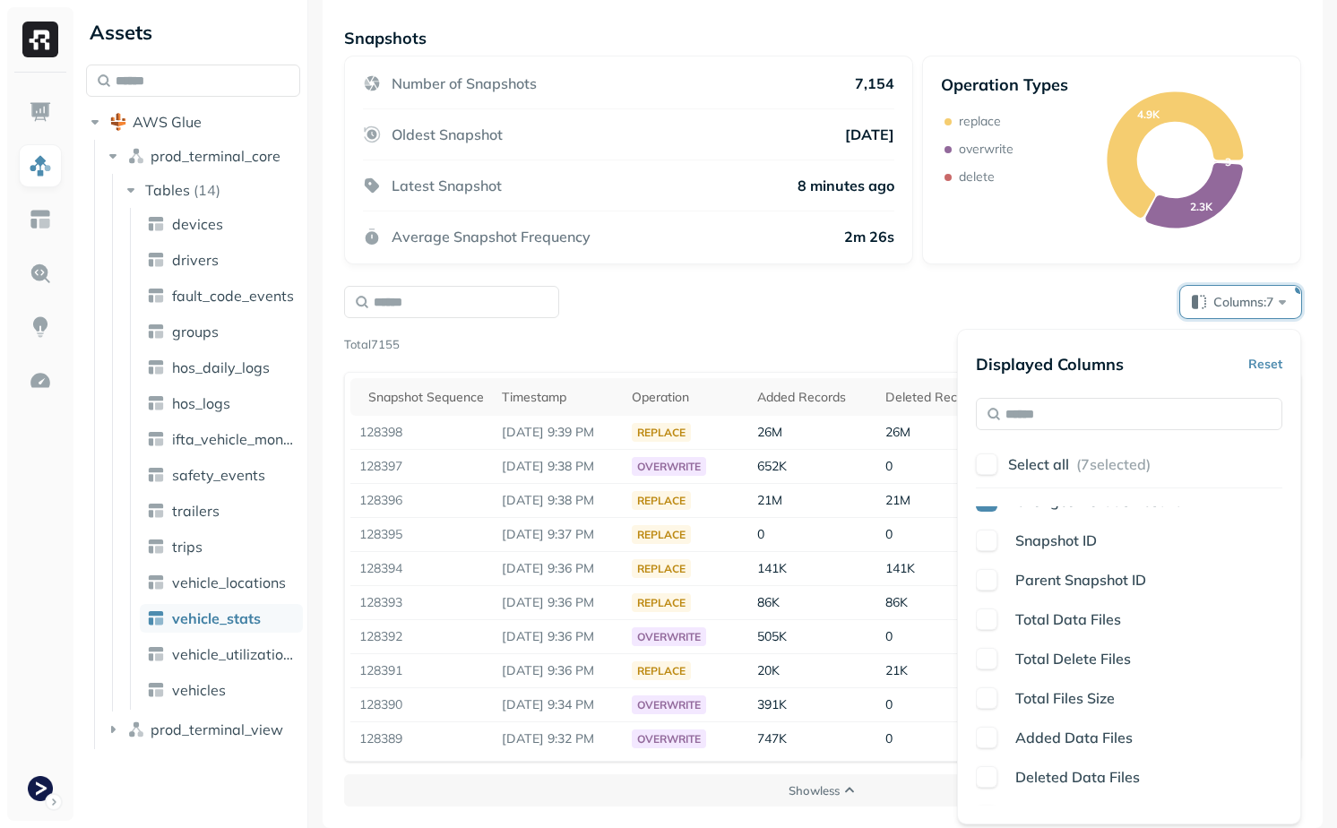
scroll to position [266, 0]
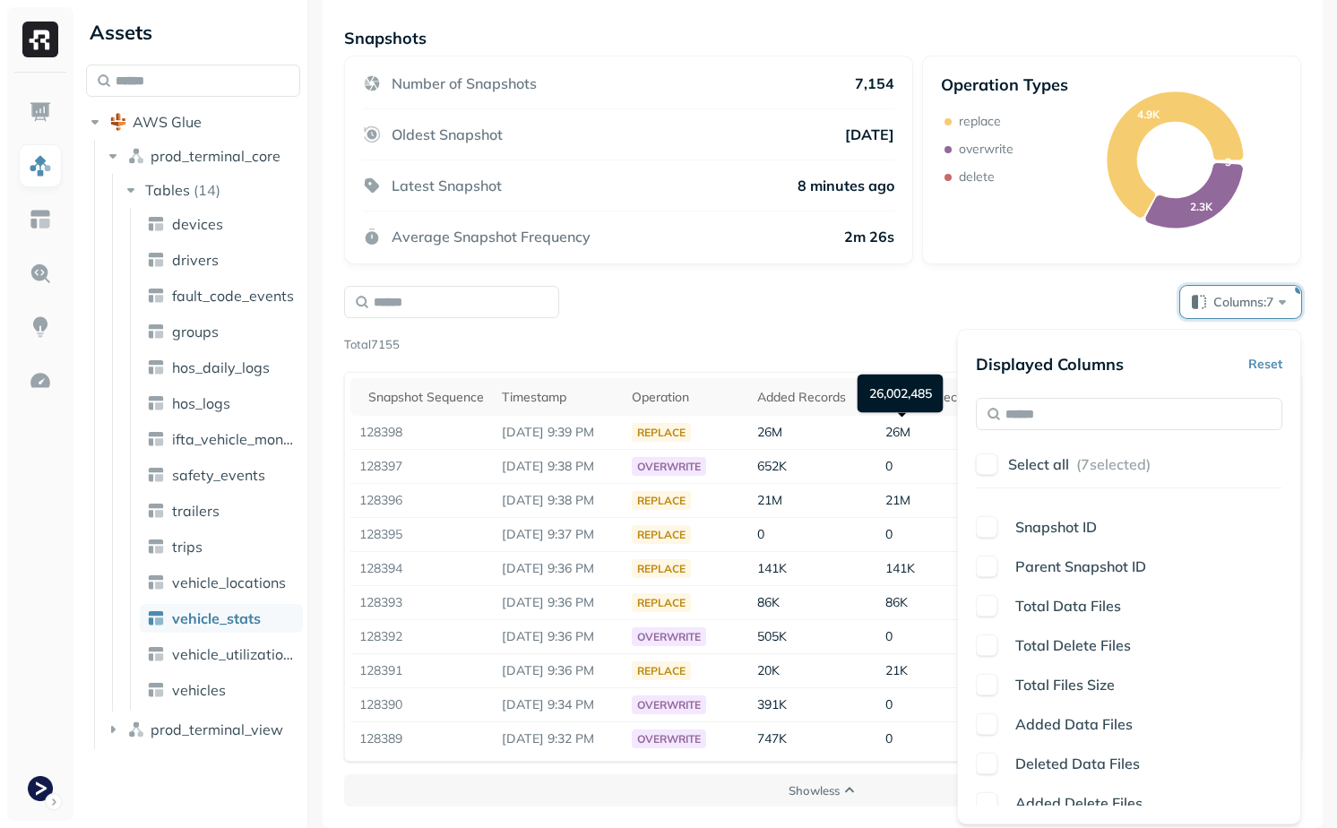
click at [857, 329] on div "Columns: 7 Page 2 of 716 Total 7155 Snapshot Sequence Timestamp Operation Added…" at bounding box center [822, 524] width 957 height 476
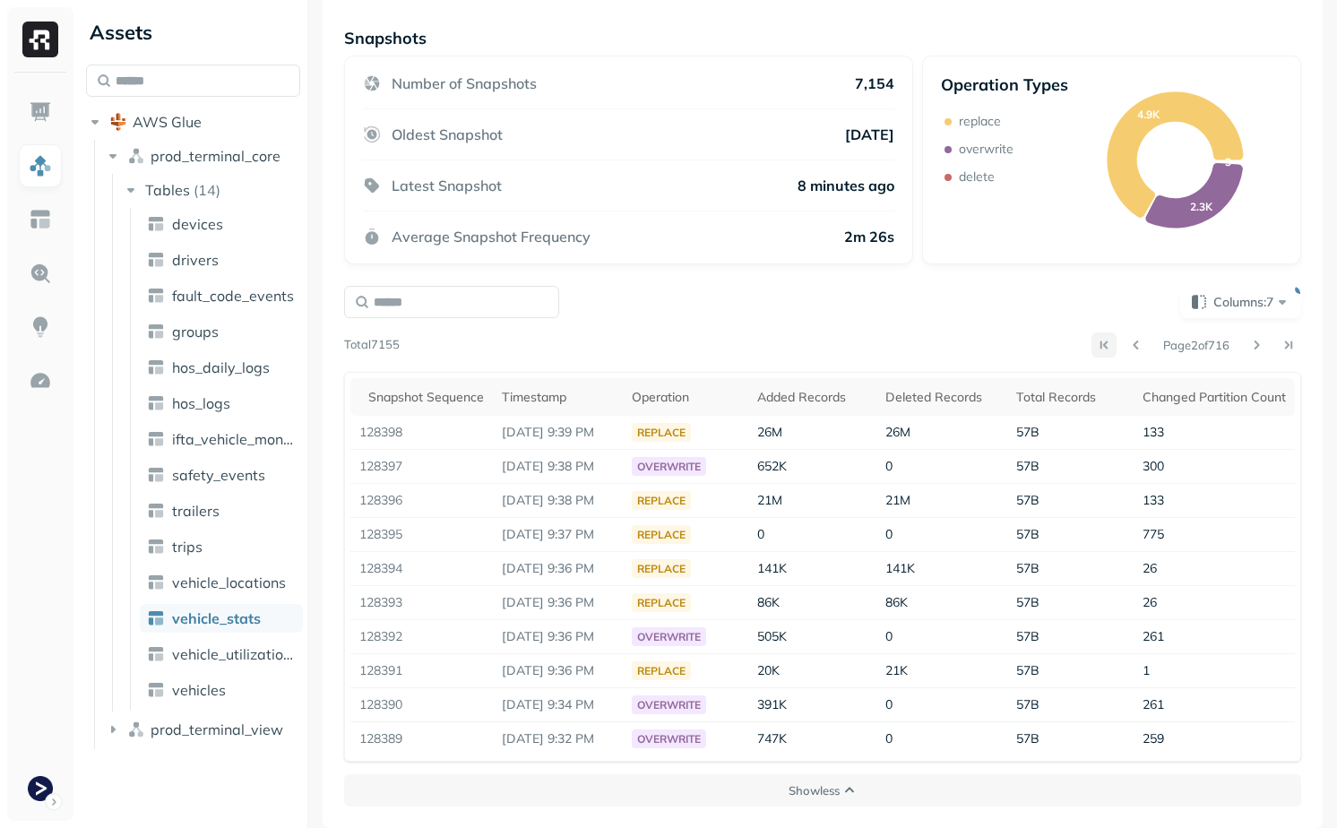
click at [1093, 336] on button at bounding box center [1104, 344] width 25 height 25
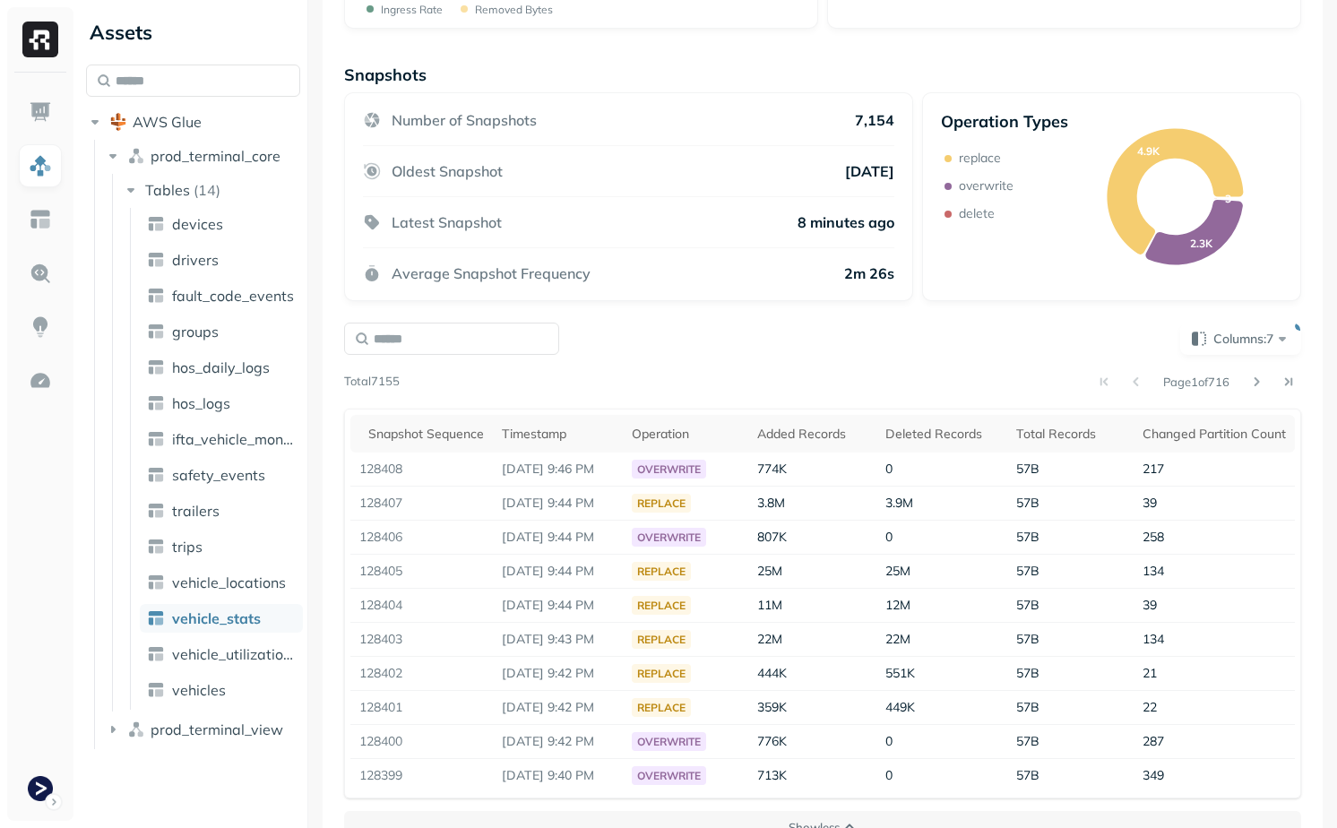
scroll to position [336, 0]
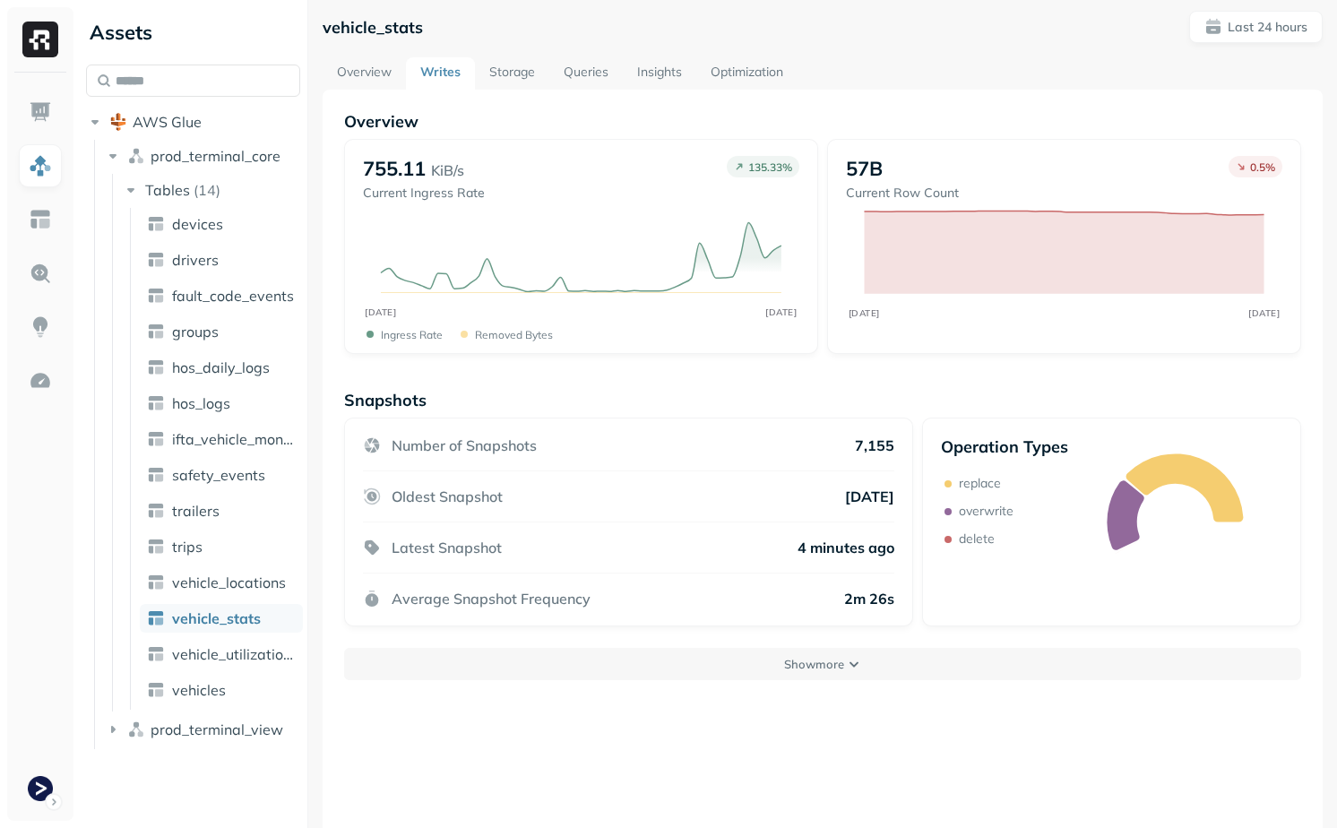
scroll to position [97, 0]
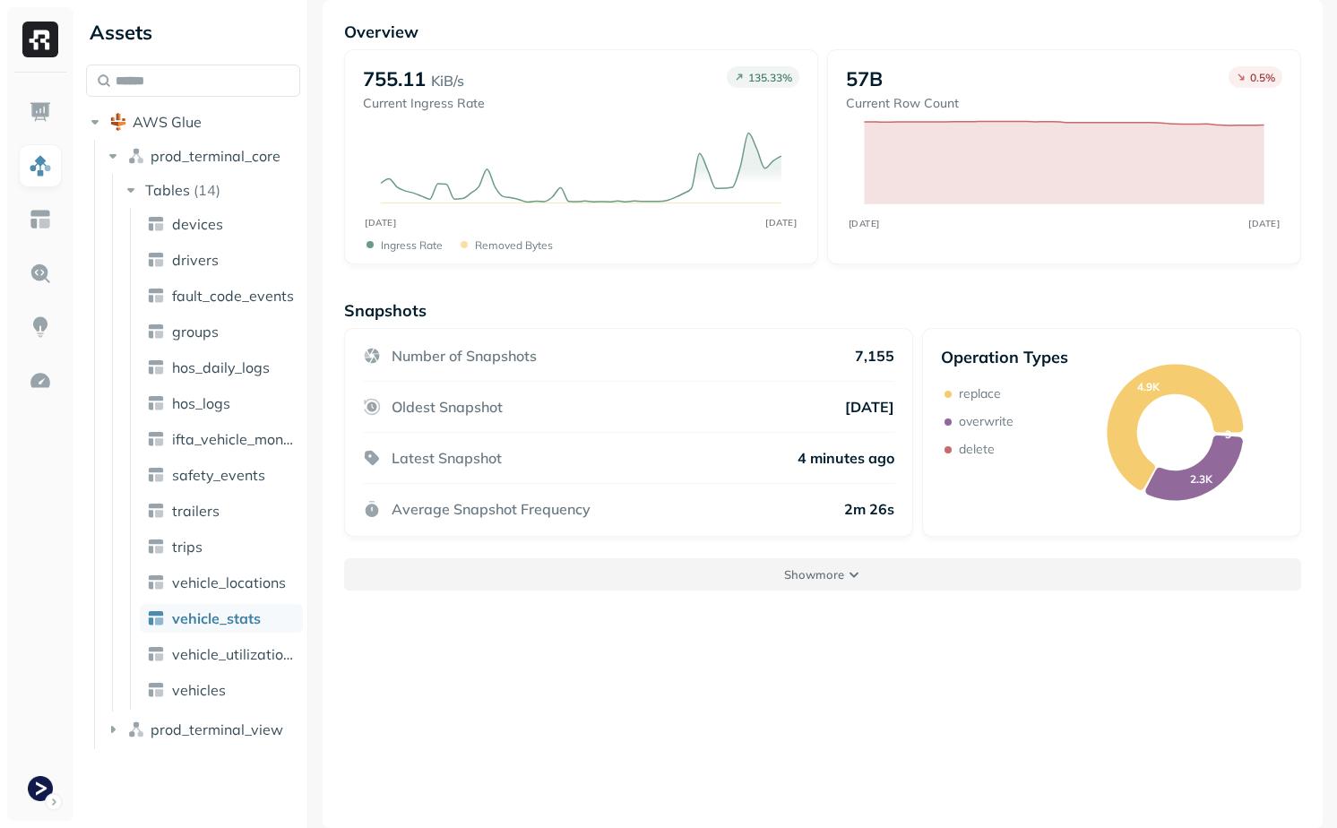
click at [829, 583] on button "Show more" at bounding box center [822, 574] width 957 height 32
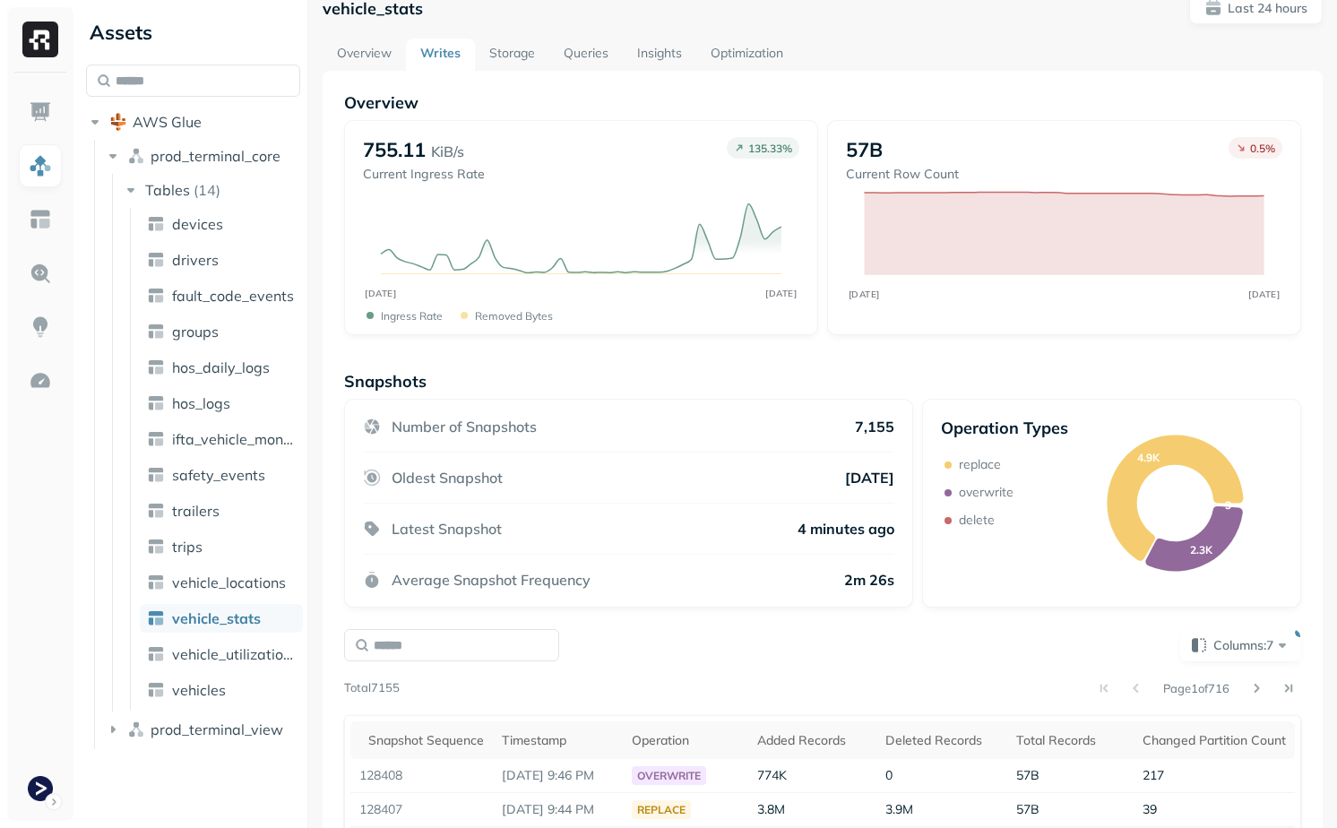
scroll to position [0, 0]
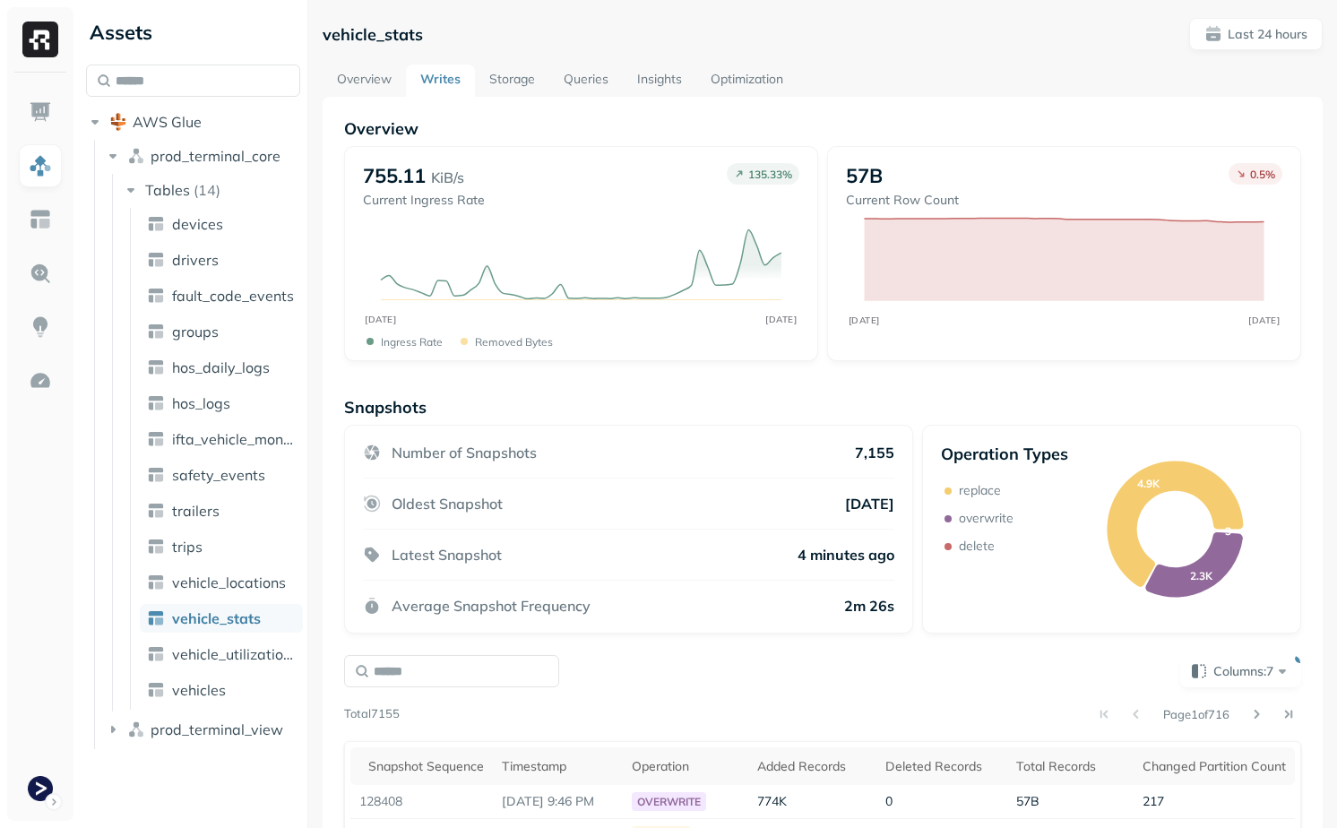
click at [505, 82] on link "Storage" at bounding box center [512, 81] width 74 height 32
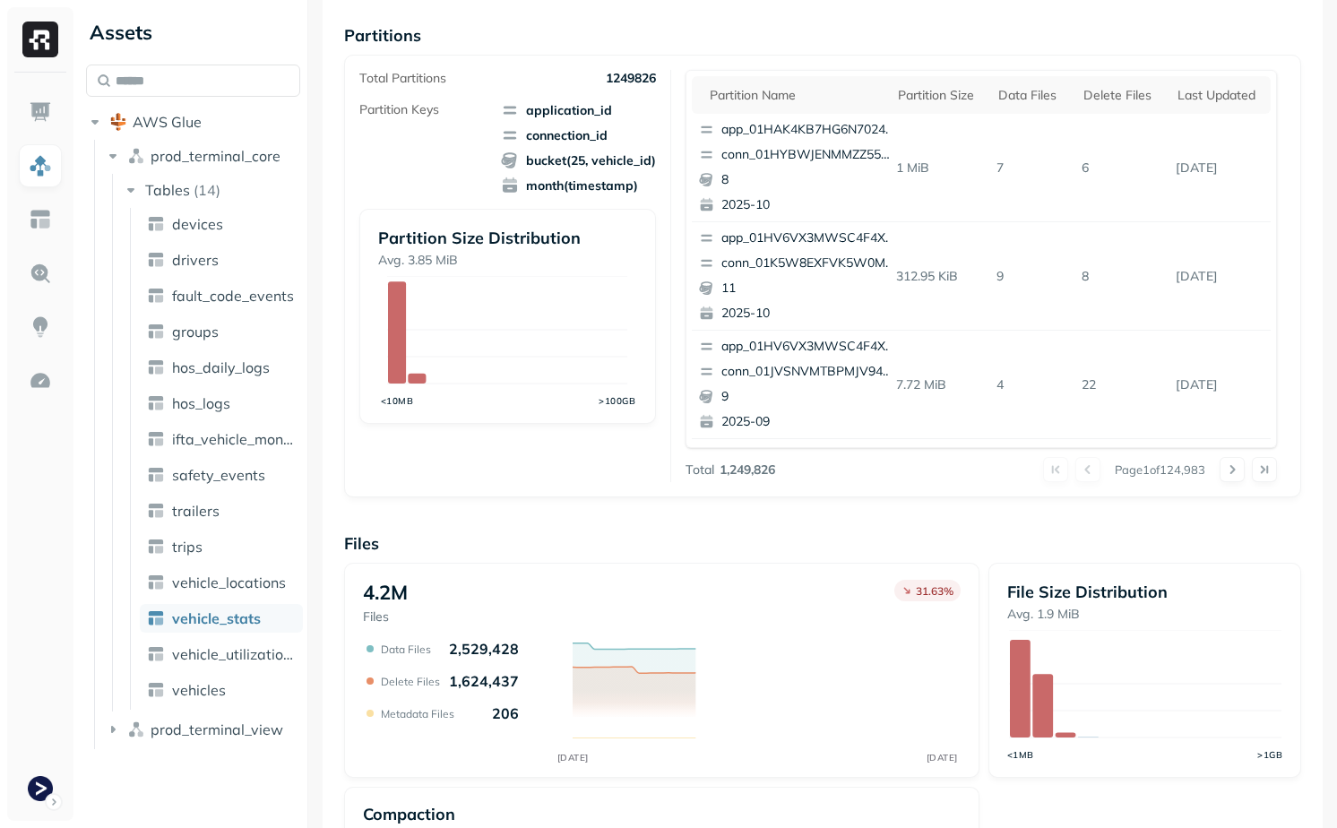
scroll to position [542, 0]
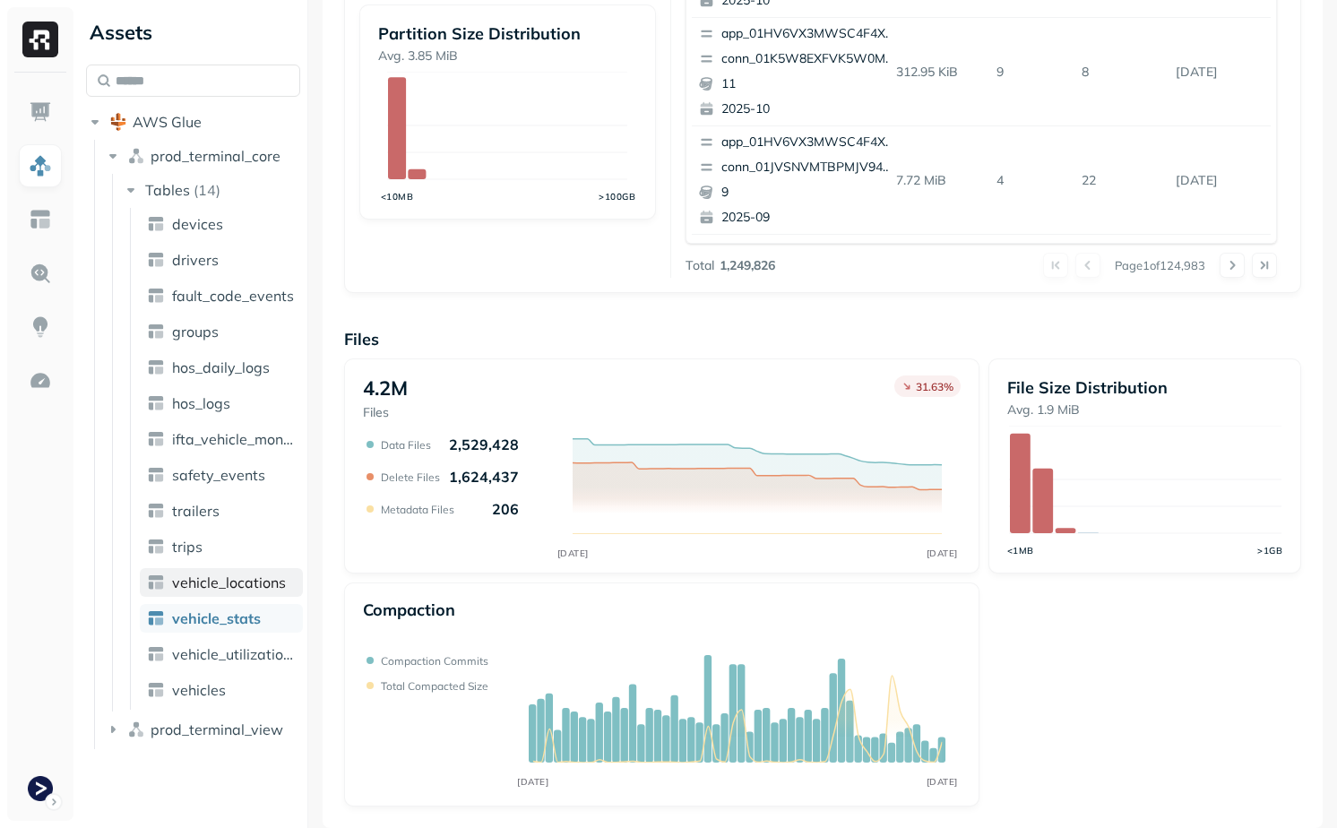
click at [237, 574] on span "vehicle_locations" at bounding box center [229, 583] width 114 height 18
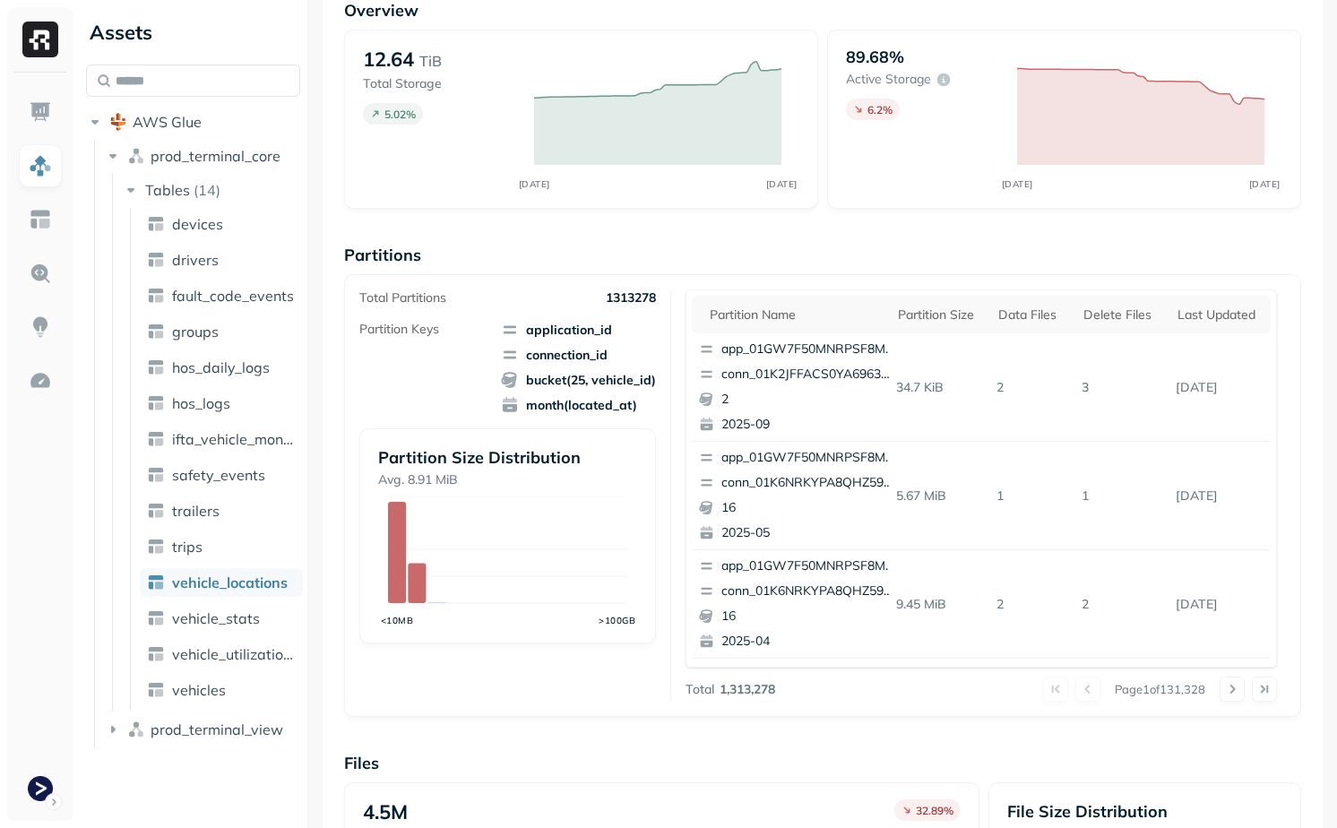
scroll to position [542, 0]
